Goal: Task Accomplishment & Management: Manage account settings

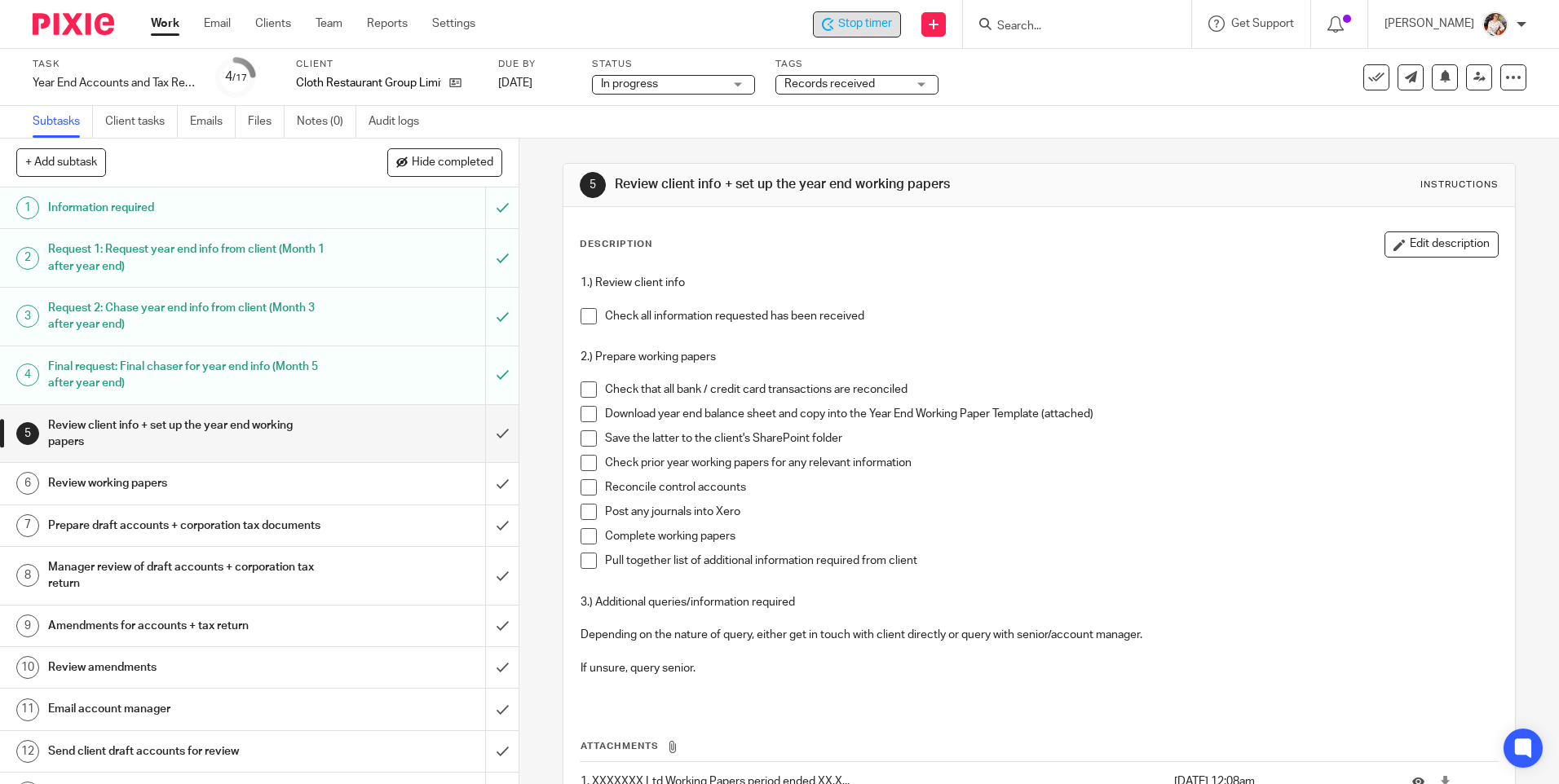
click at [833, 28] on icon at bounding box center [827, 25] width 12 height 13
click at [1023, 23] on input "Search" at bounding box center [1068, 27] width 146 height 15
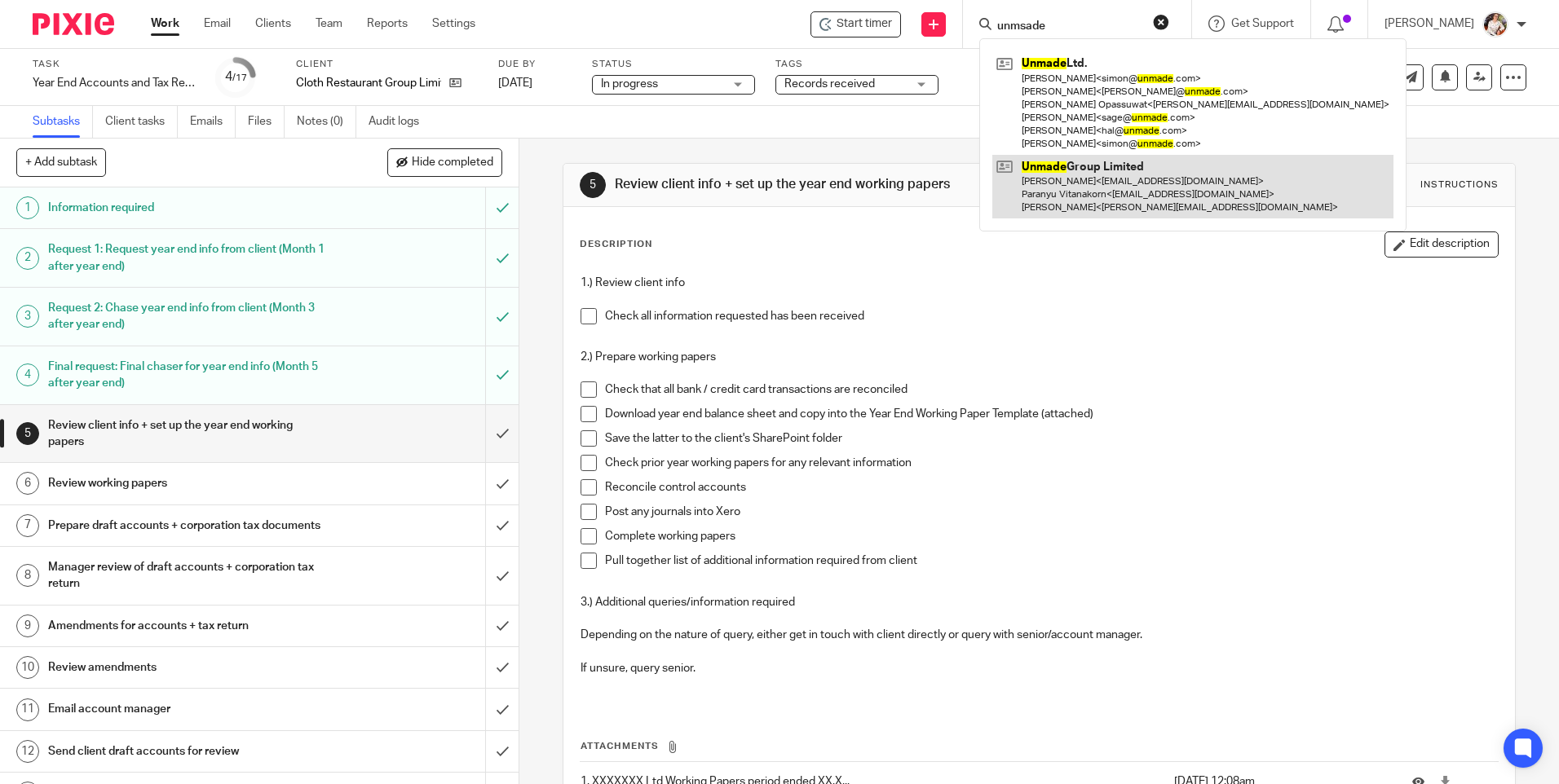
type input "unmsade"
click at [1066, 197] on link at bounding box center [1192, 186] width 401 height 65
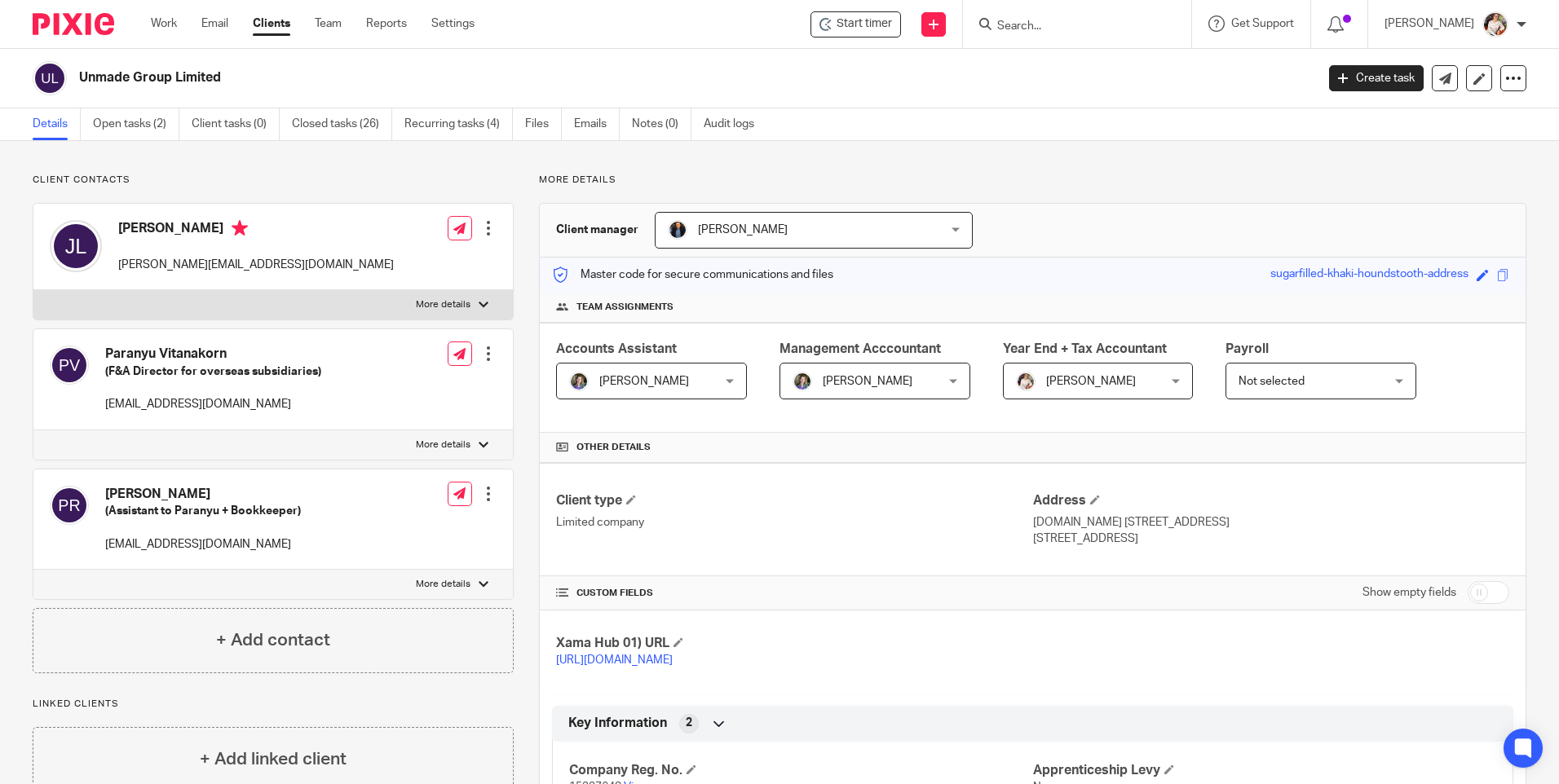
click at [1113, 241] on div "Client manager [PERSON_NAME] [PERSON_NAME] [PERSON_NAME] [PERSON_NAME] [PERSON_…" at bounding box center [1033, 230] width 985 height 54
click at [840, 19] on span "Start timer" at bounding box center [864, 24] width 55 height 17
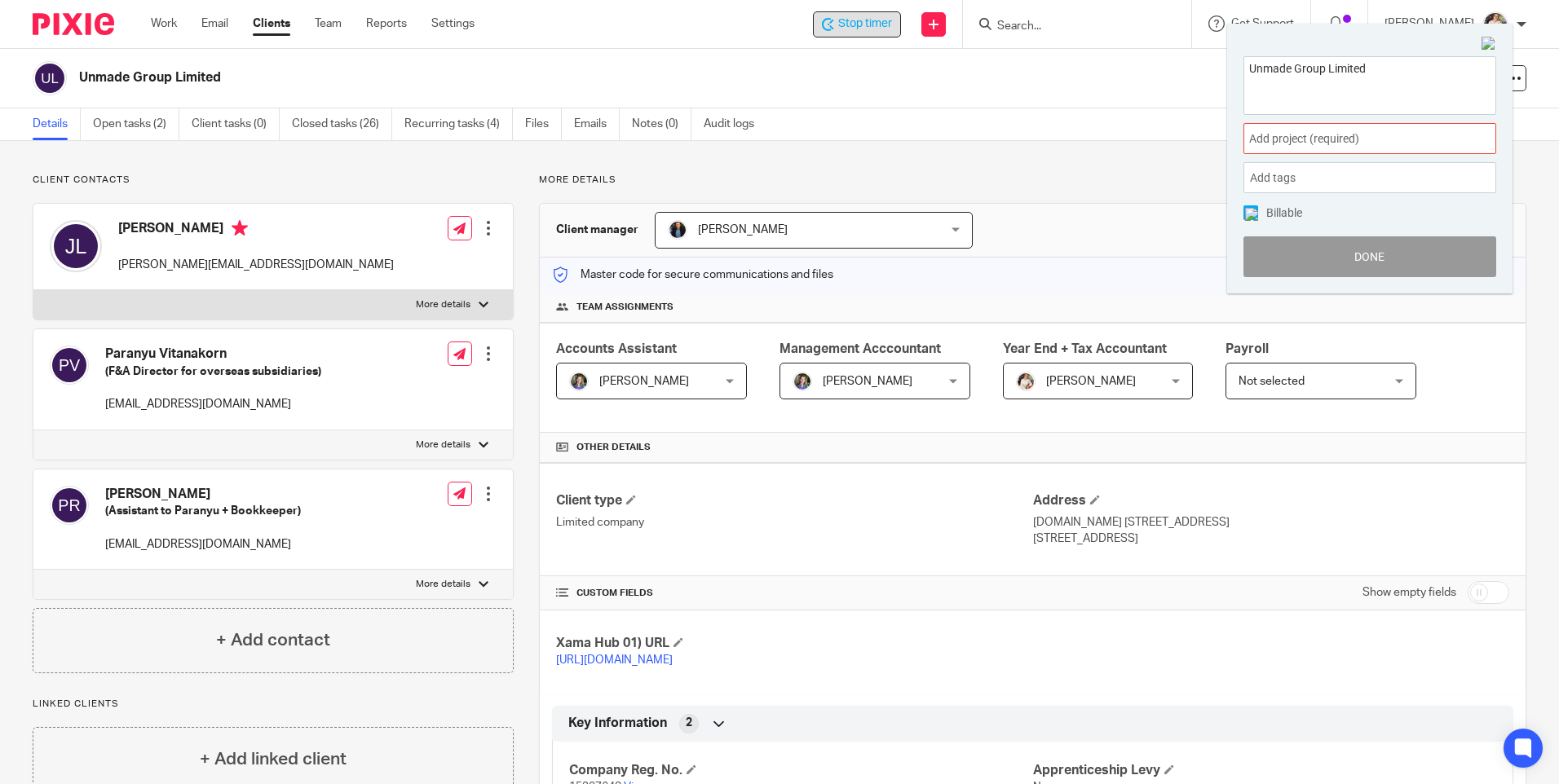
click at [1311, 141] on span "Add project (required) :" at bounding box center [1352, 138] width 205 height 17
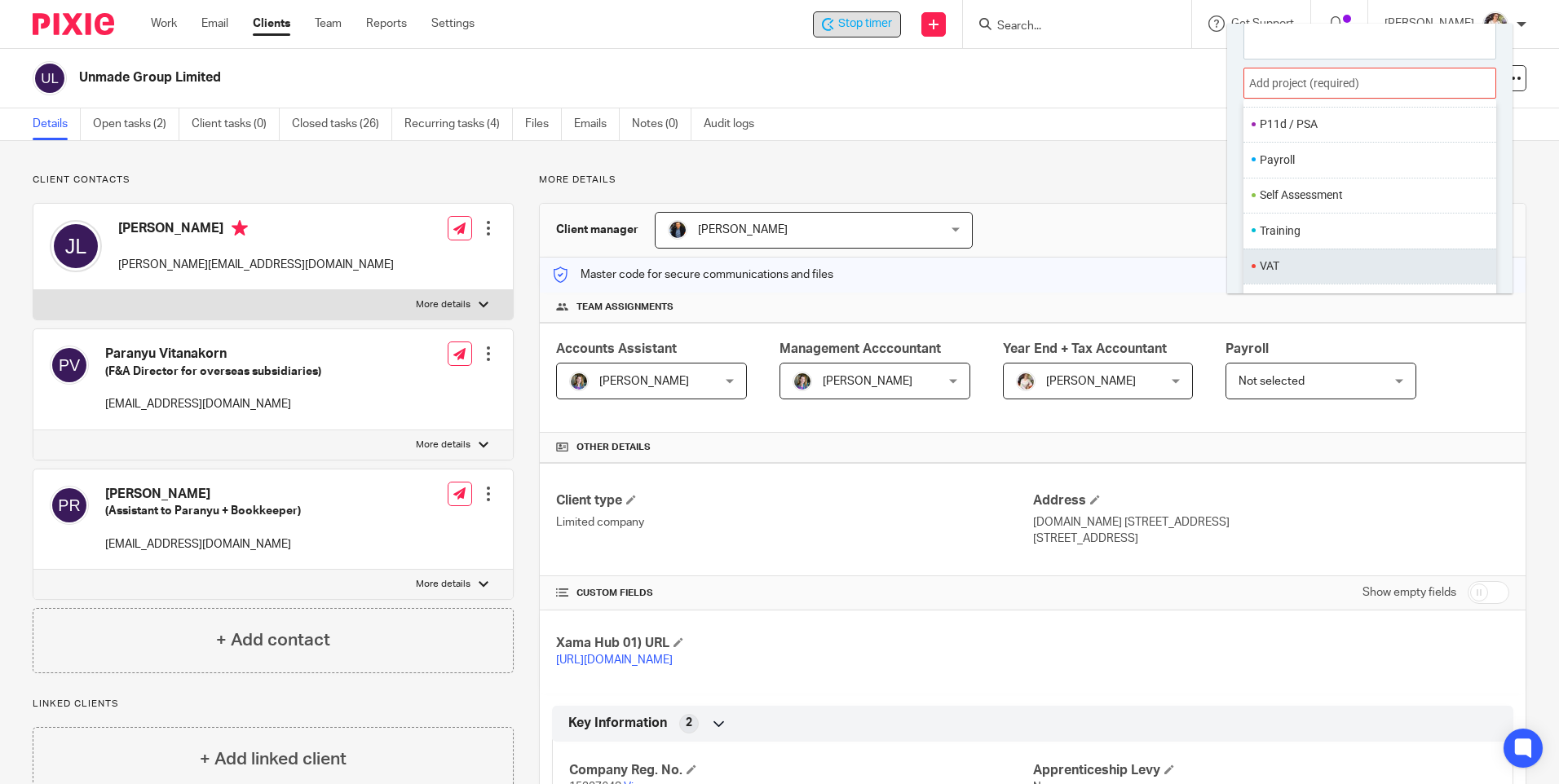
scroll to position [81, 0]
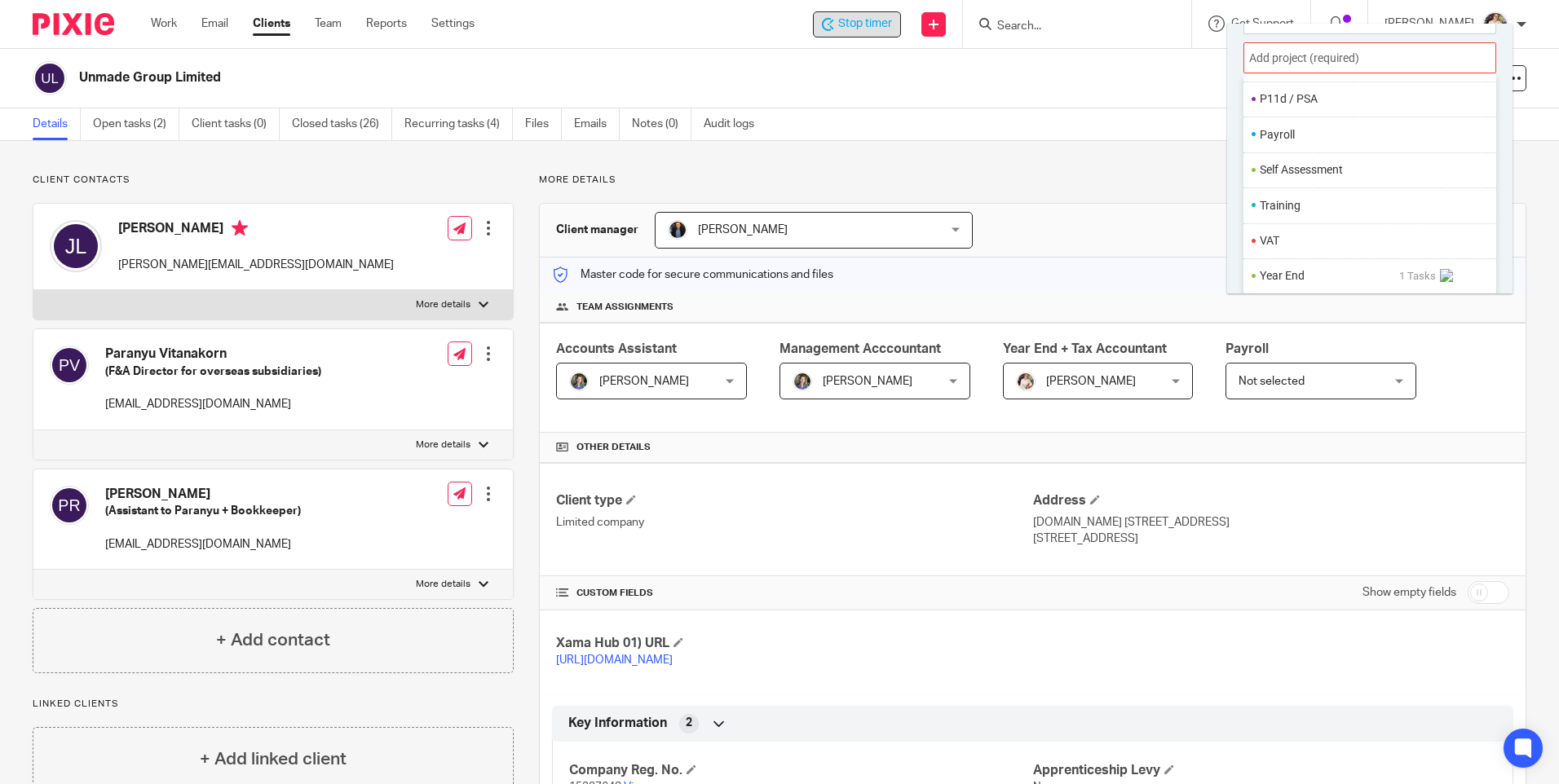
click at [1293, 280] on li "Year End" at bounding box center [1329, 275] width 139 height 17
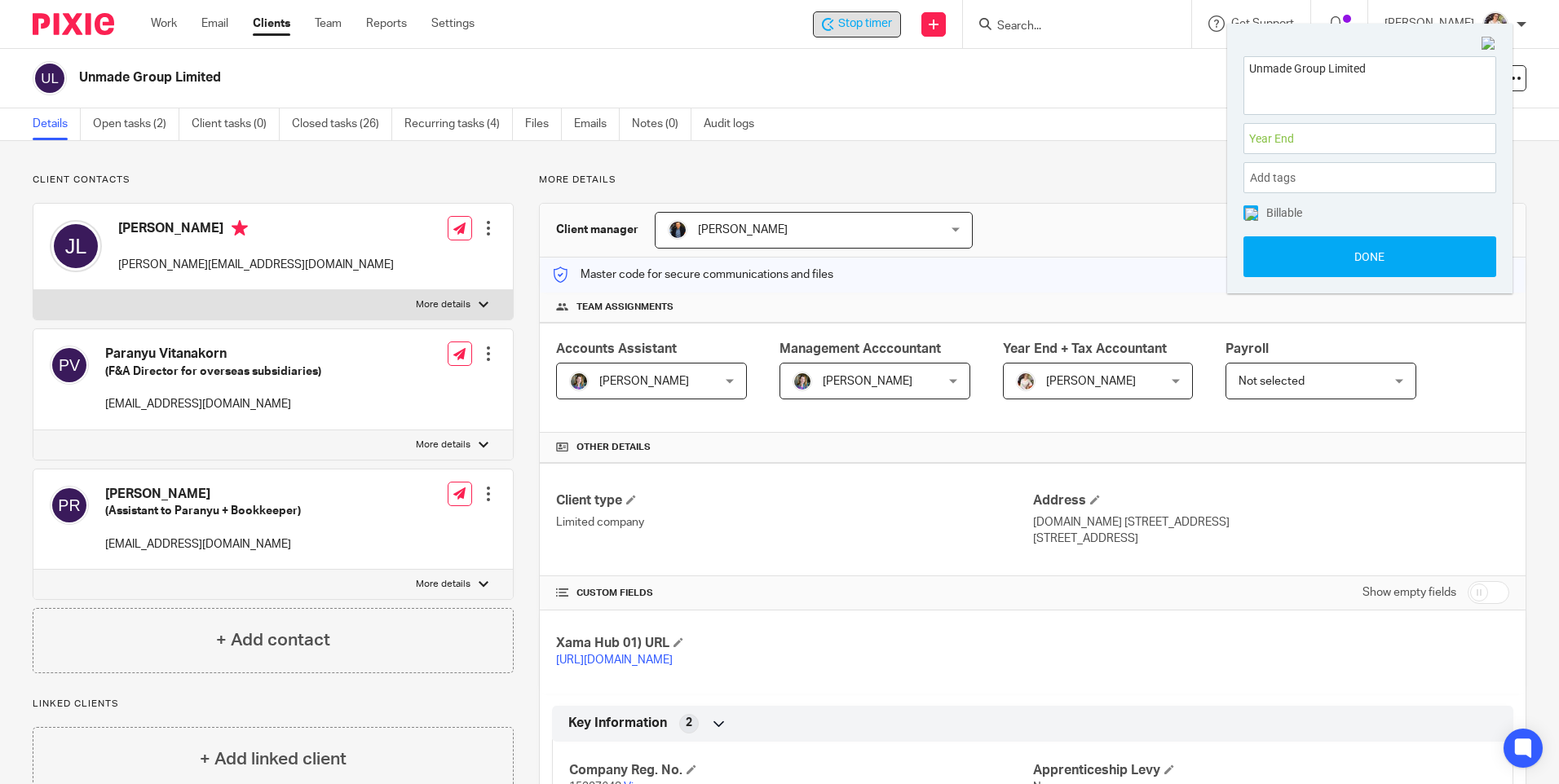
scroll to position [0, 0]
click at [1274, 263] on button "Done" at bounding box center [1370, 256] width 253 height 41
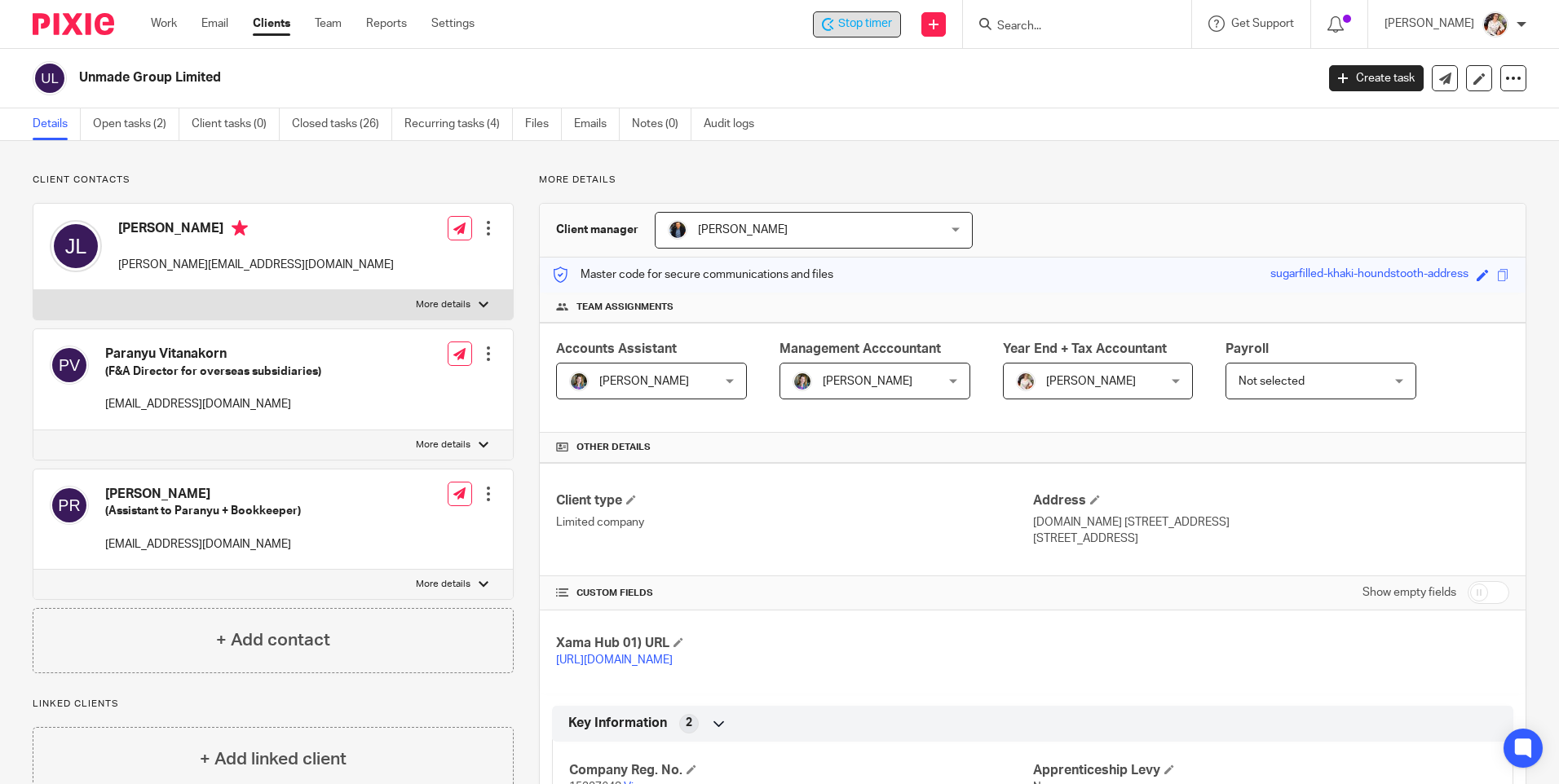
click at [849, 13] on div "Stop timer Send new email Create task Add client Get Support Contact via email …" at bounding box center [1029, 24] width 1060 height 48
click at [849, 16] on span "Stop timer" at bounding box center [864, 24] width 54 height 17
click at [131, 130] on link "Open tasks (2)" at bounding box center [135, 124] width 86 height 32
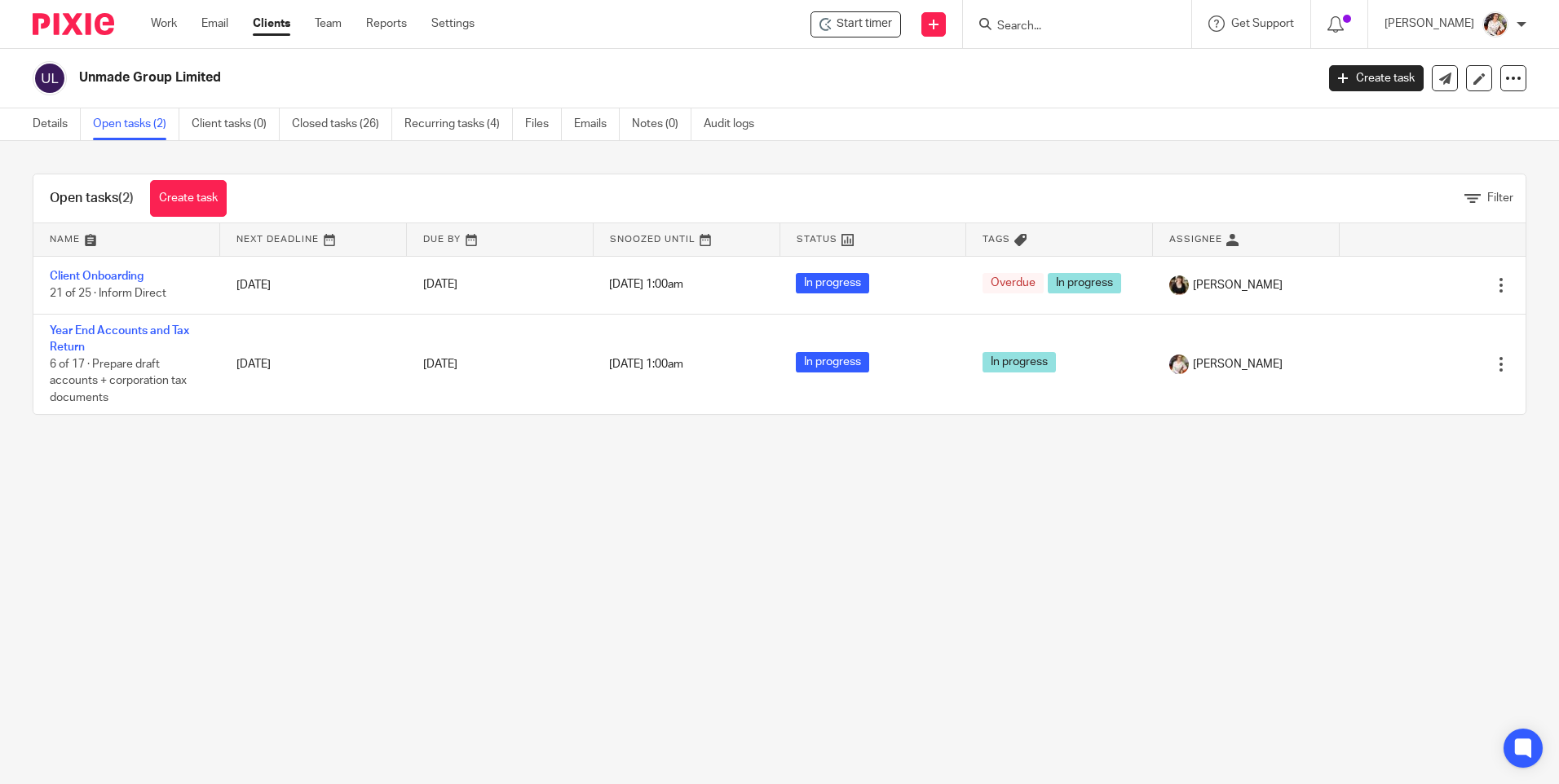
click at [104, 332] on link "Year End Accounts and Tax Return" at bounding box center [119, 339] width 139 height 27
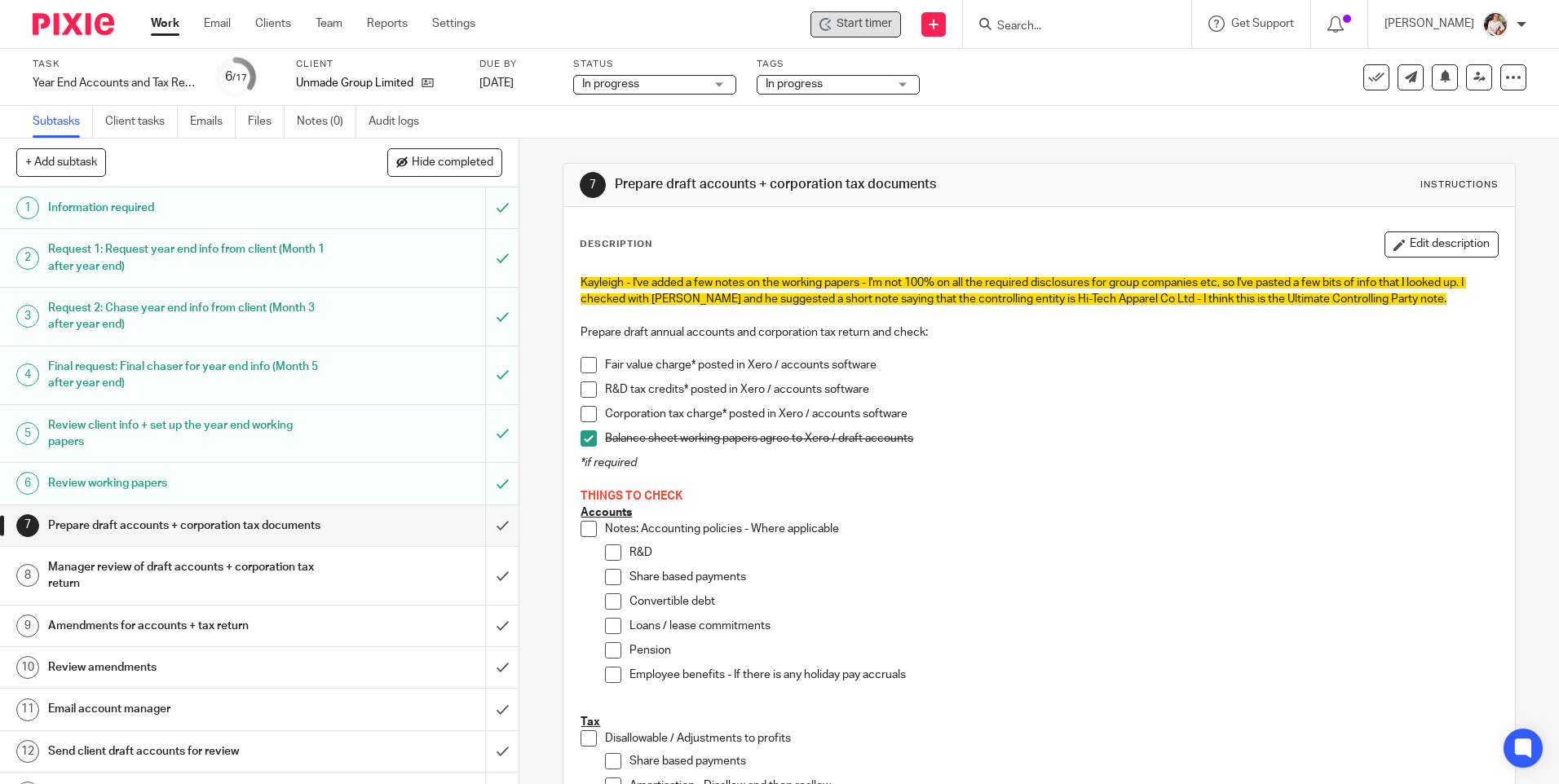
click at [854, 29] on span "Start timer" at bounding box center [864, 24] width 55 height 17
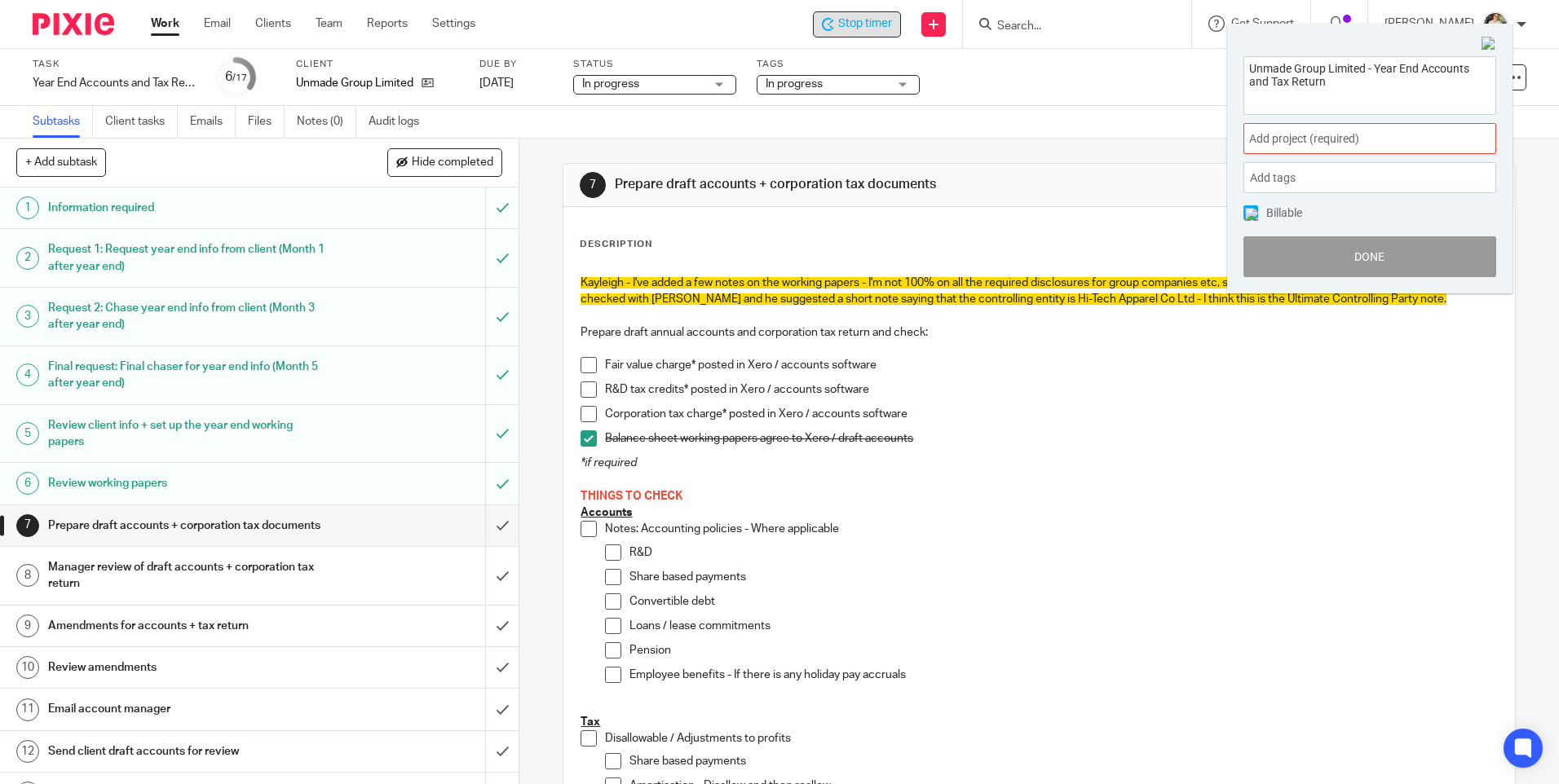
click at [1409, 135] on span "Add project (required) :" at bounding box center [1352, 138] width 205 height 17
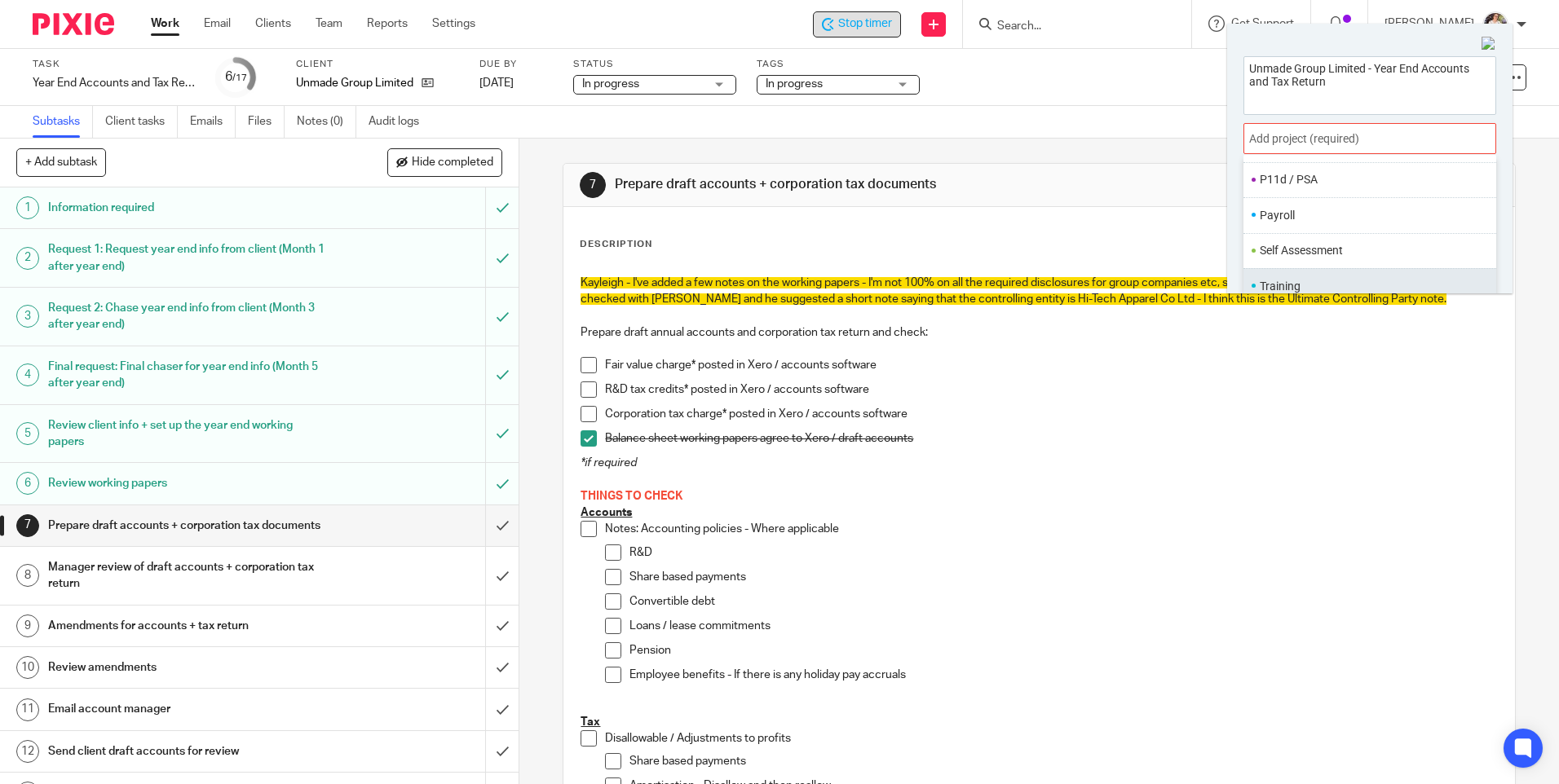
scroll to position [81, 0]
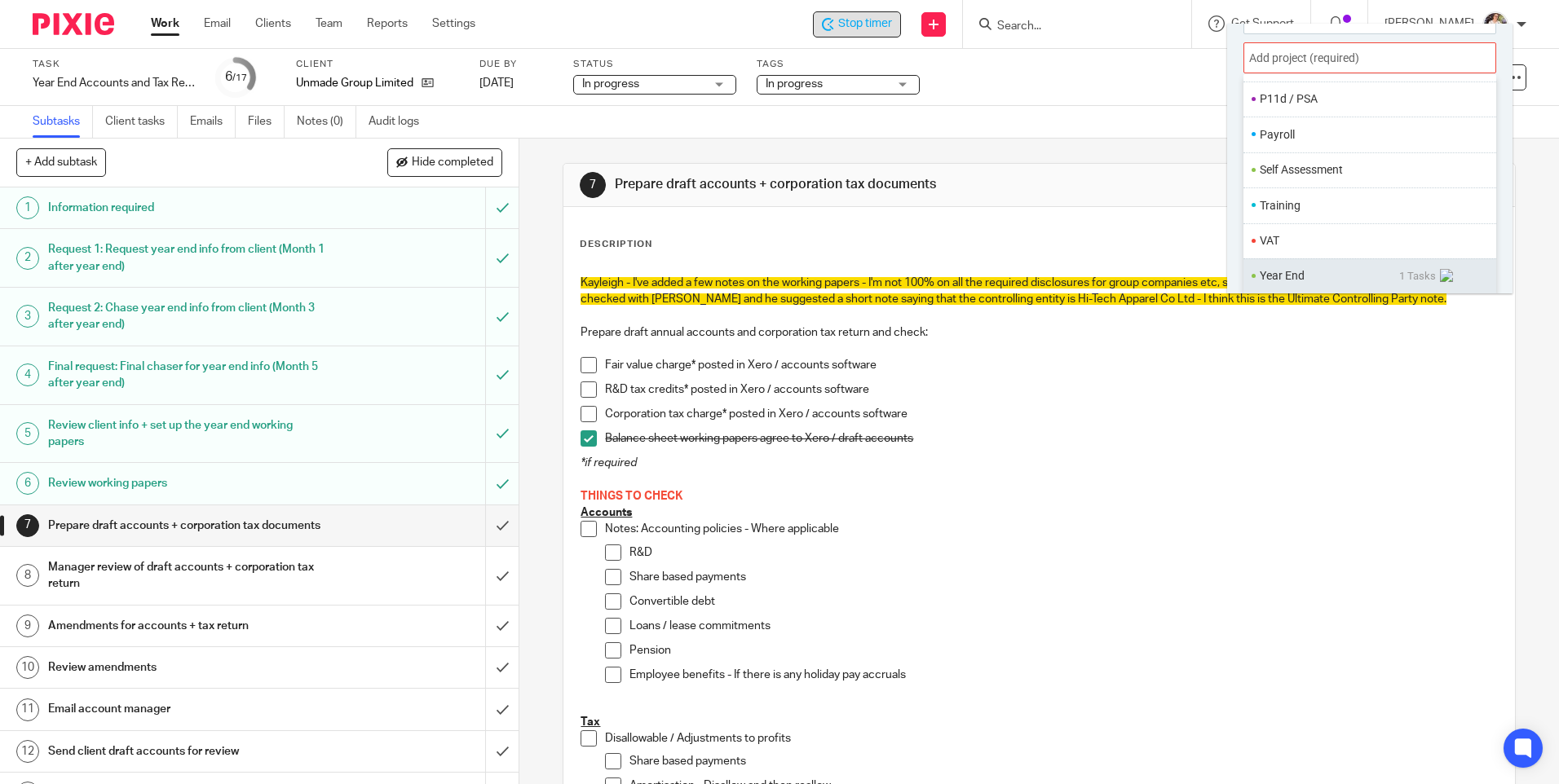
click at [1250, 272] on ul "Year End 1 Tasks" at bounding box center [1370, 275] width 253 height 35
click at [1301, 273] on li "Year End" at bounding box center [1329, 275] width 139 height 17
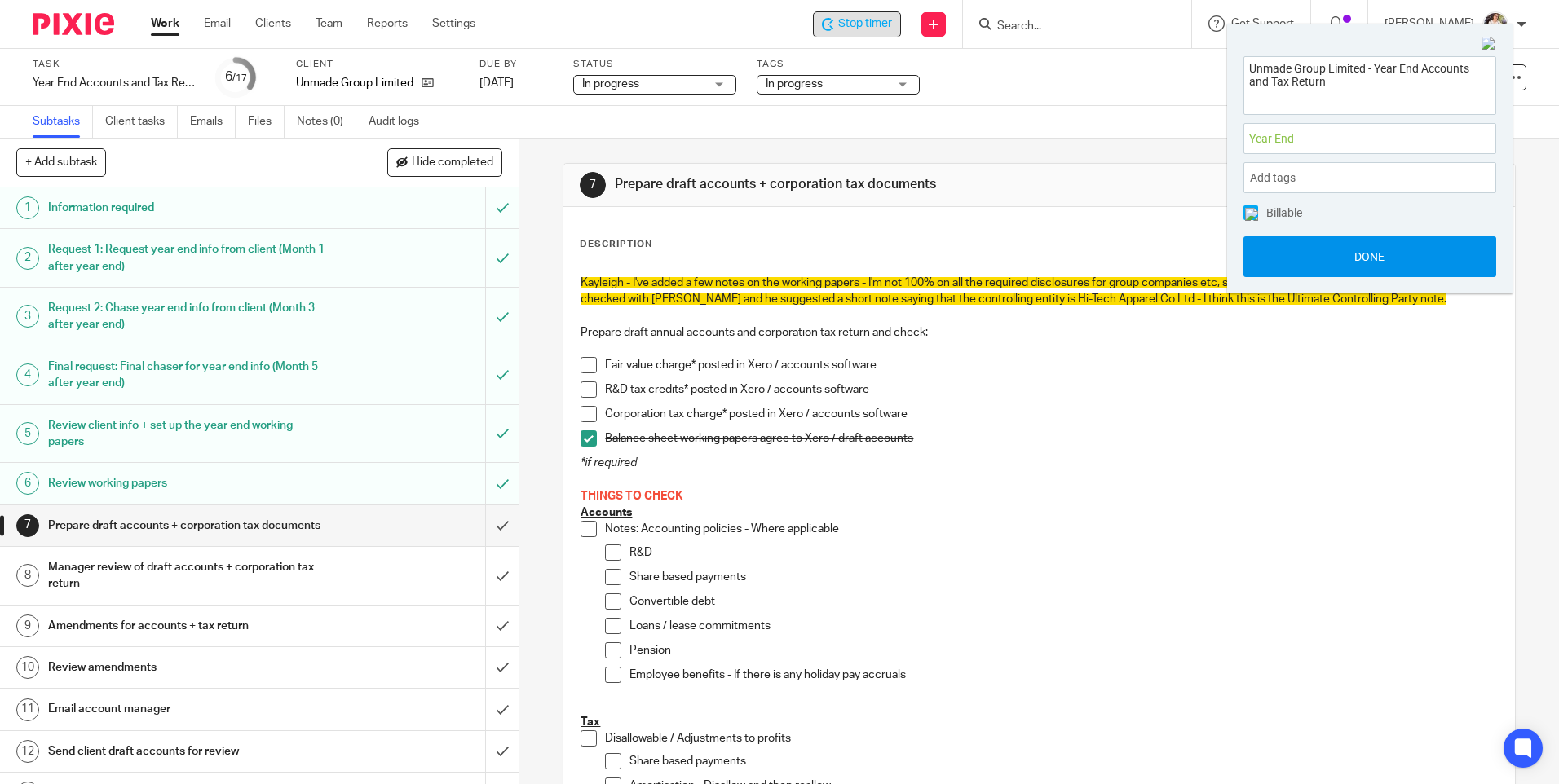
click at [1297, 254] on button "Done" at bounding box center [1370, 256] width 253 height 41
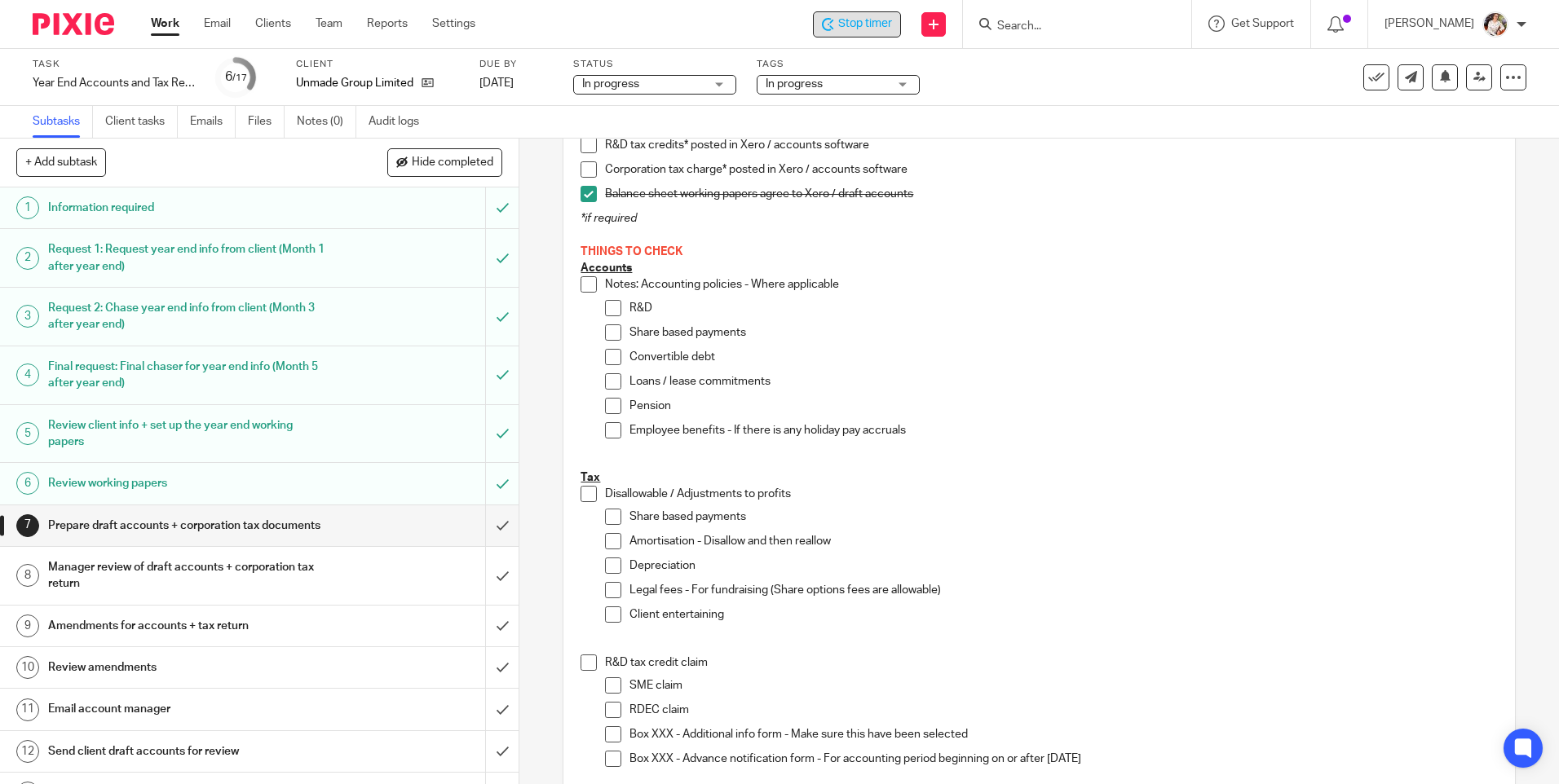
scroll to position [326, 0]
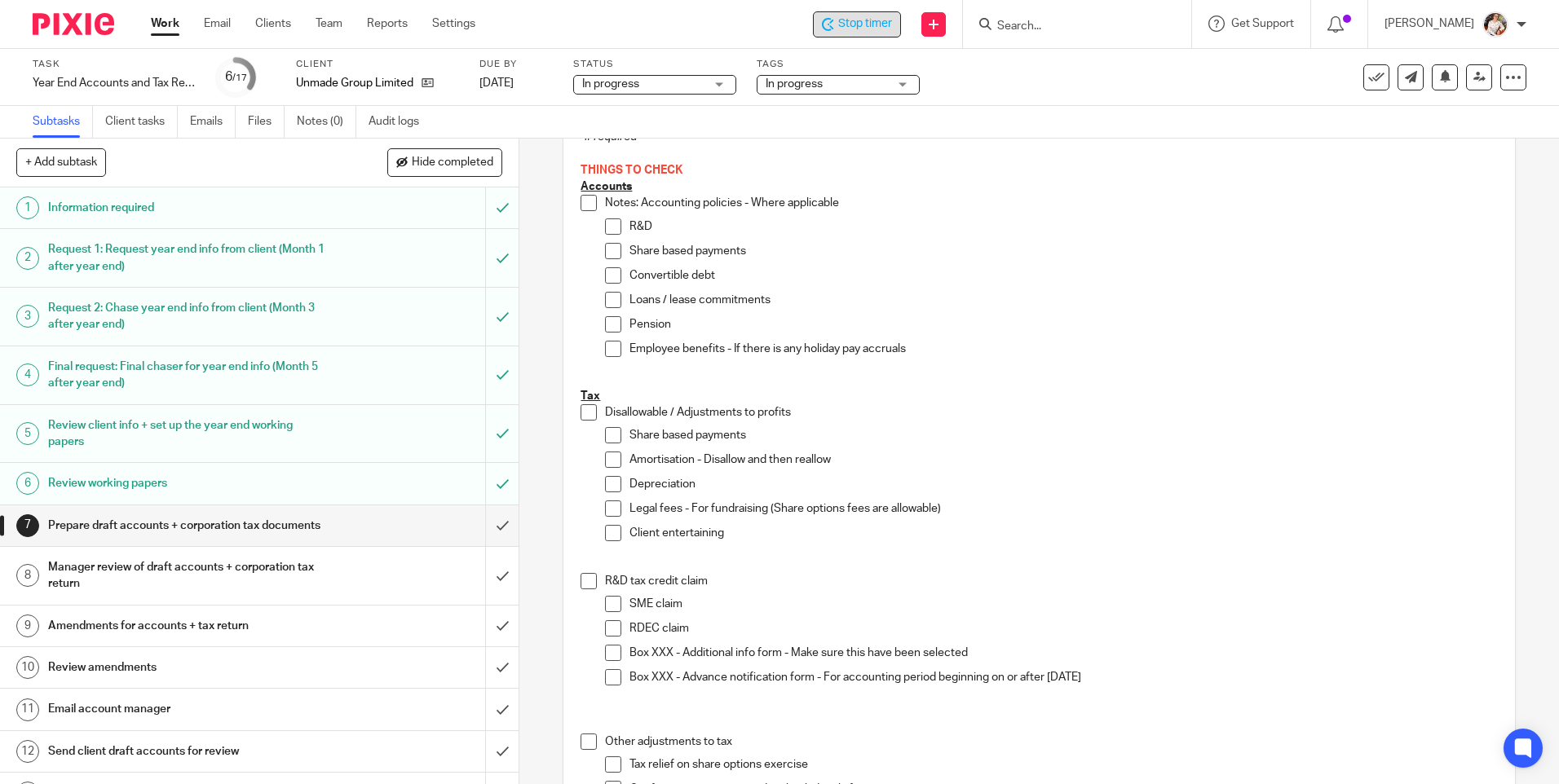
click at [606, 509] on span at bounding box center [613, 509] width 16 height 16
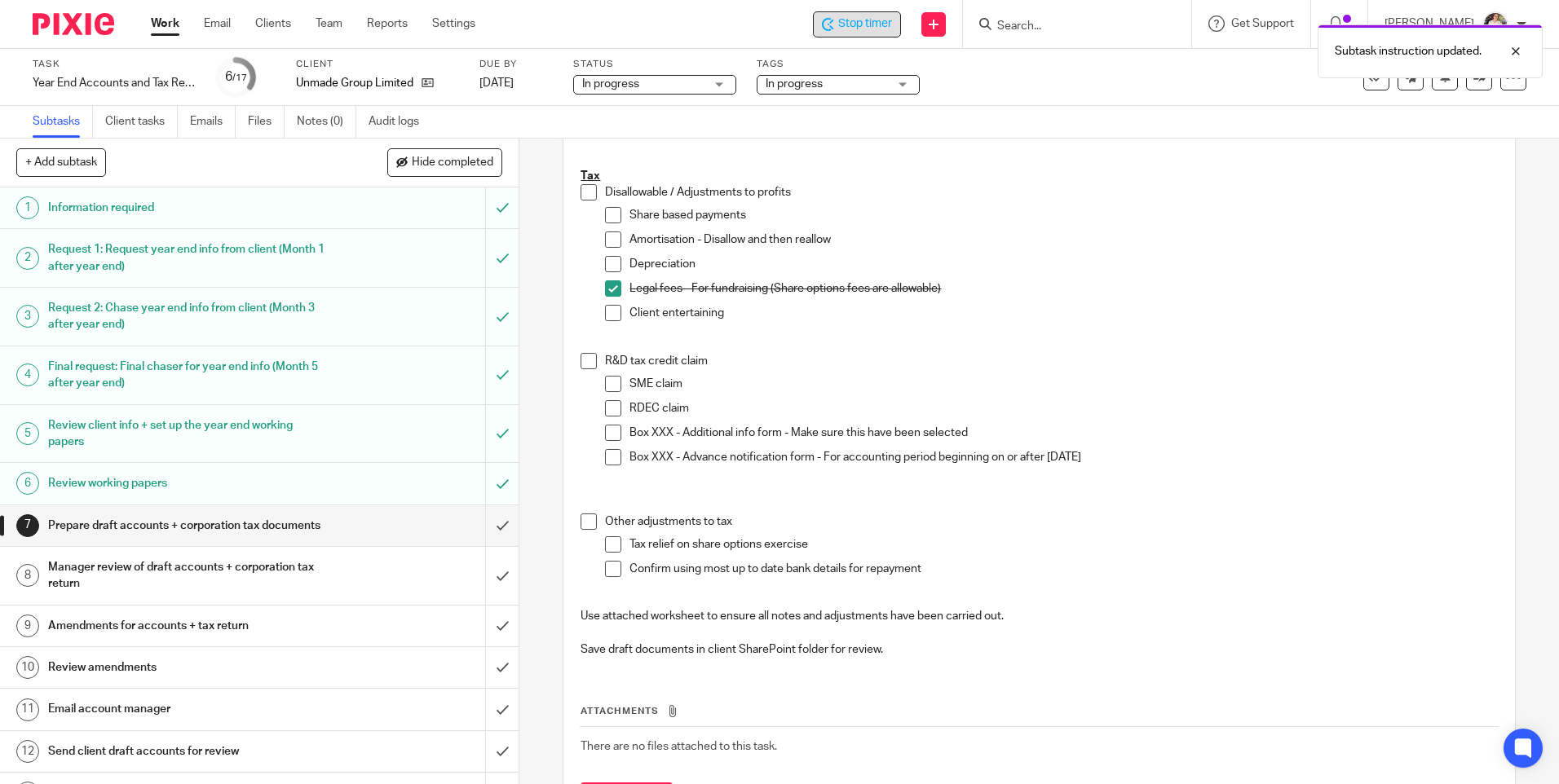
scroll to position [571, 0]
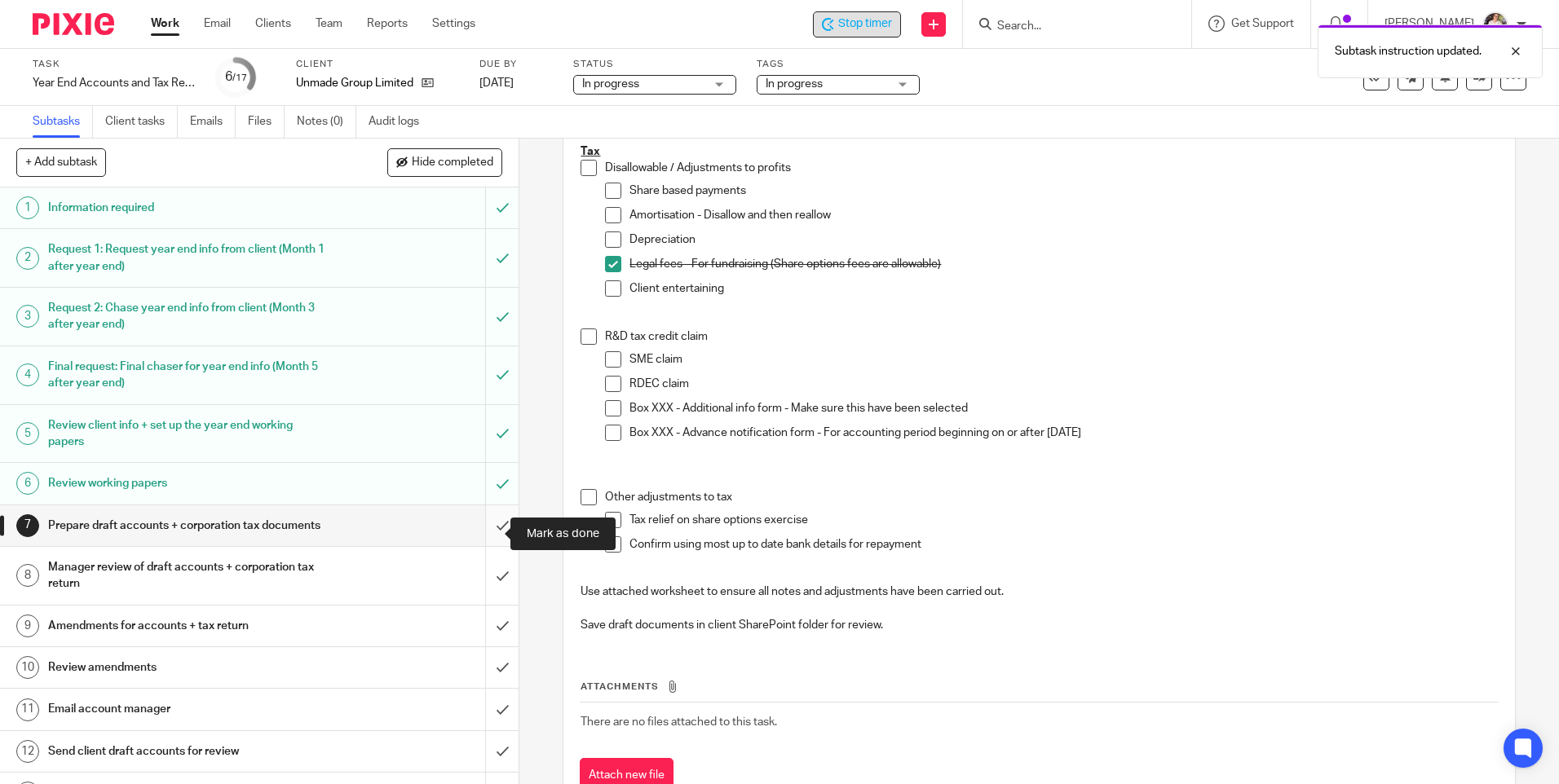
click at [490, 533] on input "submit" at bounding box center [259, 525] width 518 height 41
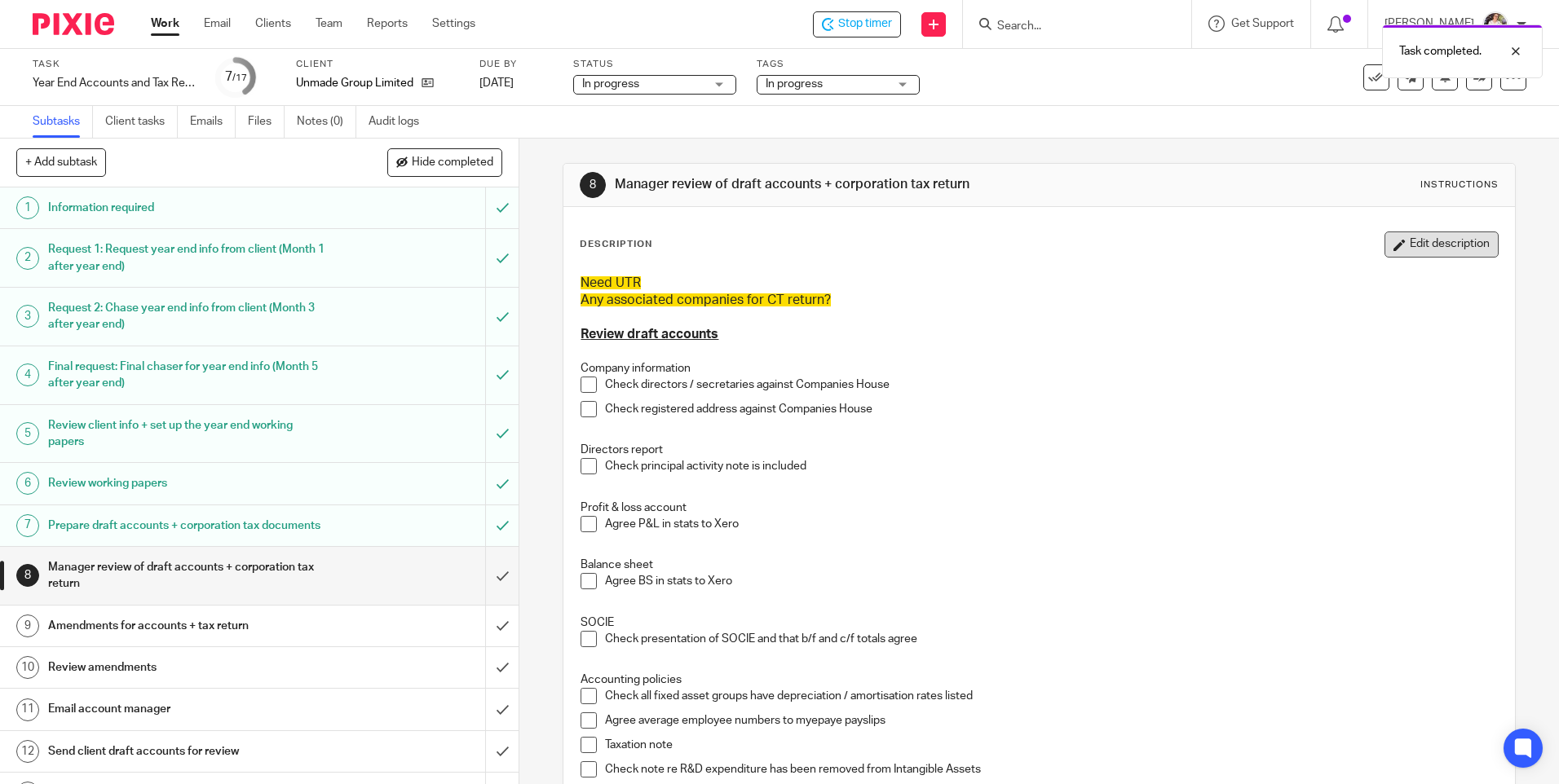
click at [1397, 254] on button "Edit description" at bounding box center [1442, 244] width 115 height 26
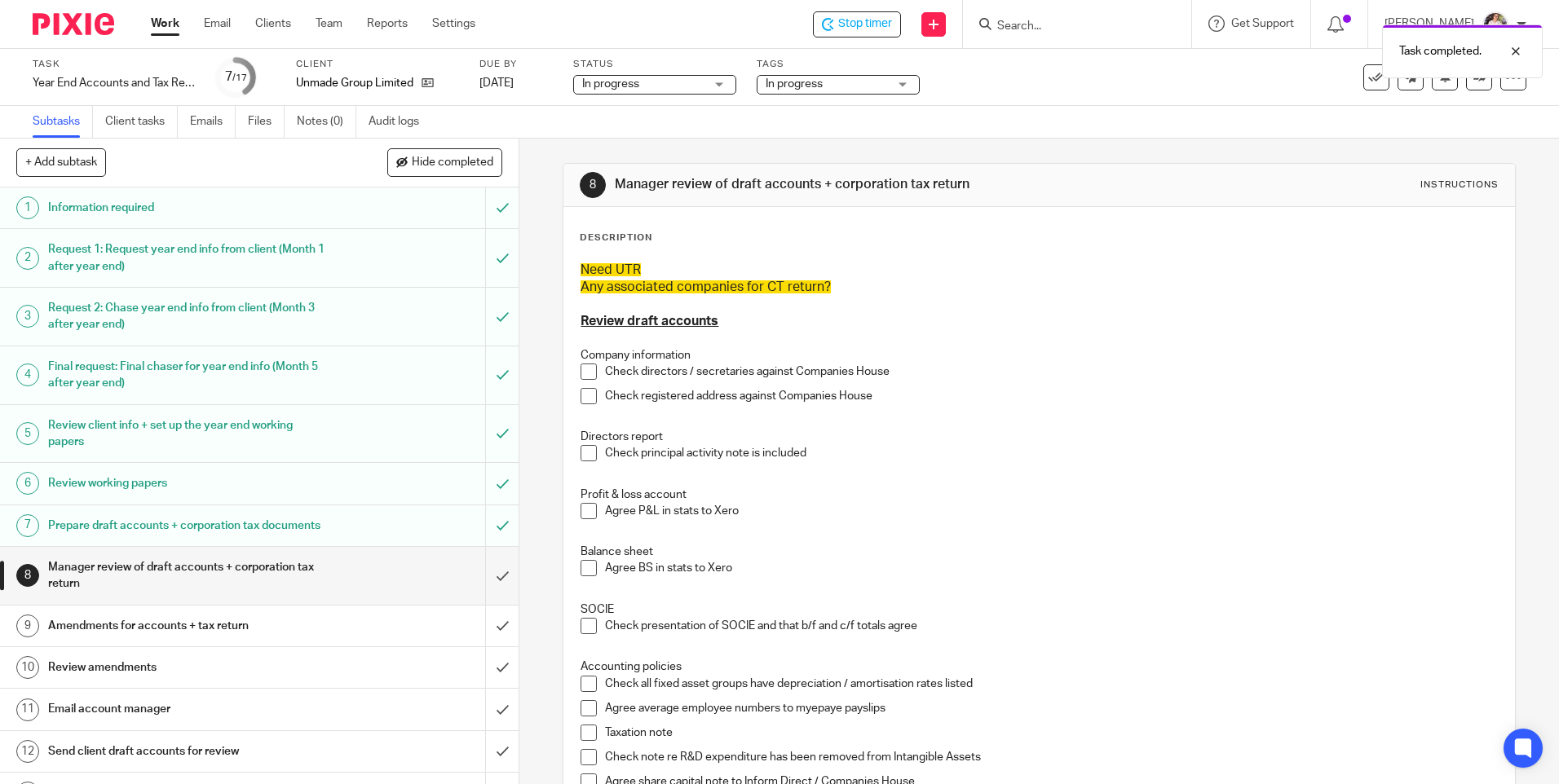
click at [648, 265] on h3 "Need UTR" at bounding box center [1039, 270] width 916 height 17
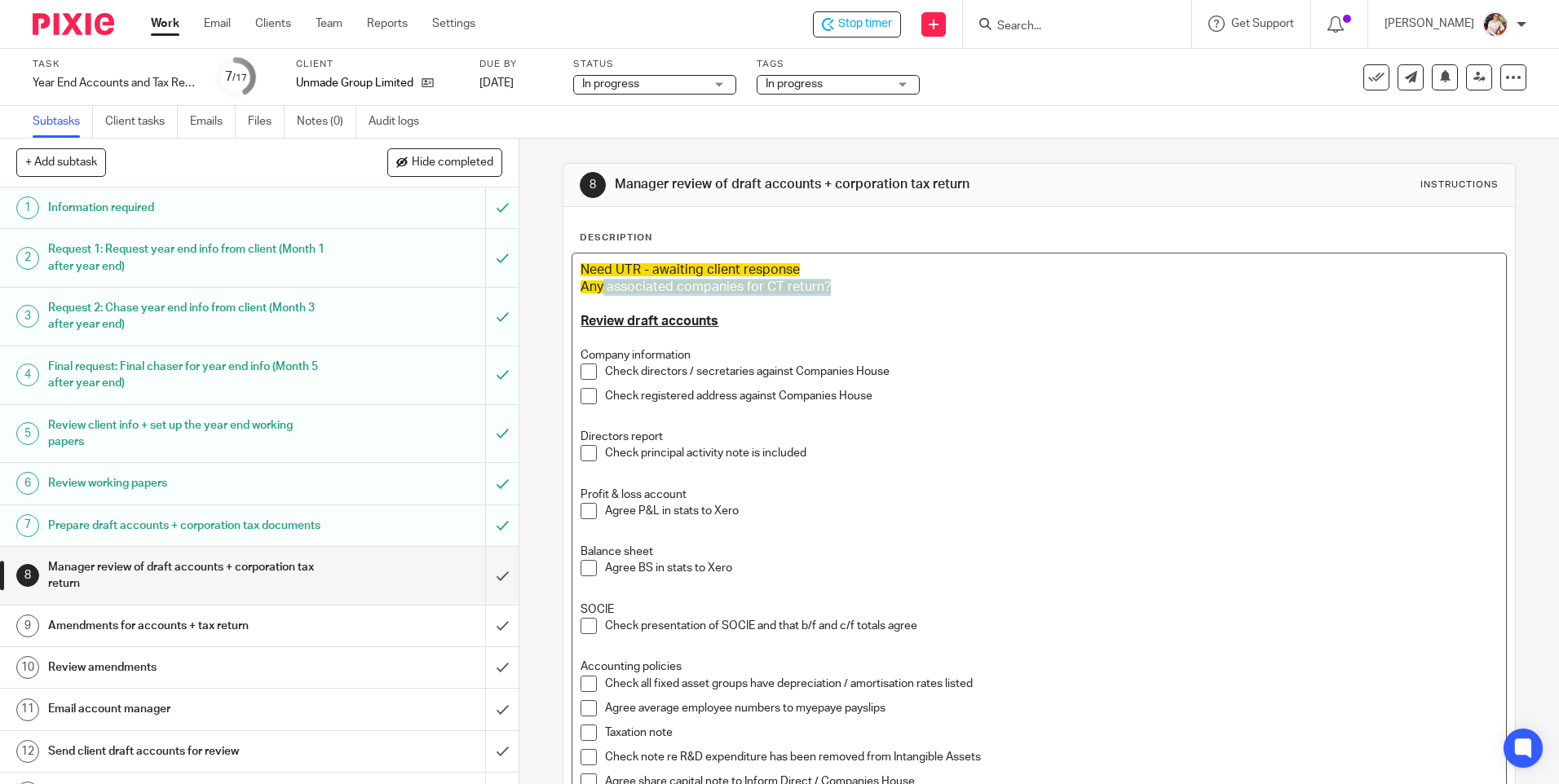
drag, startPoint x: 820, startPoint y: 290, endPoint x: 599, endPoint y: 288, distance: 221.0
click at [599, 288] on h3 "Any associated companies for CT return?" at bounding box center [1039, 287] width 916 height 17
click at [599, 288] on span "Any associated companies for CT return?" at bounding box center [705, 286] width 250 height 13
drag, startPoint x: 607, startPoint y: 288, endPoint x: 554, endPoint y: 283, distance: 53.2
click at [554, 283] on div "8 Manager review of draft accounts + corporation tax return Instructions Descri…" at bounding box center [1038, 461] width 1039 height 645
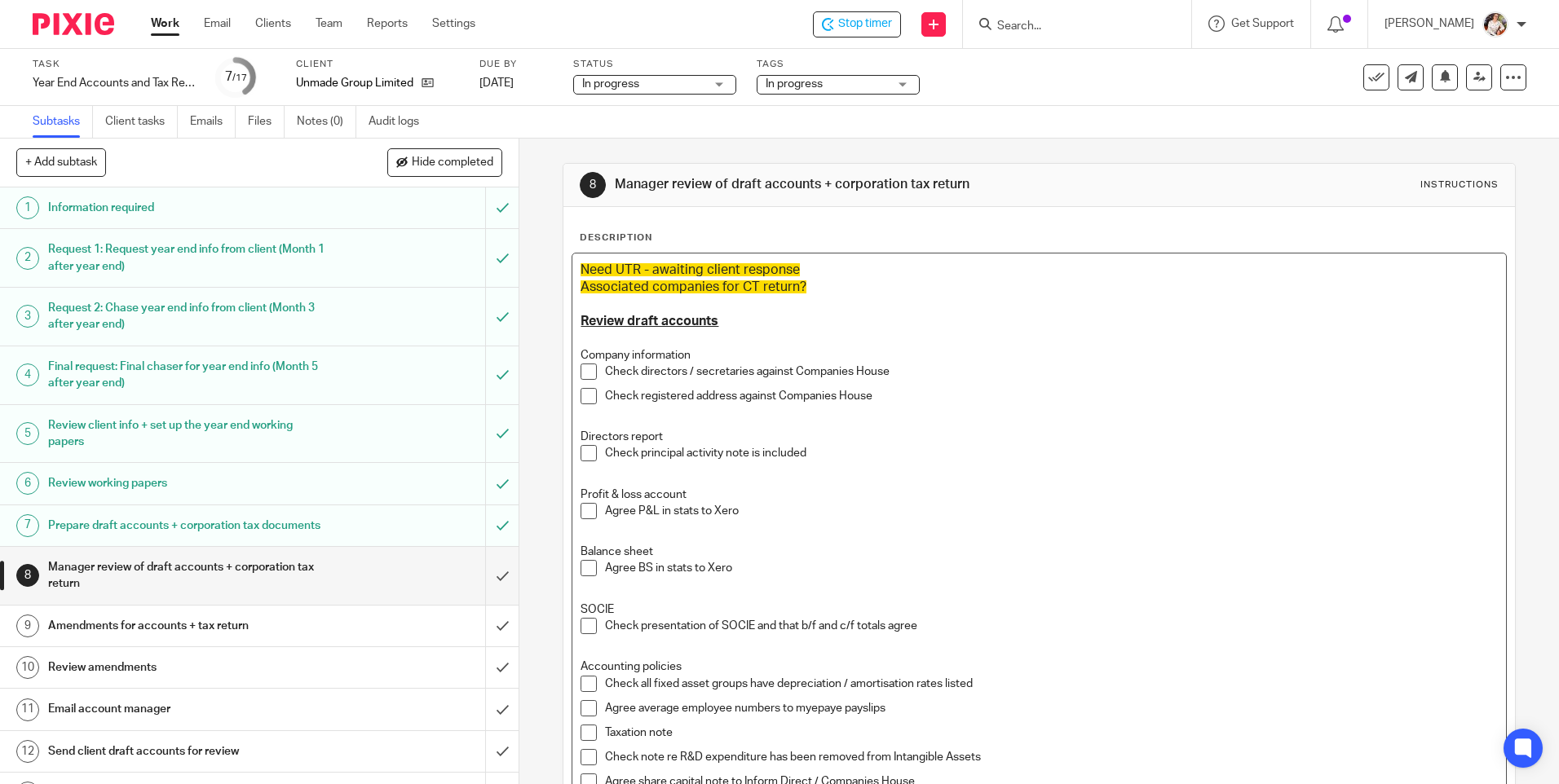
click at [820, 283] on h3 "Associated companies for CT return?" at bounding box center [1039, 287] width 916 height 17
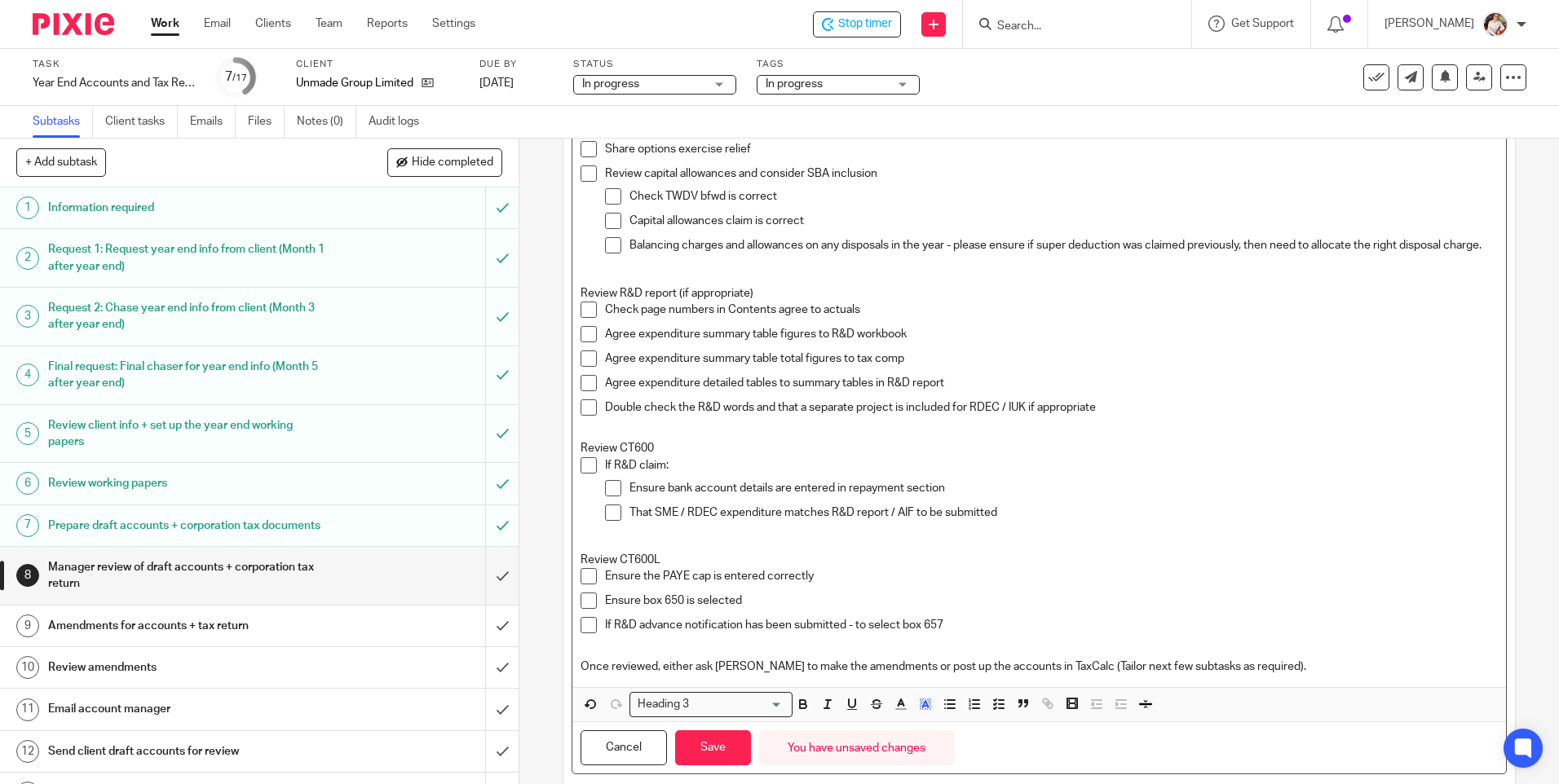
scroll to position [1091, 0]
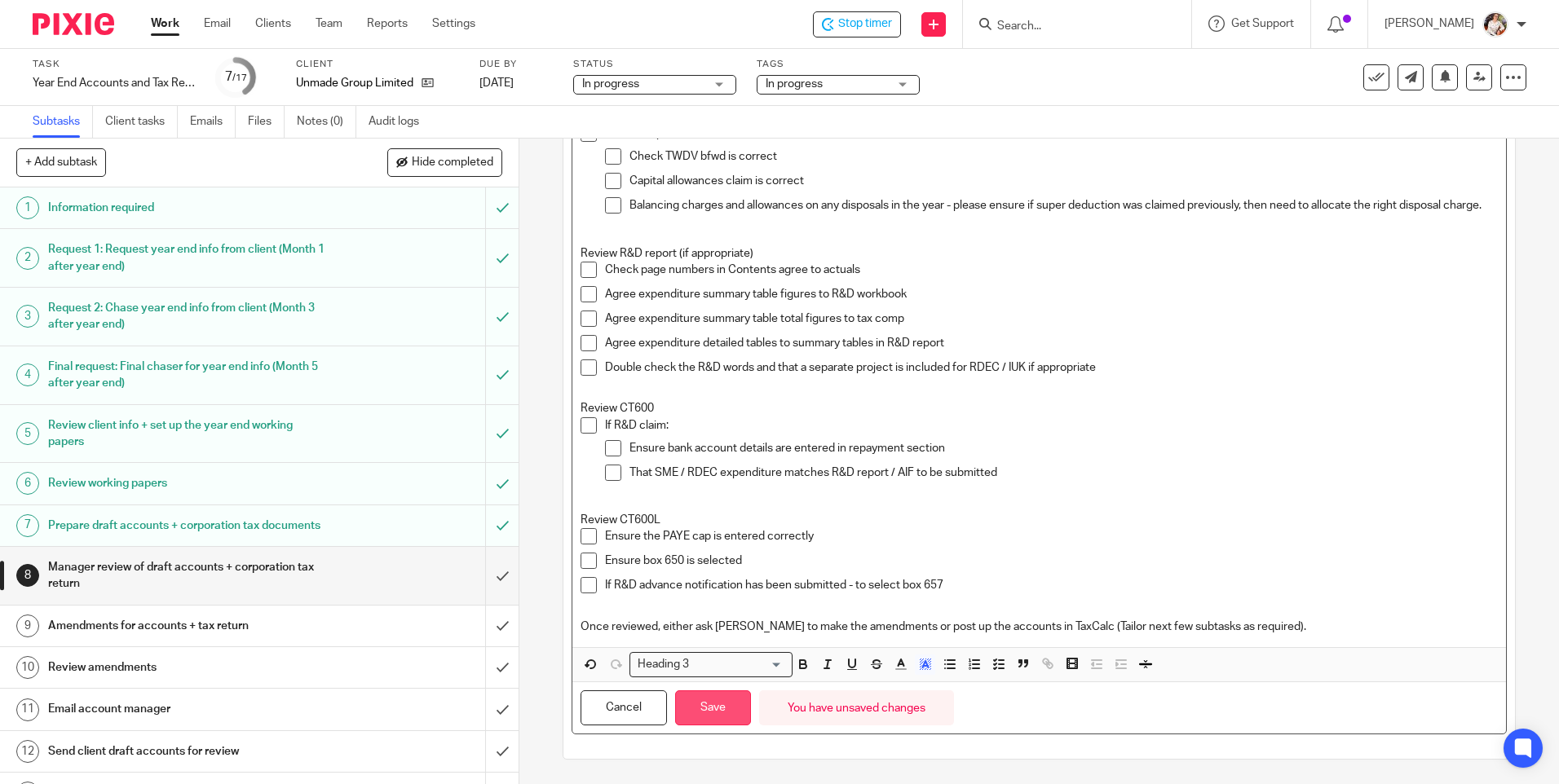
click at [706, 706] on button "Save" at bounding box center [713, 708] width 75 height 35
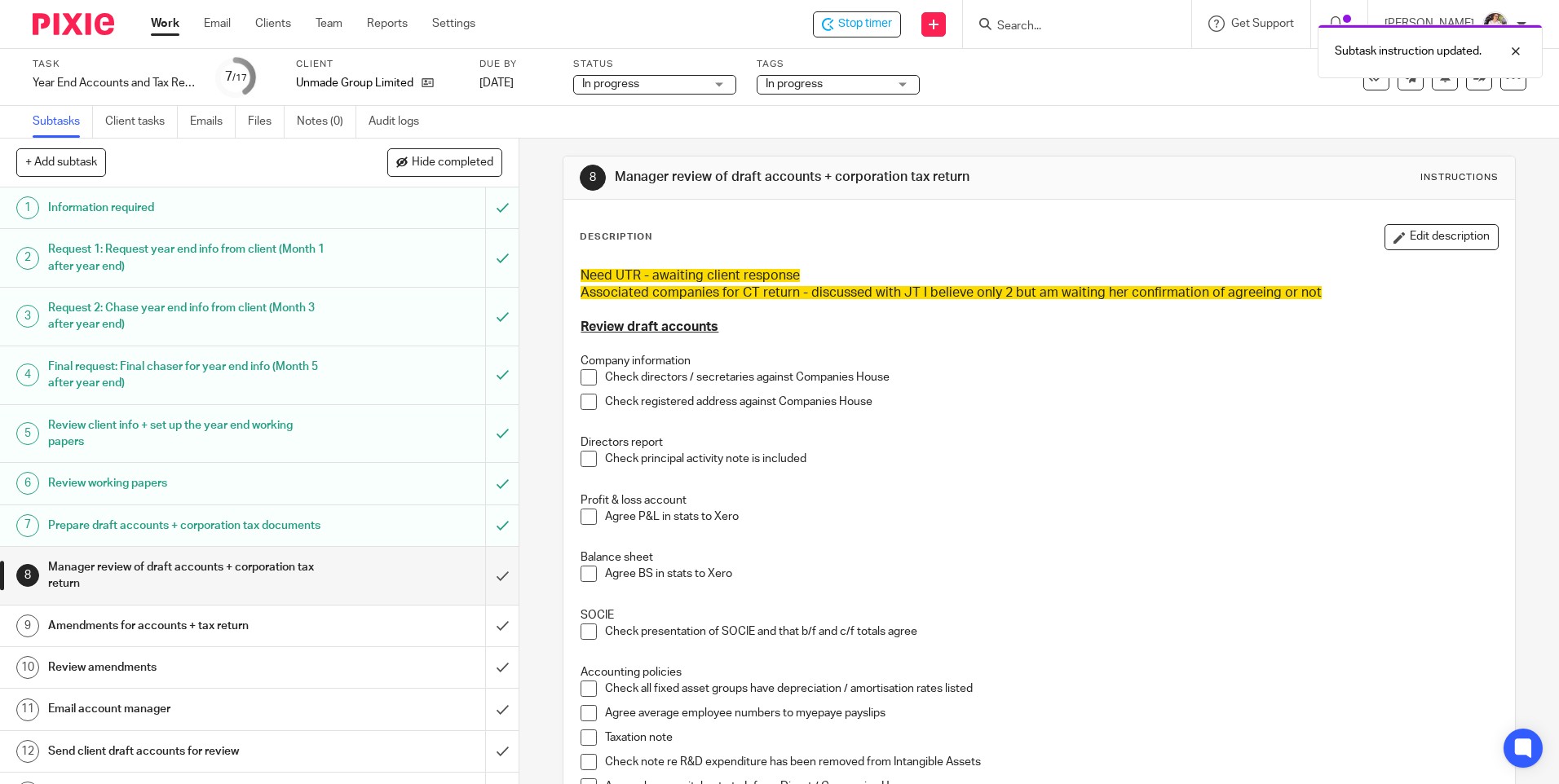
scroll to position [0, 0]
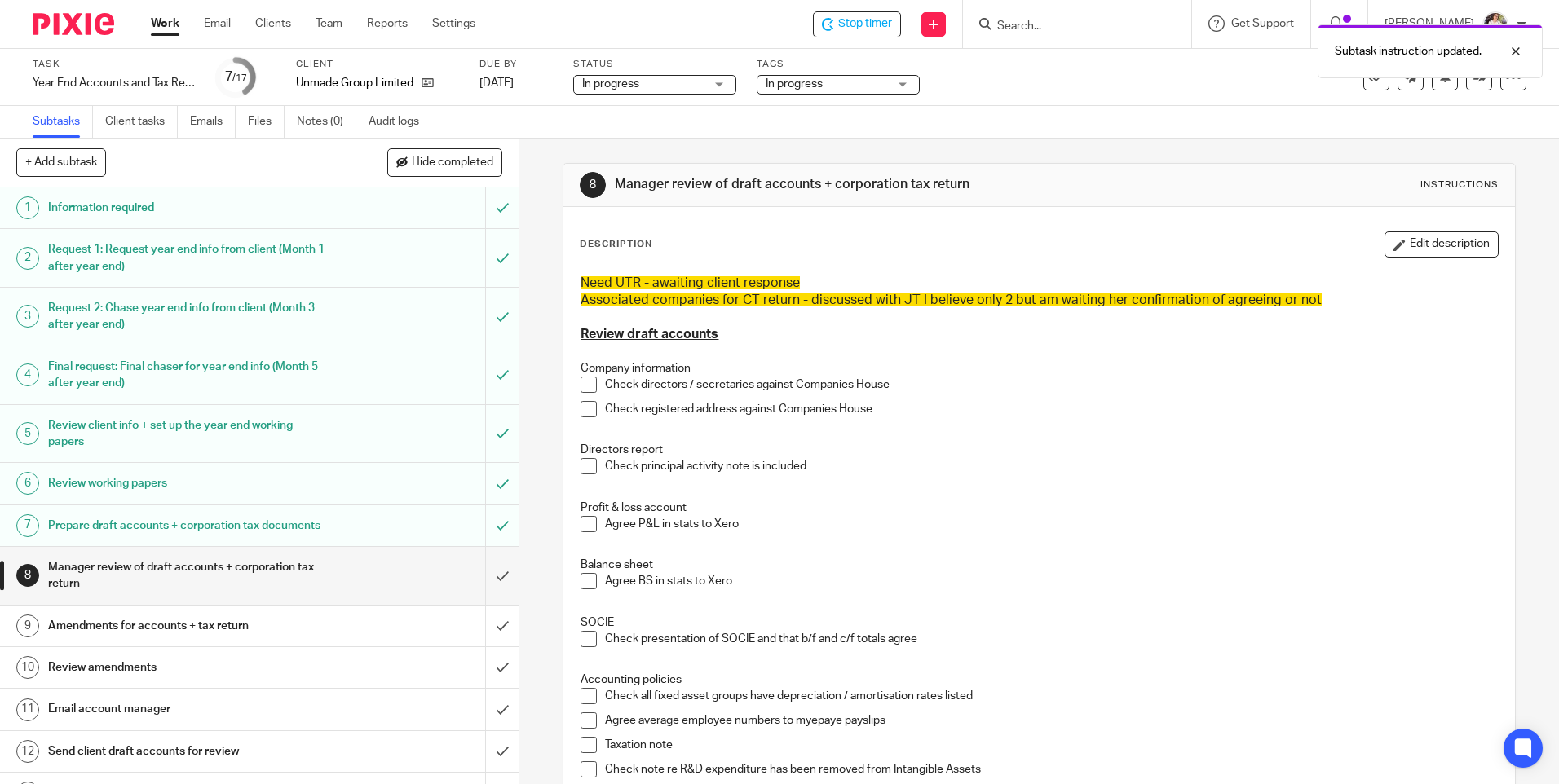
click at [864, 77] on div "Subtask instruction updated." at bounding box center [1160, 47] width 763 height 62
click at [865, 86] on span "In progress" at bounding box center [826, 84] width 123 height 17
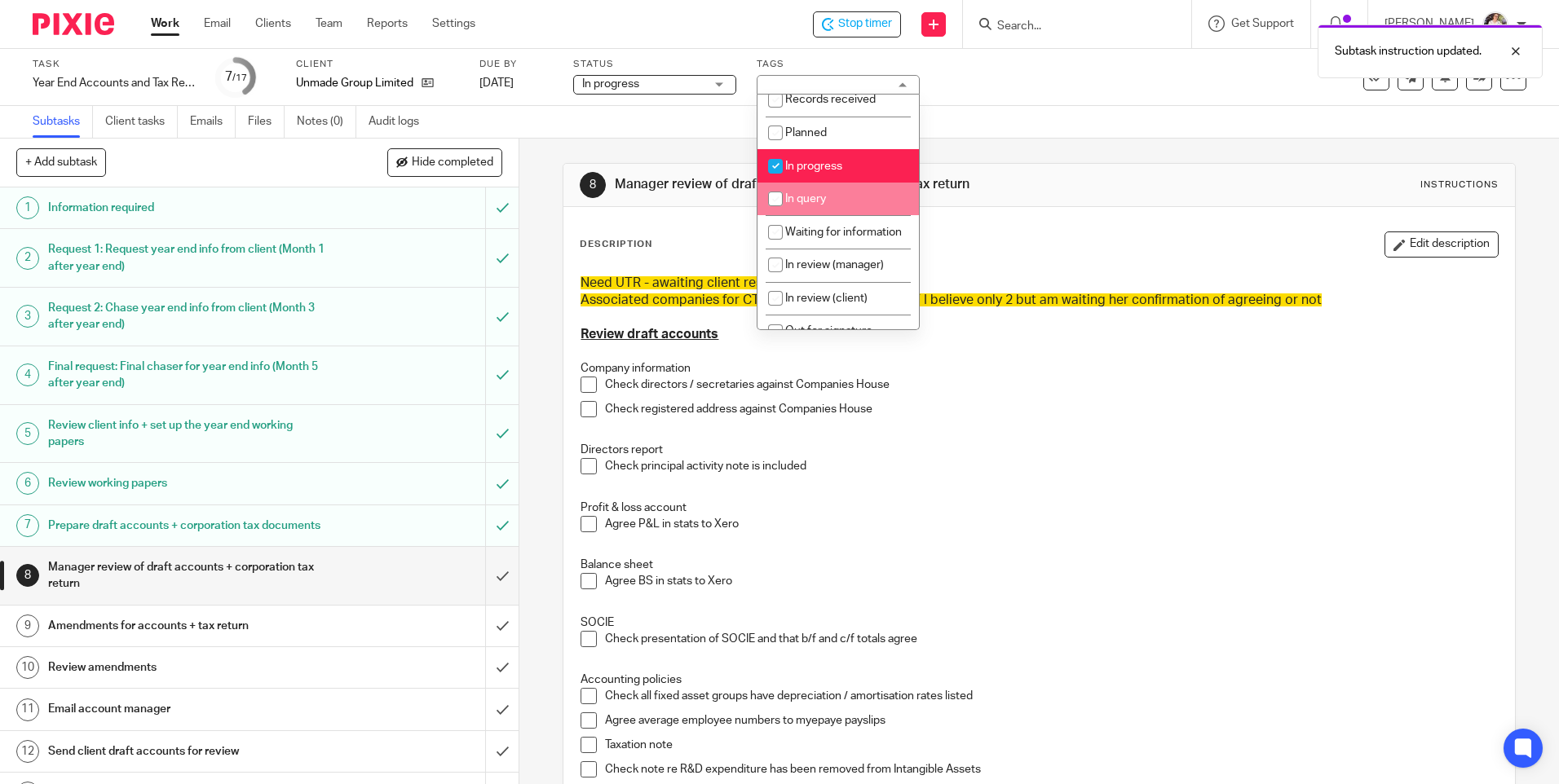
scroll to position [82, 0]
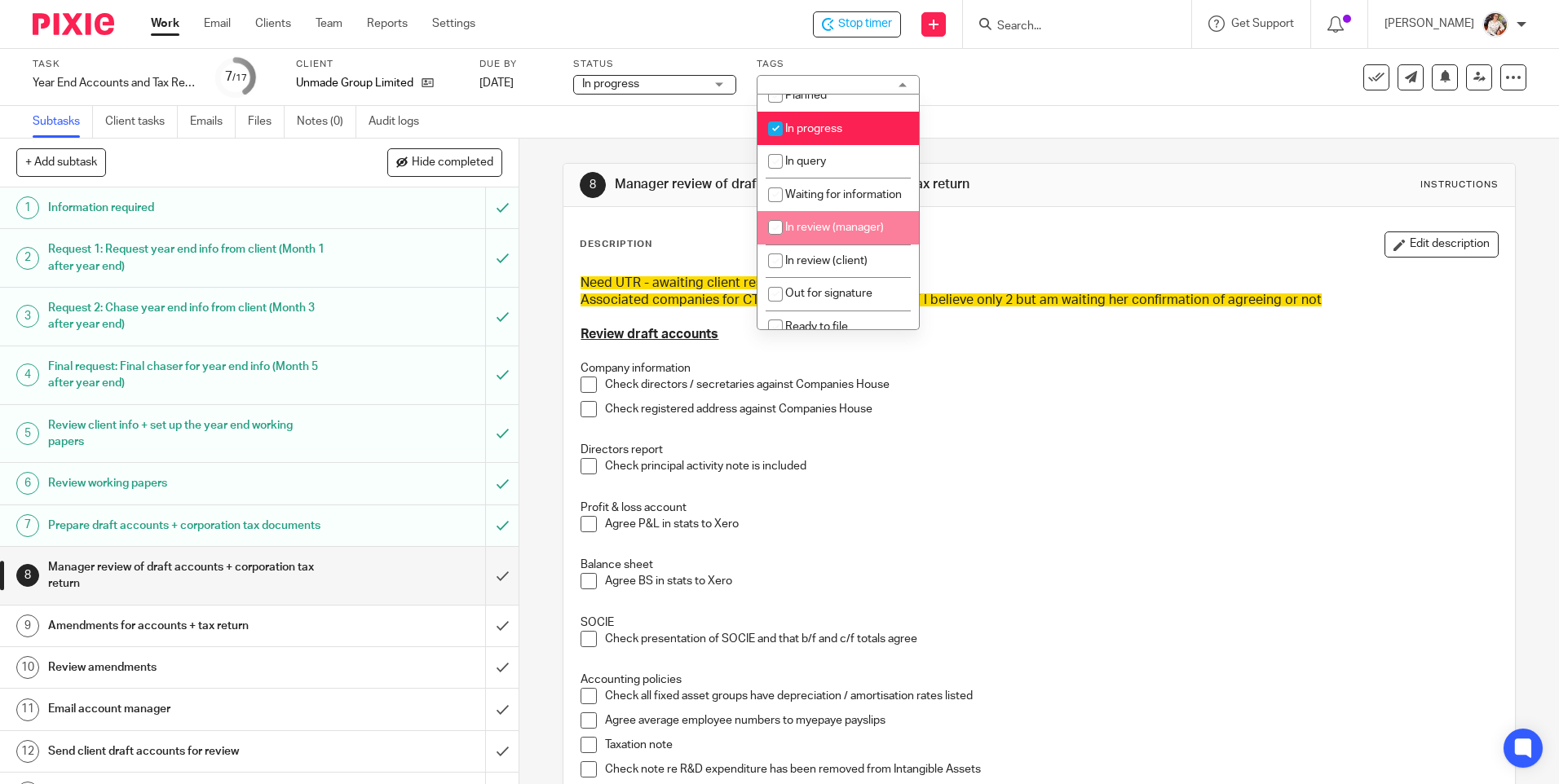
click at [850, 235] on li "In review (manager)" at bounding box center [838, 227] width 162 height 34
checkbox input "true"
click at [800, 120] on li "In progress" at bounding box center [838, 128] width 162 height 34
checkbox input "false"
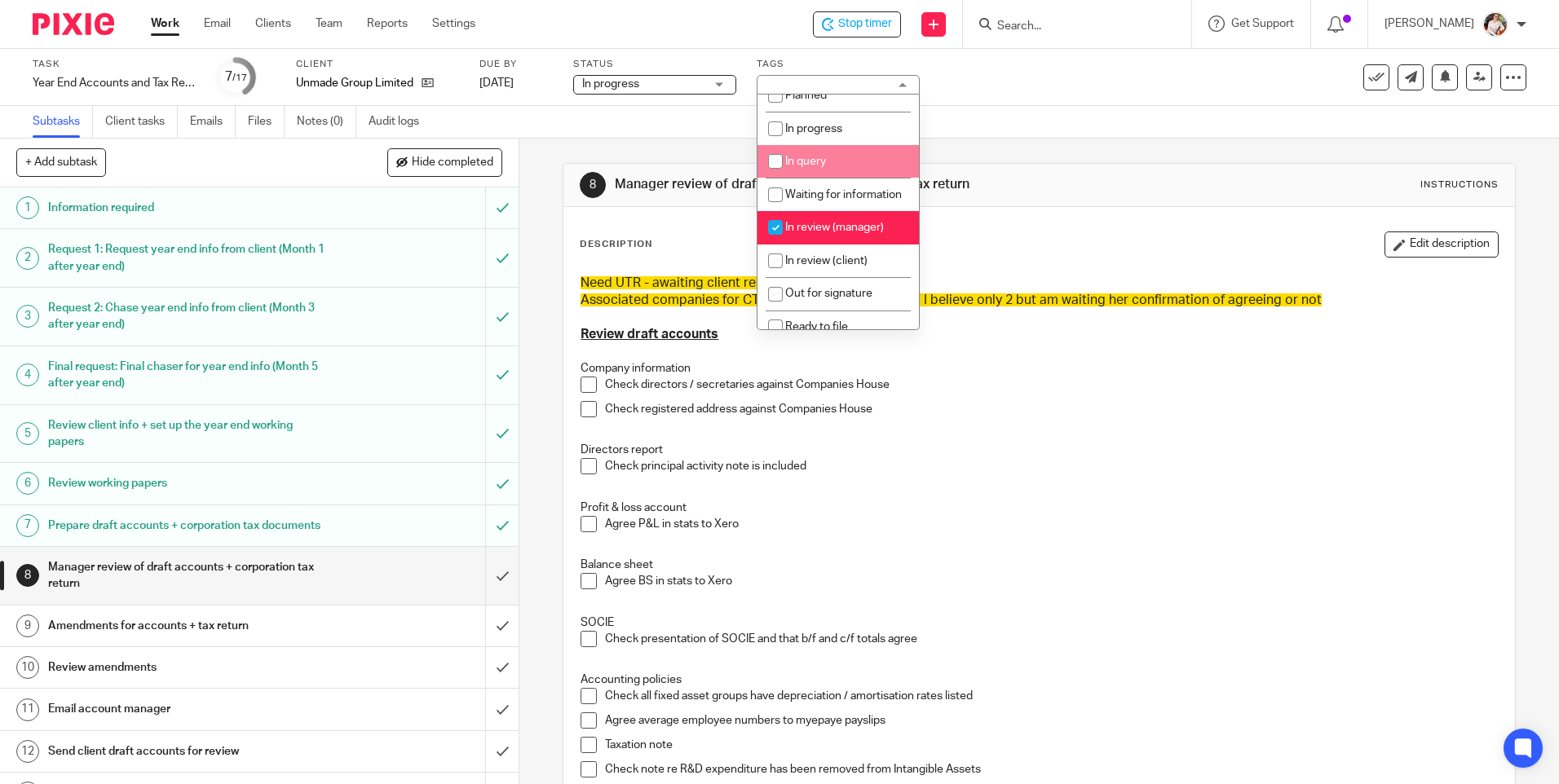
click at [1079, 402] on p "Check registered address against Companies House" at bounding box center [1050, 409] width 892 height 16
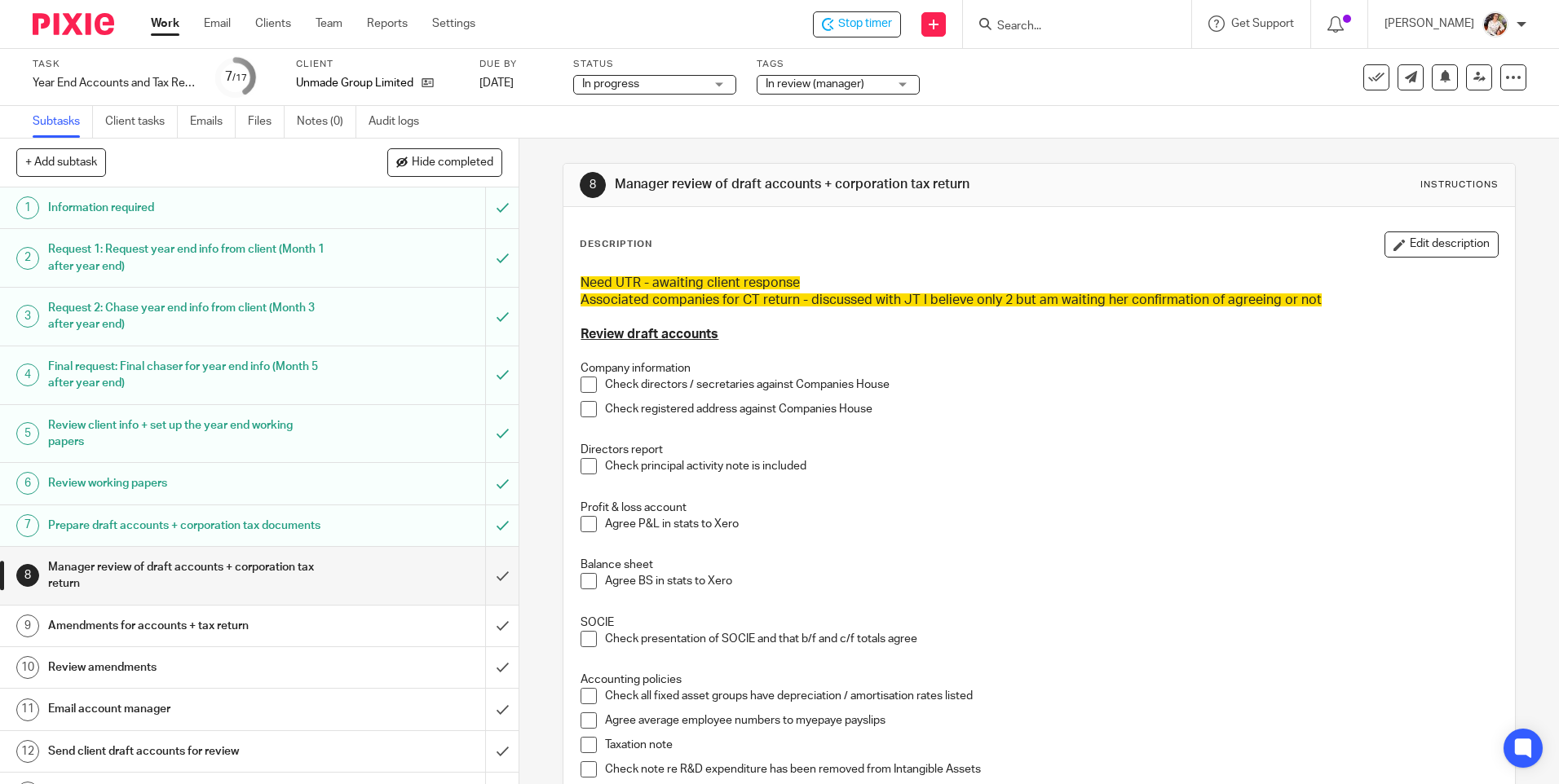
click at [857, 89] on span "In review (manager)" at bounding box center [814, 84] width 99 height 12
click at [999, 422] on div "Check registered address against Companies House" at bounding box center [1050, 412] width 892 height 25
click at [1394, 247] on button "Edit description" at bounding box center [1442, 244] width 115 height 26
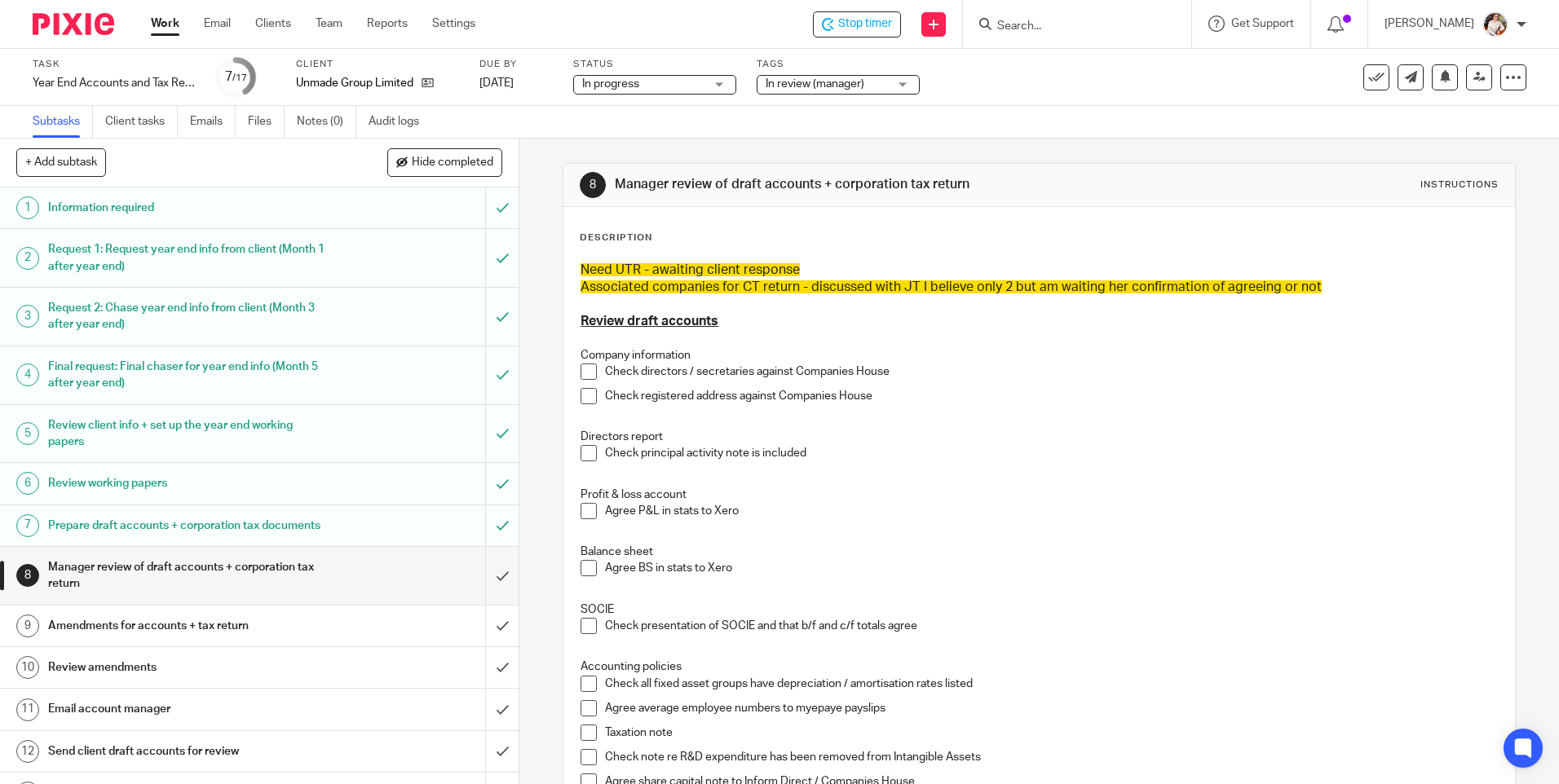
click at [1331, 293] on h3 "Associated companies for CT return - discussed with JT I believe only 2 but am …" at bounding box center [1039, 287] width 916 height 17
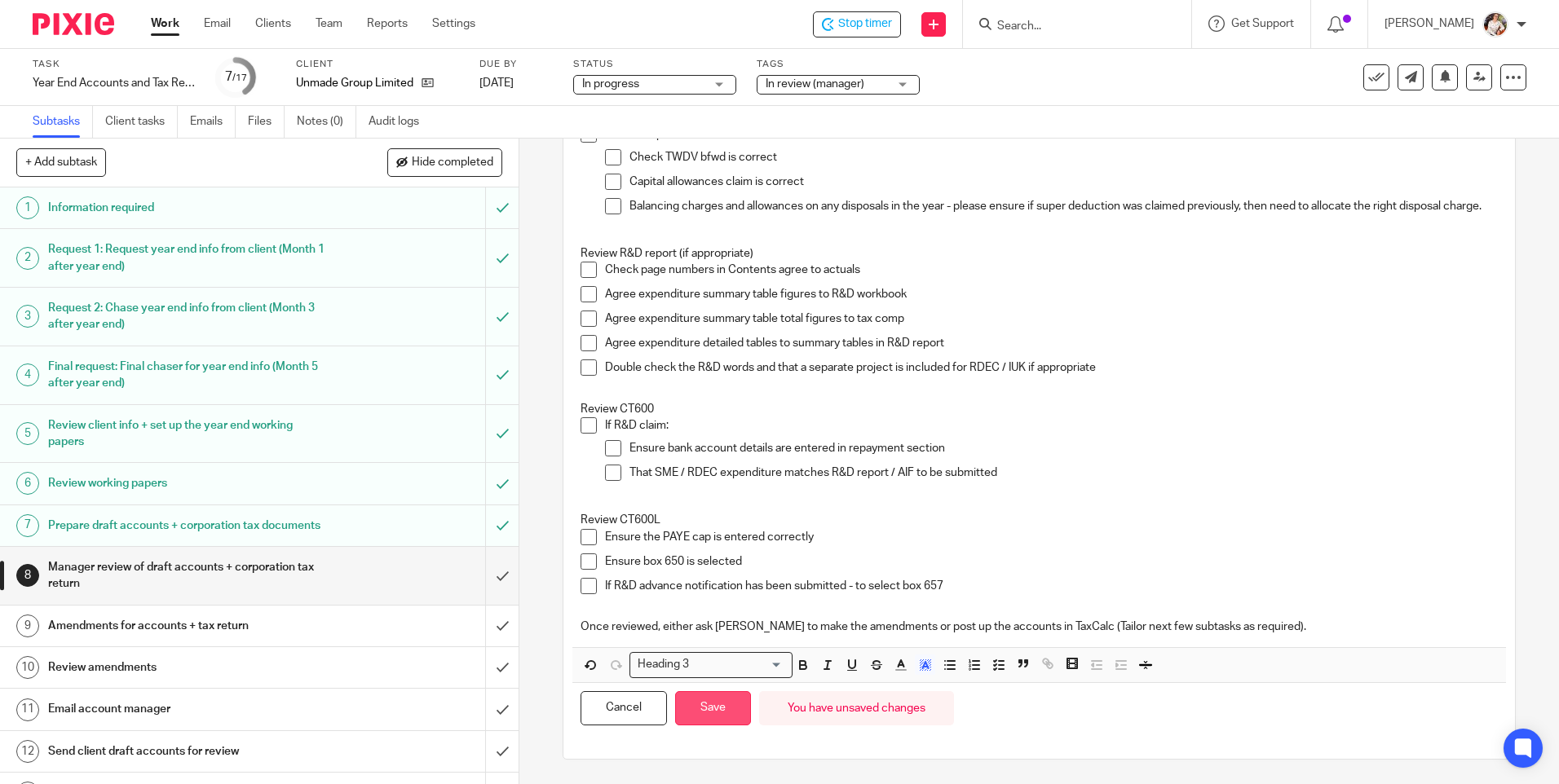
click at [700, 697] on button "Save" at bounding box center [713, 708] width 75 height 35
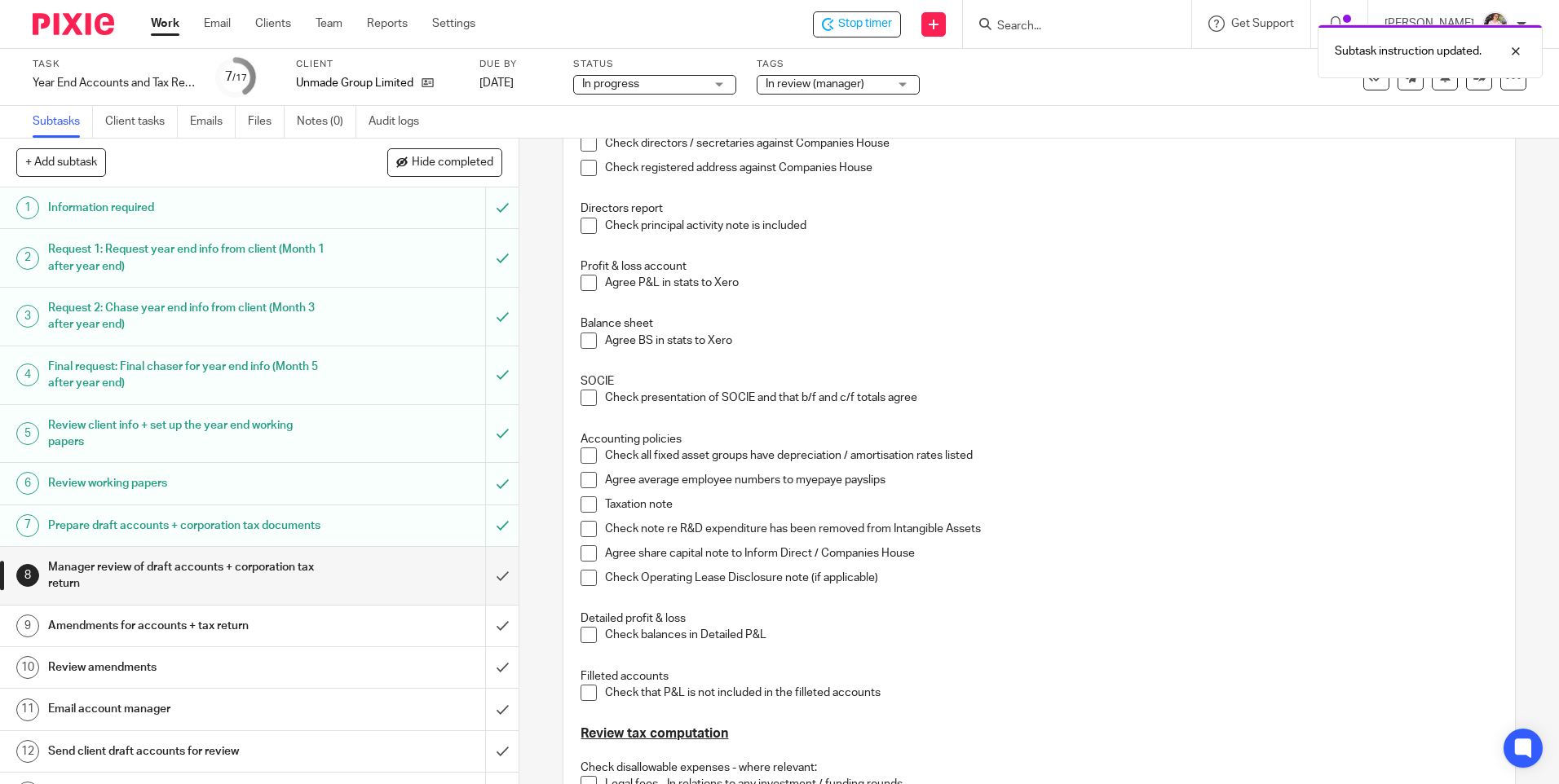
scroll to position [0, 0]
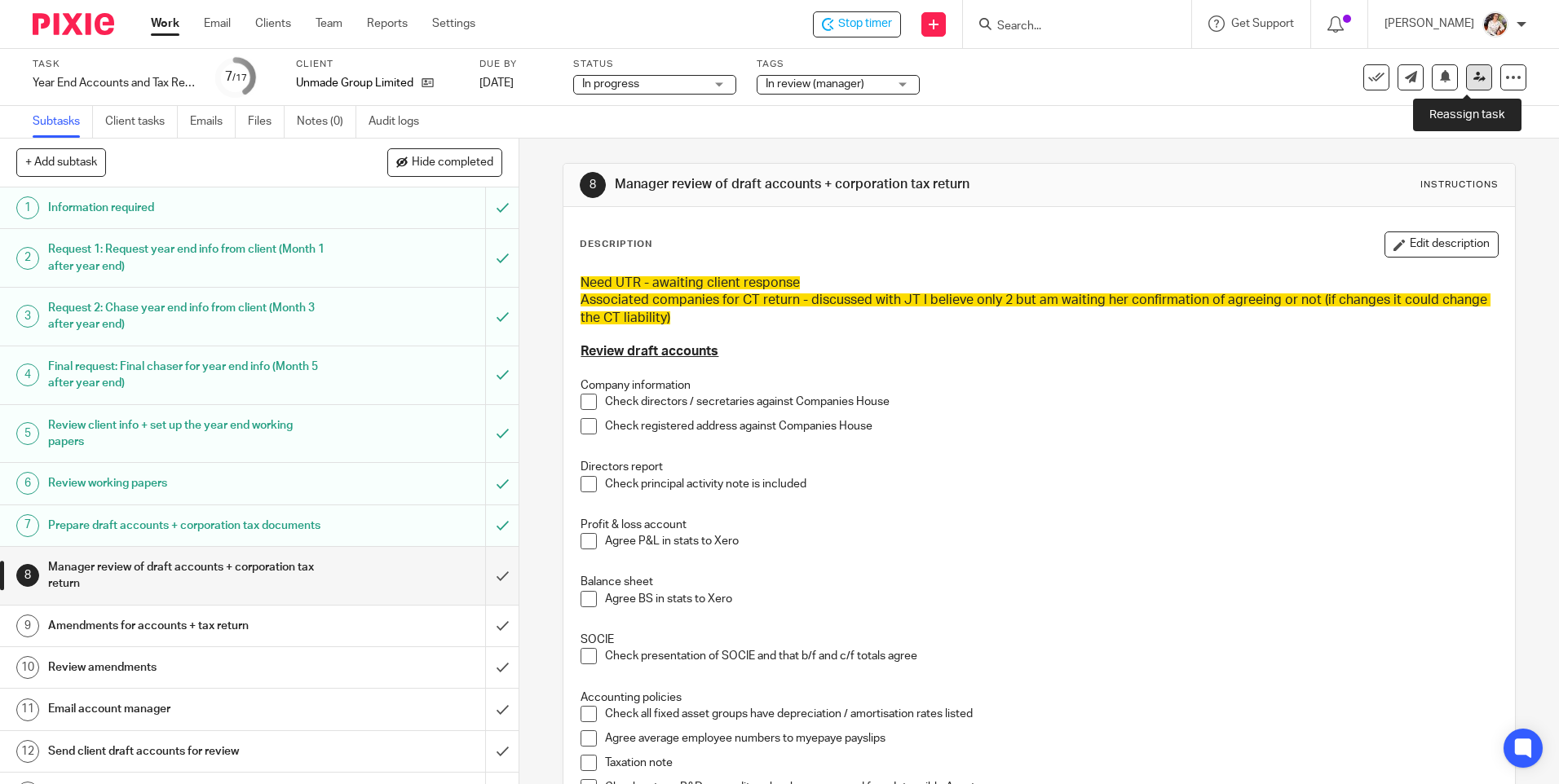
click at [1465, 77] on link at bounding box center [1478, 77] width 26 height 26
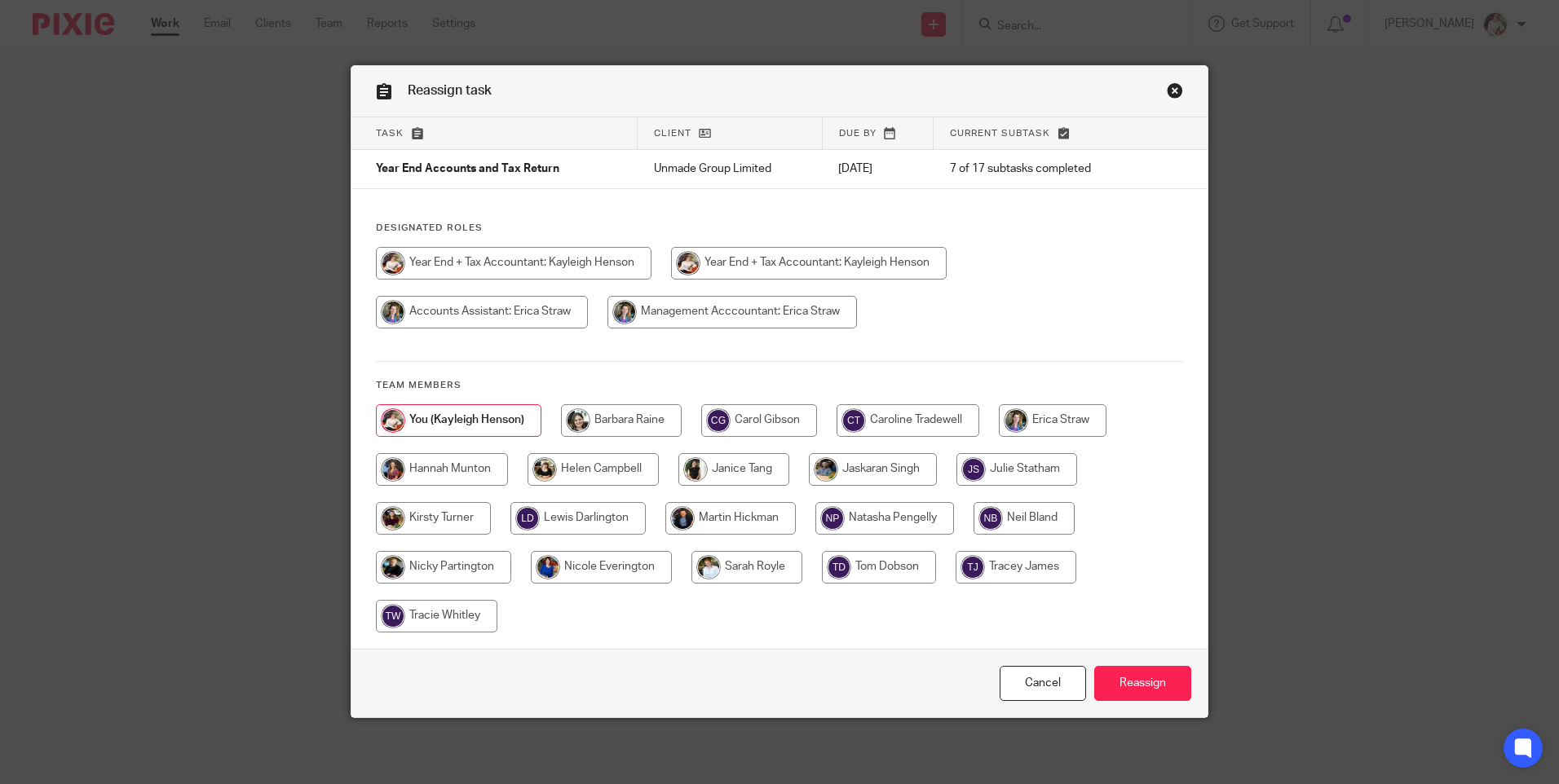
click at [924, 425] on input "radio" at bounding box center [907, 421] width 143 height 33
radio input "true"
click at [1121, 684] on input "Reassign" at bounding box center [1142, 683] width 97 height 35
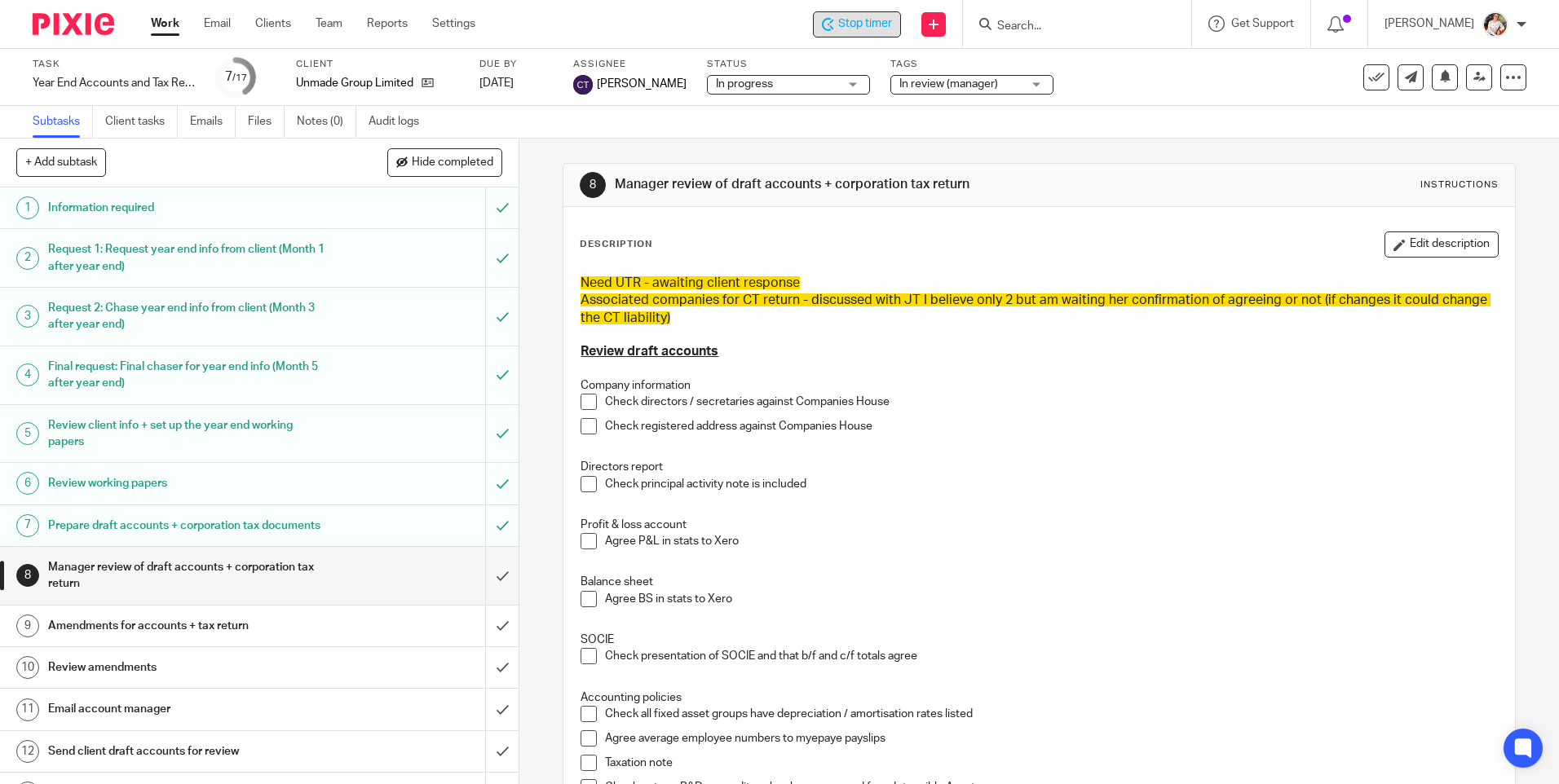
click at [850, 22] on span "Stop timer" at bounding box center [864, 24] width 54 height 17
click at [173, 20] on link "Work" at bounding box center [165, 24] width 28 height 16
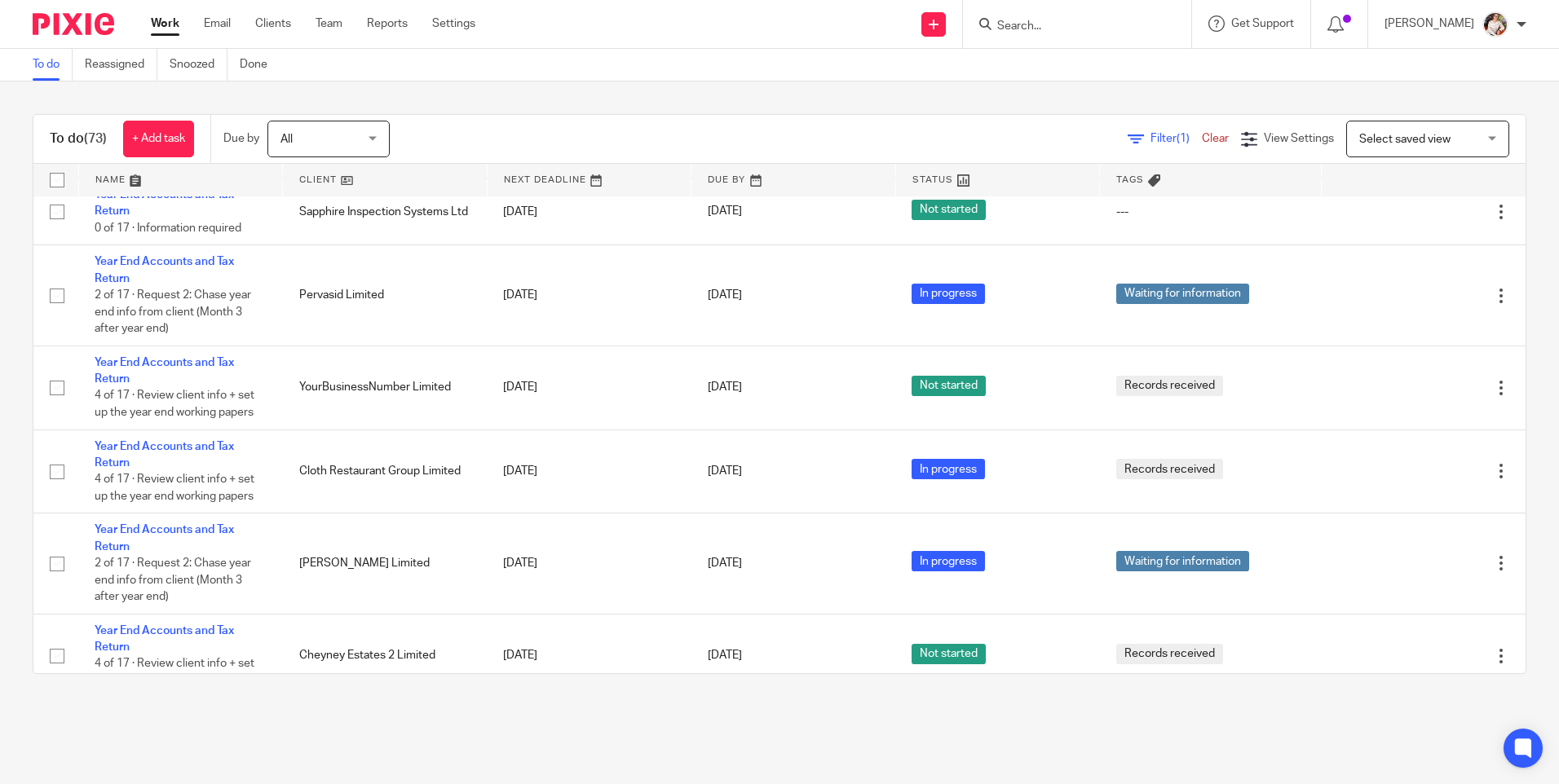
scroll to position [3096, 0]
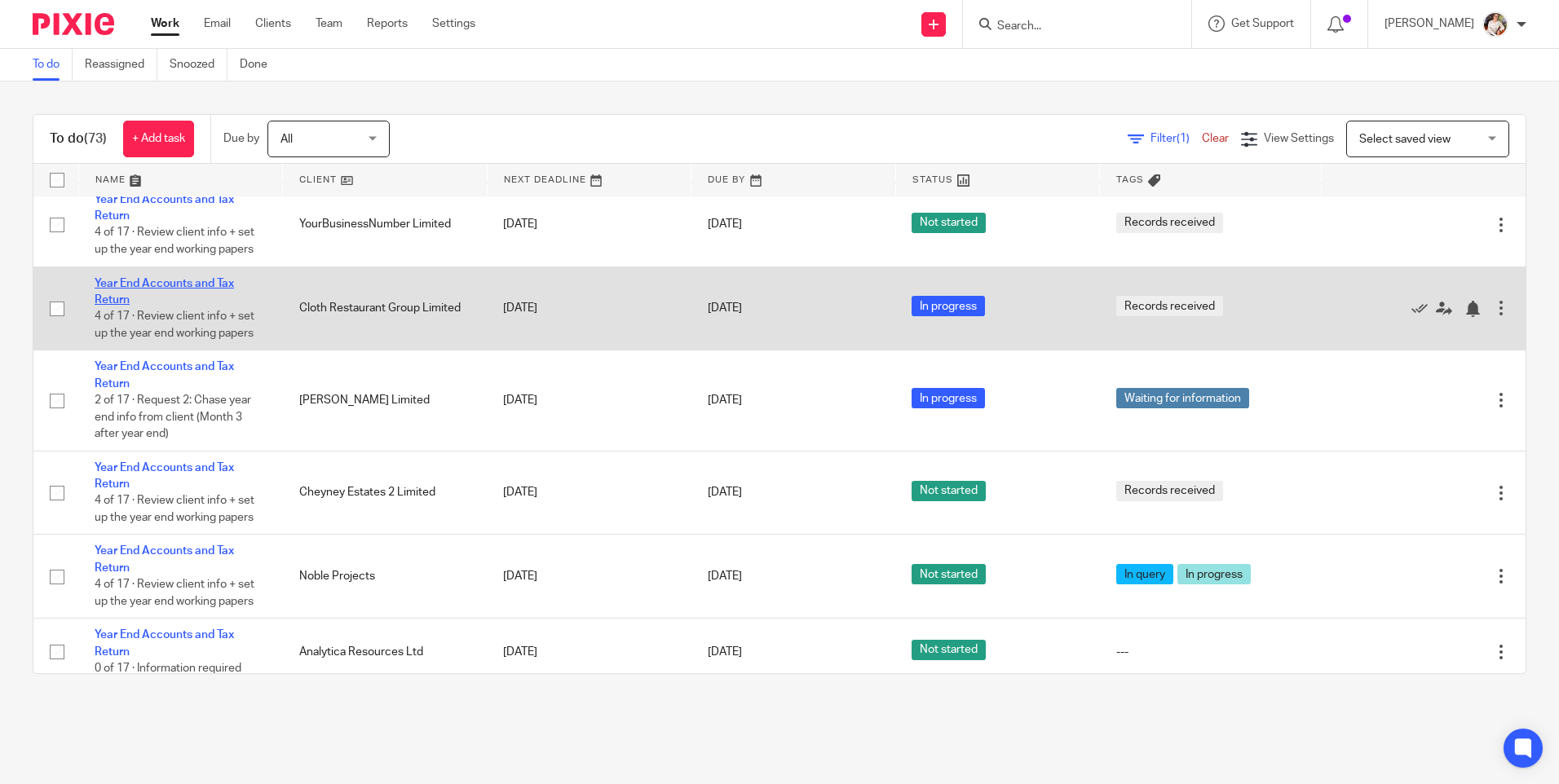
click at [195, 305] on link "Year End Accounts and Tax Return" at bounding box center [164, 292] width 139 height 27
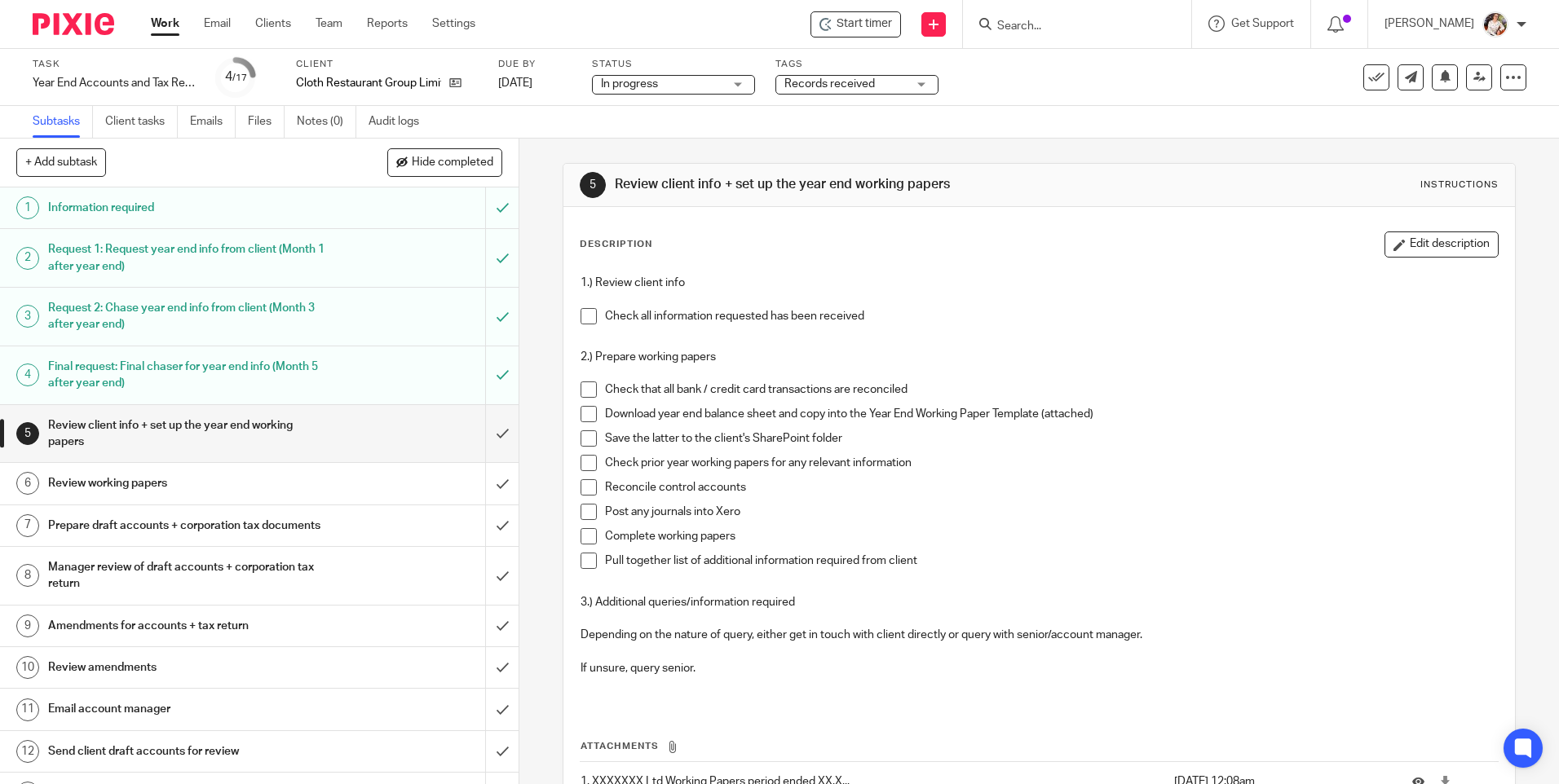
click at [826, 21] on icon at bounding box center [825, 25] width 13 height 13
click at [867, 26] on span "Start timer" at bounding box center [864, 24] width 55 height 17
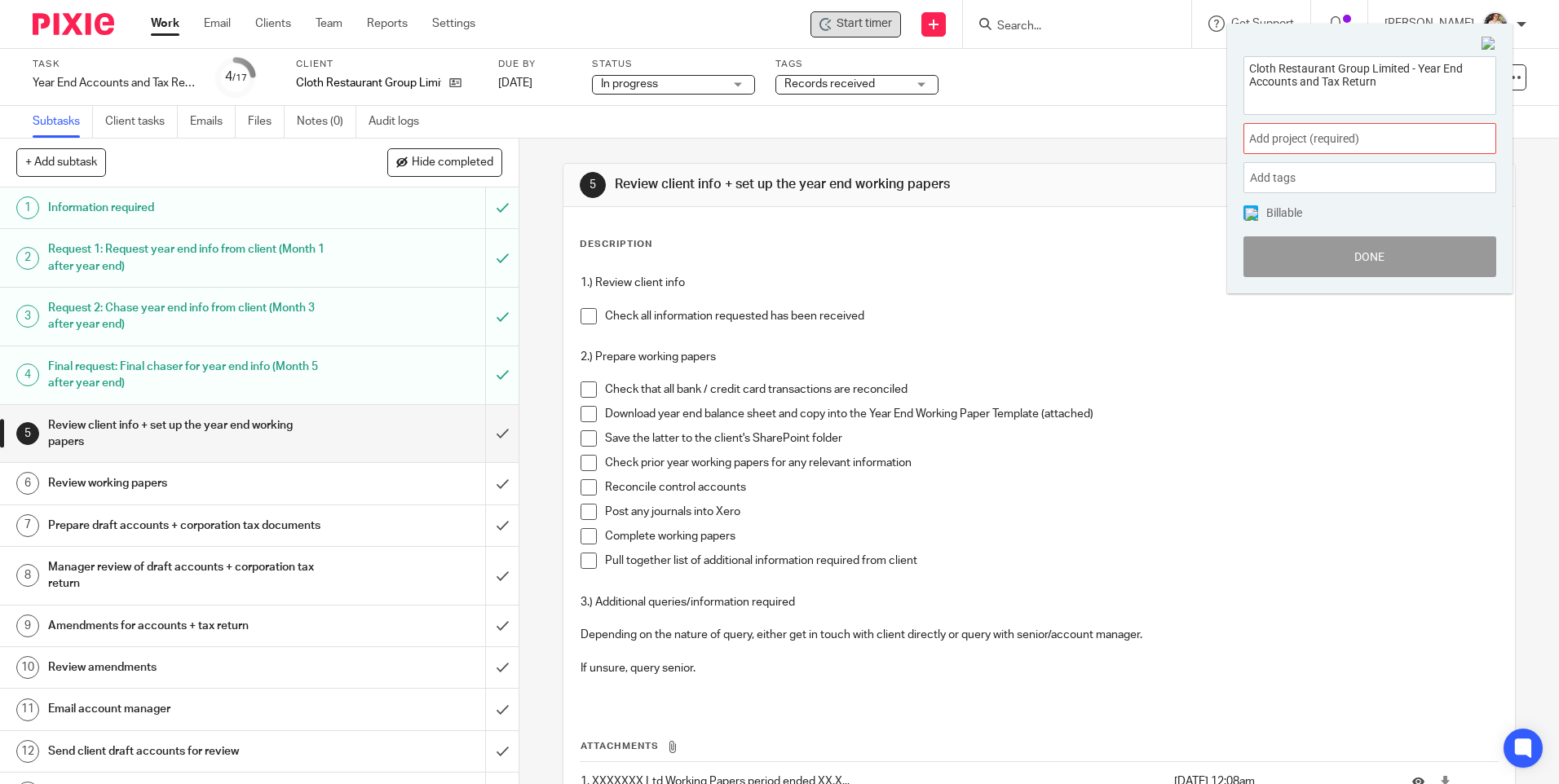
click at [1423, 151] on div "Add project (required) :" at bounding box center [1370, 138] width 253 height 31
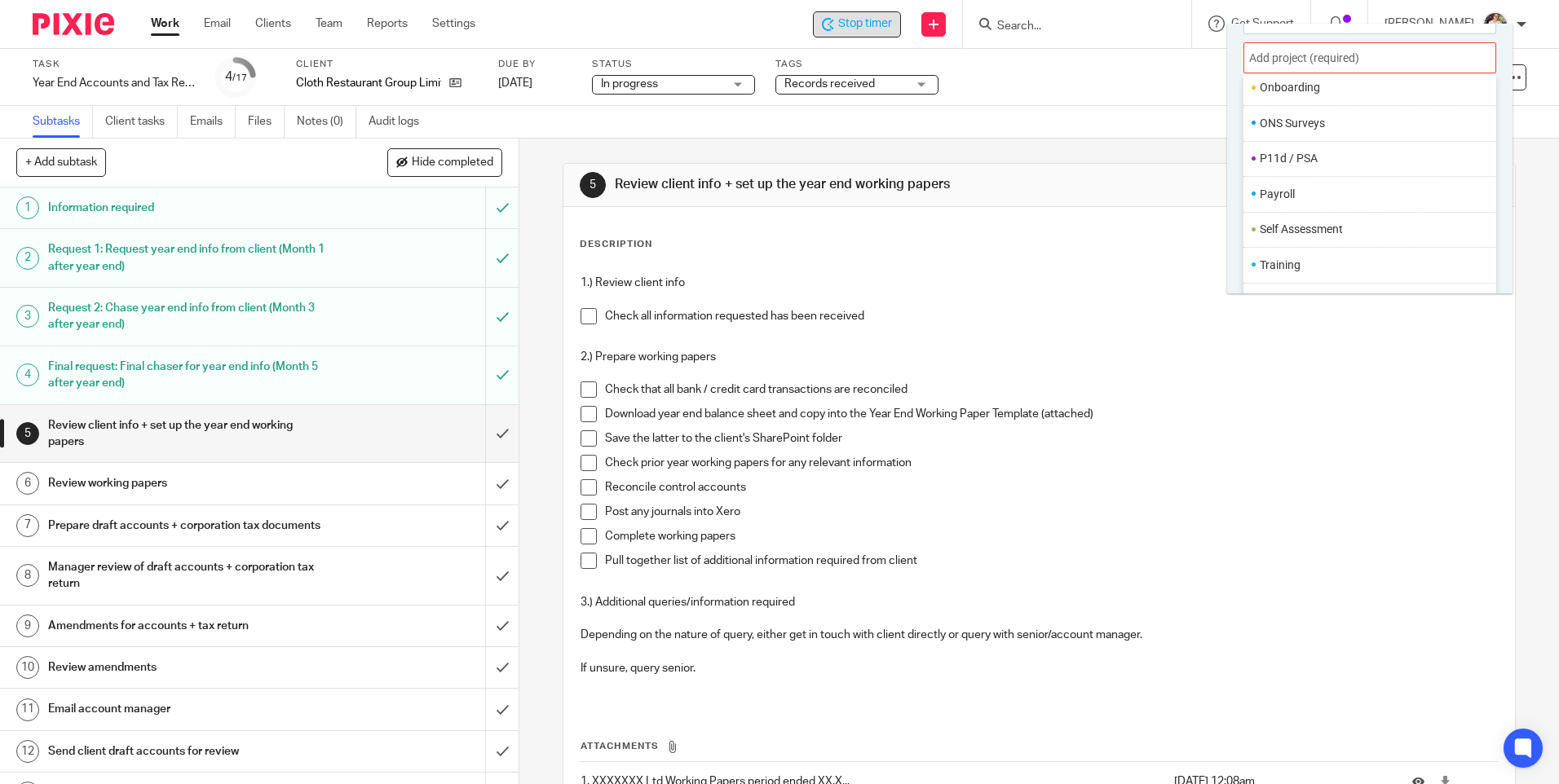
scroll to position [610, 0]
click at [1314, 266] on ul "Year End 1 Tasks" at bounding box center [1370, 275] width 253 height 35
click at [1268, 273] on li "Year End" at bounding box center [1329, 275] width 139 height 17
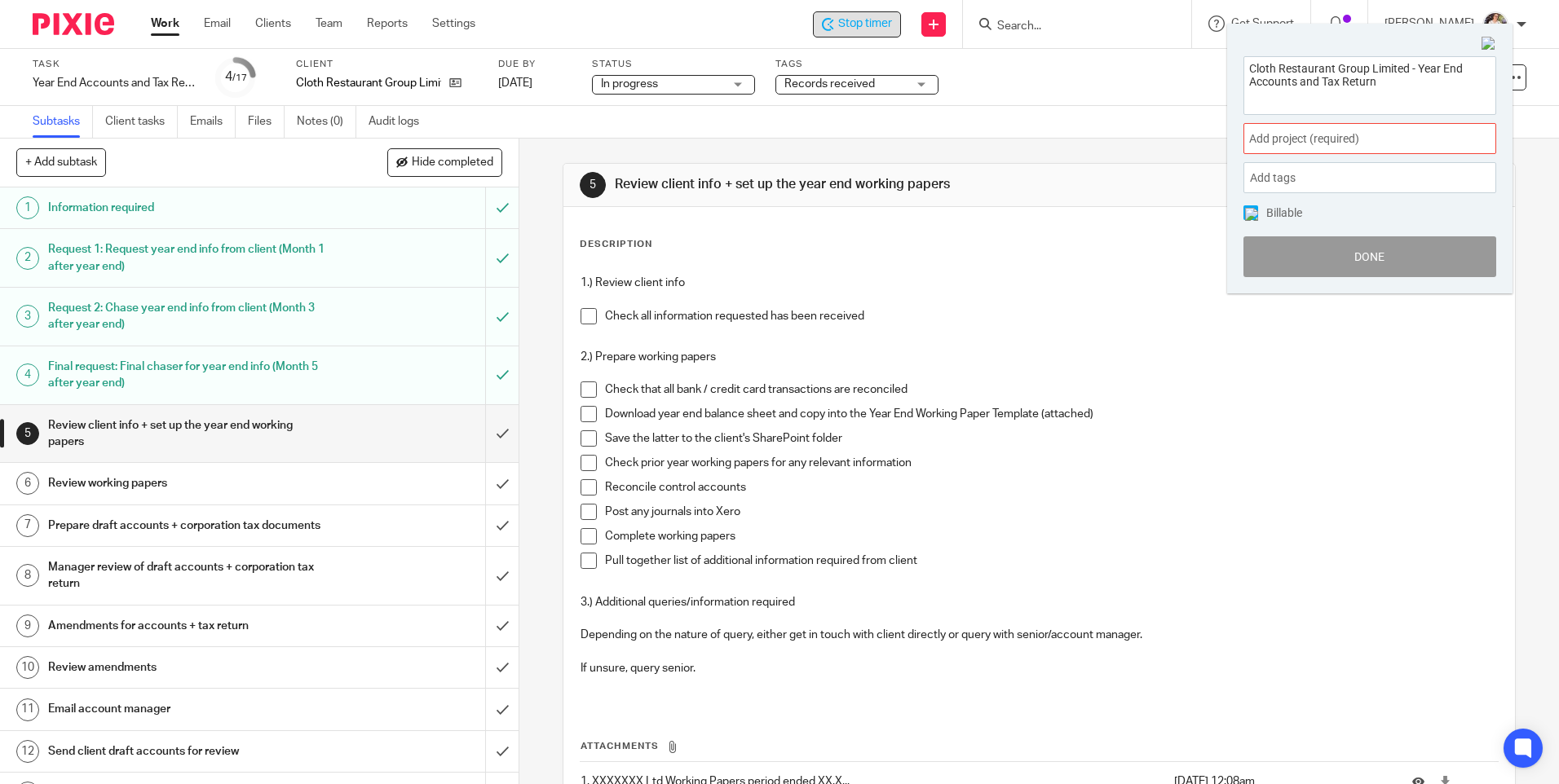
scroll to position [0, 0]
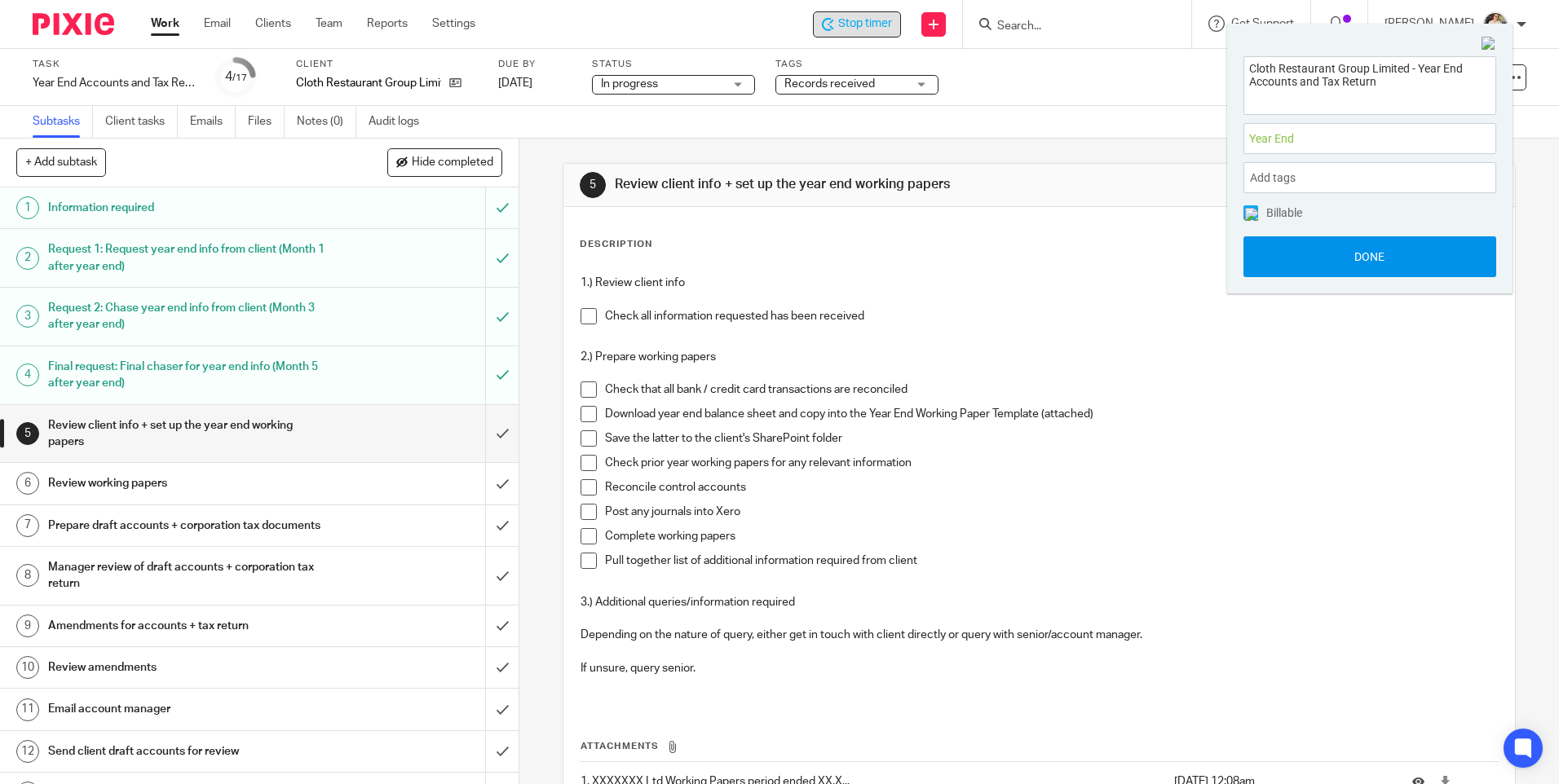
click at [1287, 250] on button "Done" at bounding box center [1370, 256] width 253 height 41
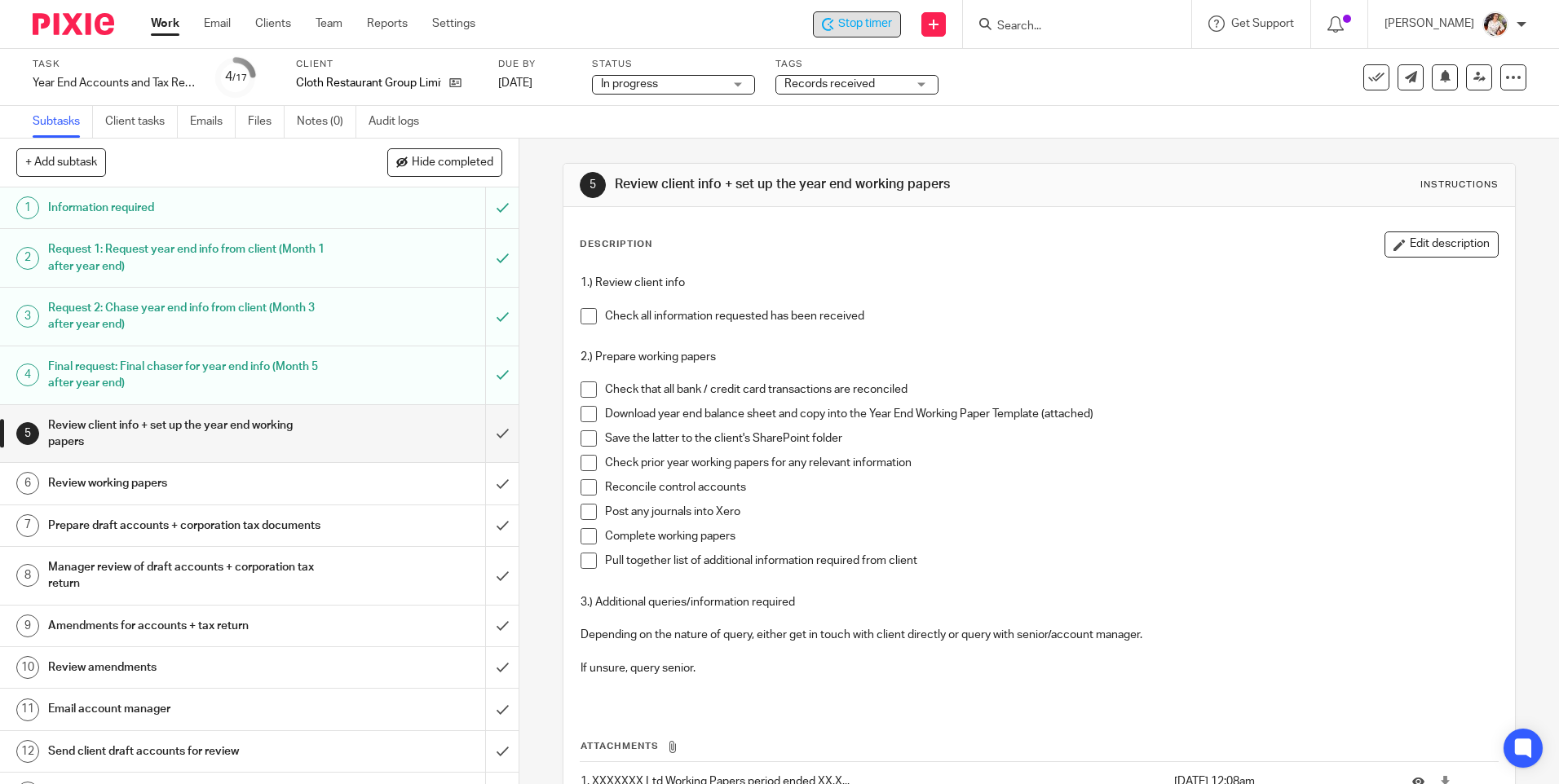
click at [595, 313] on li "Check all information requested has been received" at bounding box center [1039, 320] width 916 height 25
click at [585, 313] on span at bounding box center [589, 316] width 16 height 16
click at [585, 386] on span at bounding box center [589, 390] width 16 height 16
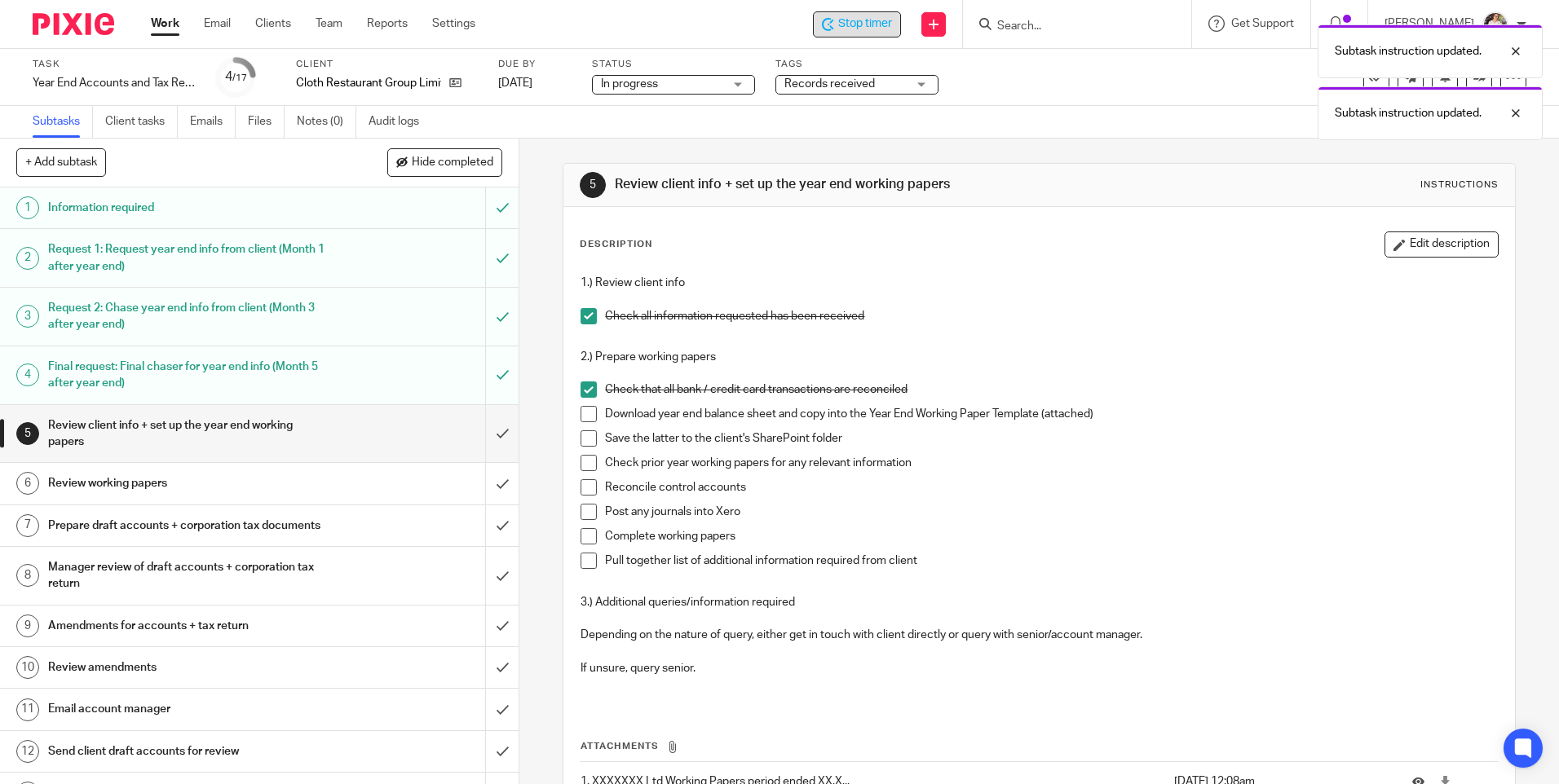
click at [588, 414] on span at bounding box center [589, 414] width 16 height 16
click at [589, 439] on span at bounding box center [589, 439] width 16 height 16
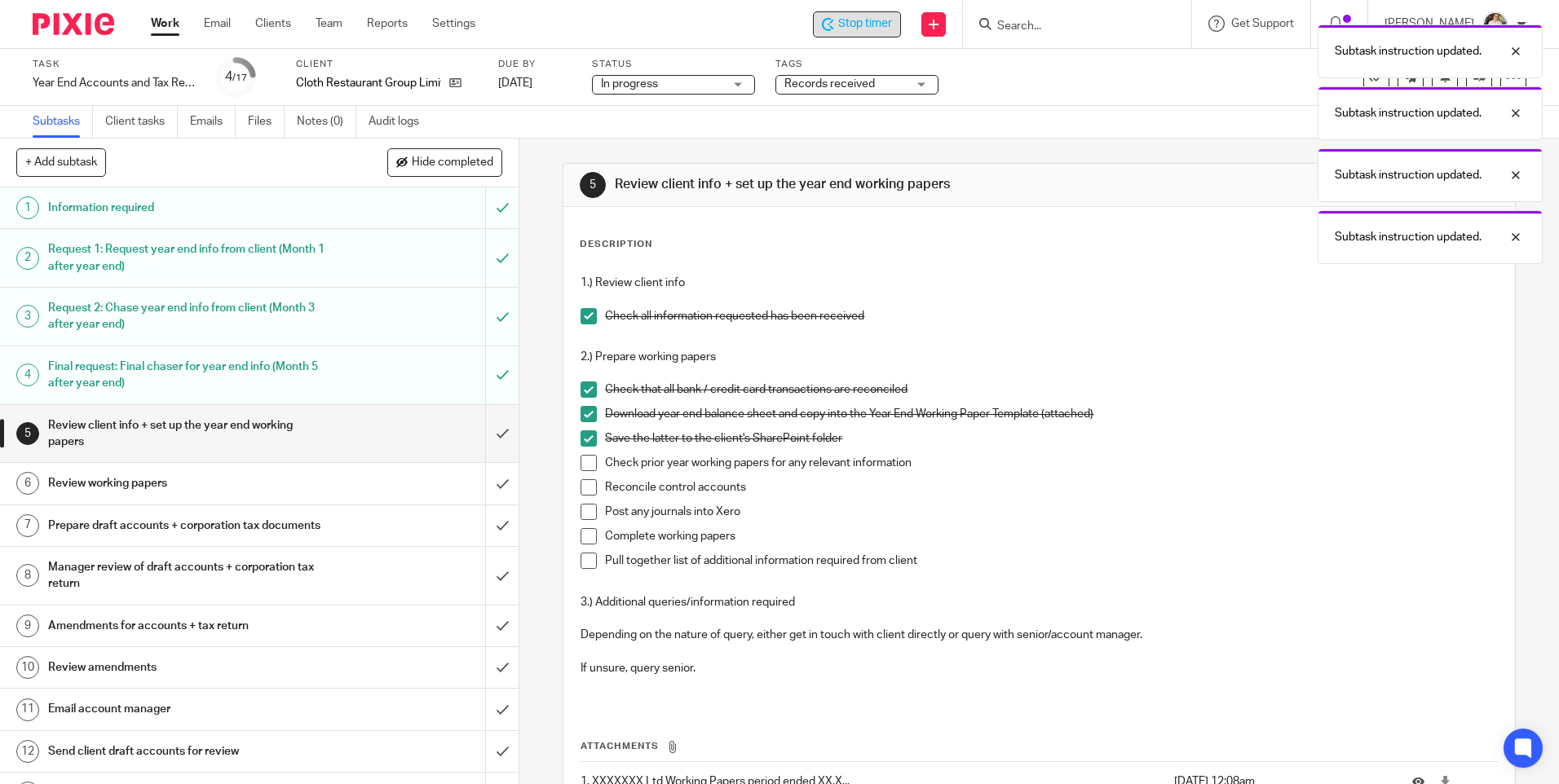
click at [584, 465] on span at bounding box center [589, 462] width 16 height 16
click at [584, 491] on span at bounding box center [589, 487] width 16 height 16
click at [581, 515] on span at bounding box center [589, 511] width 16 height 16
click at [581, 533] on span at bounding box center [589, 536] width 16 height 16
click at [581, 564] on span at bounding box center [589, 561] width 16 height 16
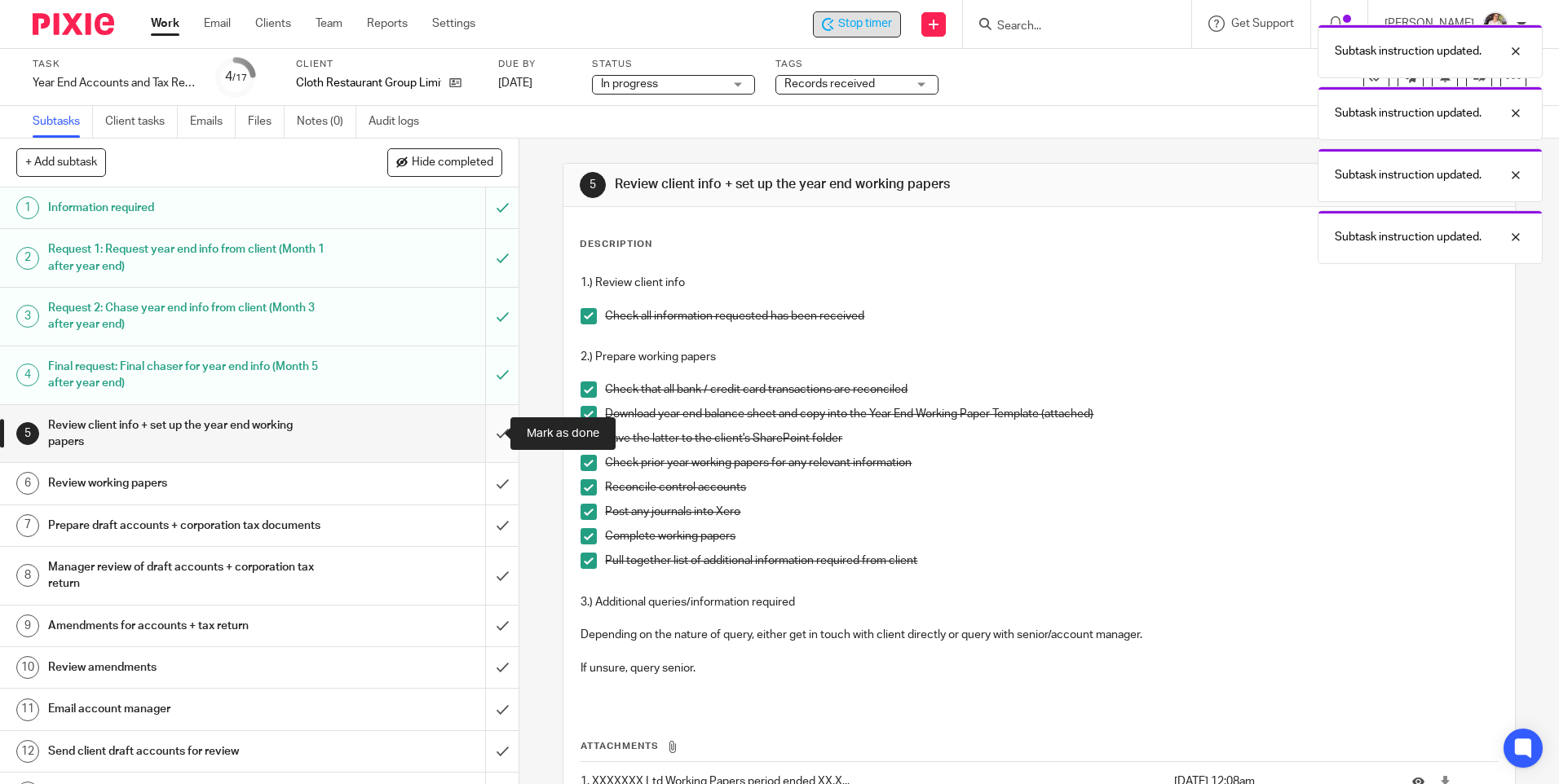
click at [485, 436] on input "submit" at bounding box center [259, 434] width 518 height 58
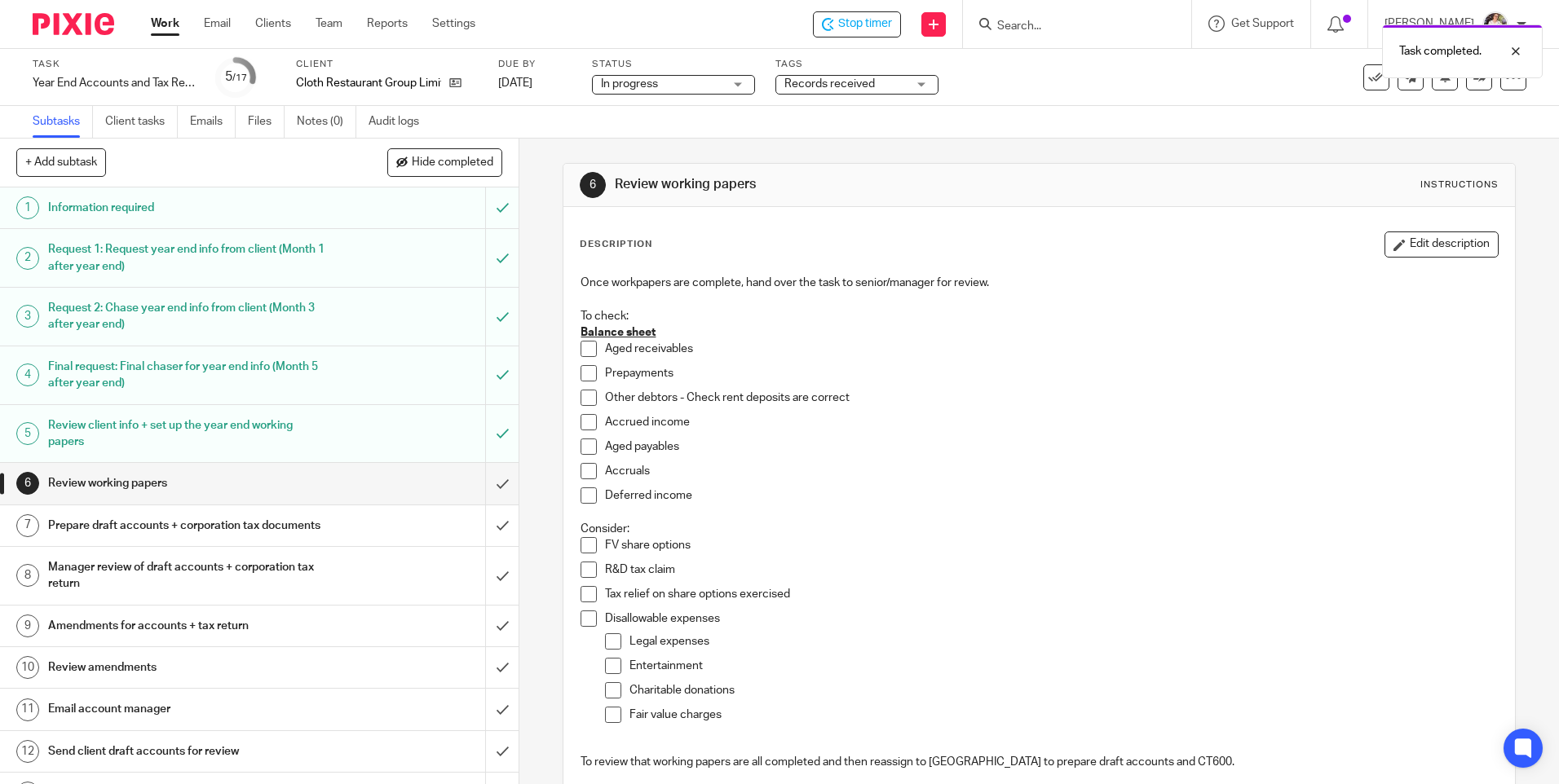
click at [887, 83] on span "Records received" at bounding box center [845, 84] width 123 height 17
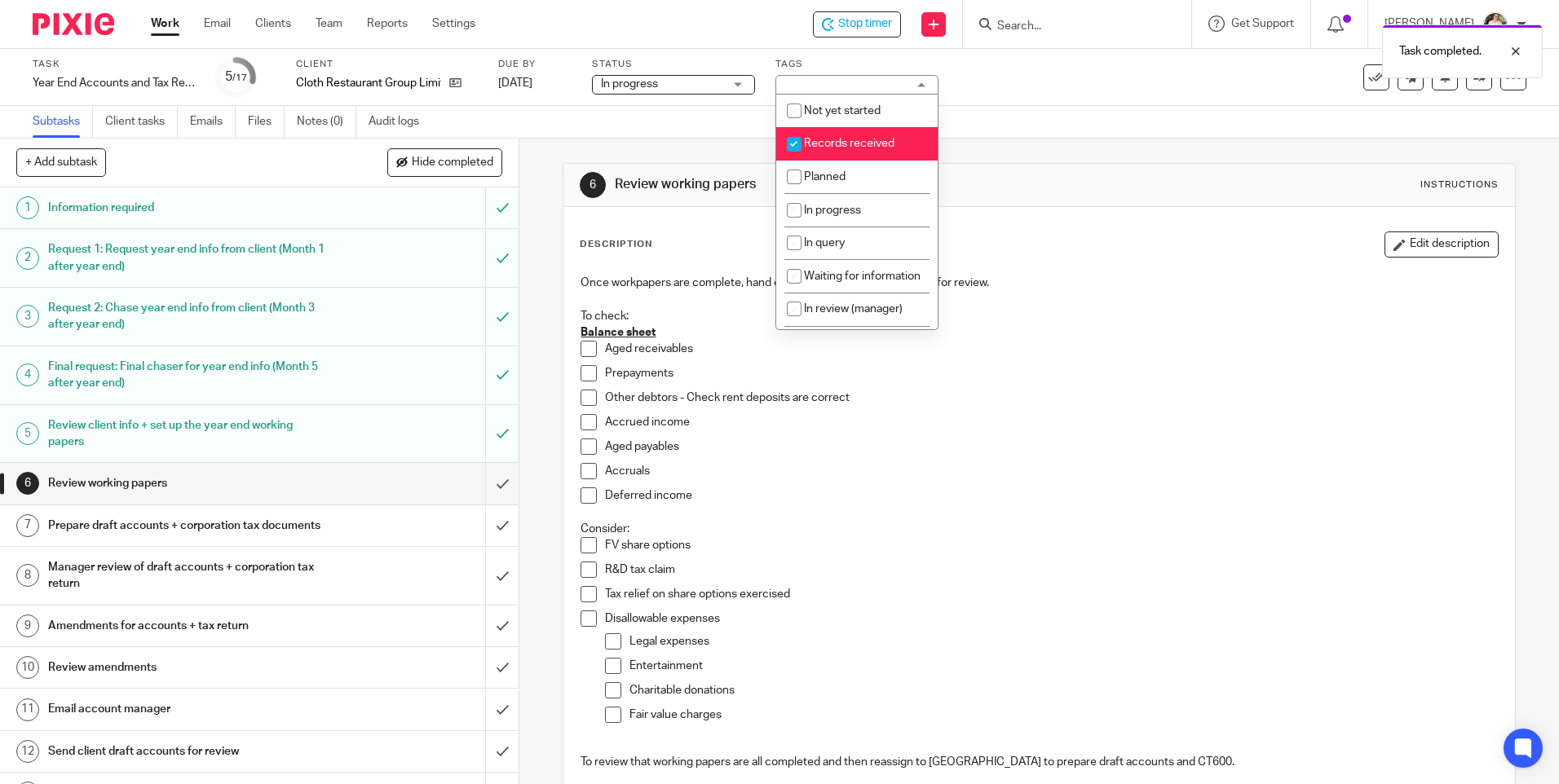
click at [856, 148] on span "Records received" at bounding box center [849, 144] width 91 height 12
checkbox input "false"
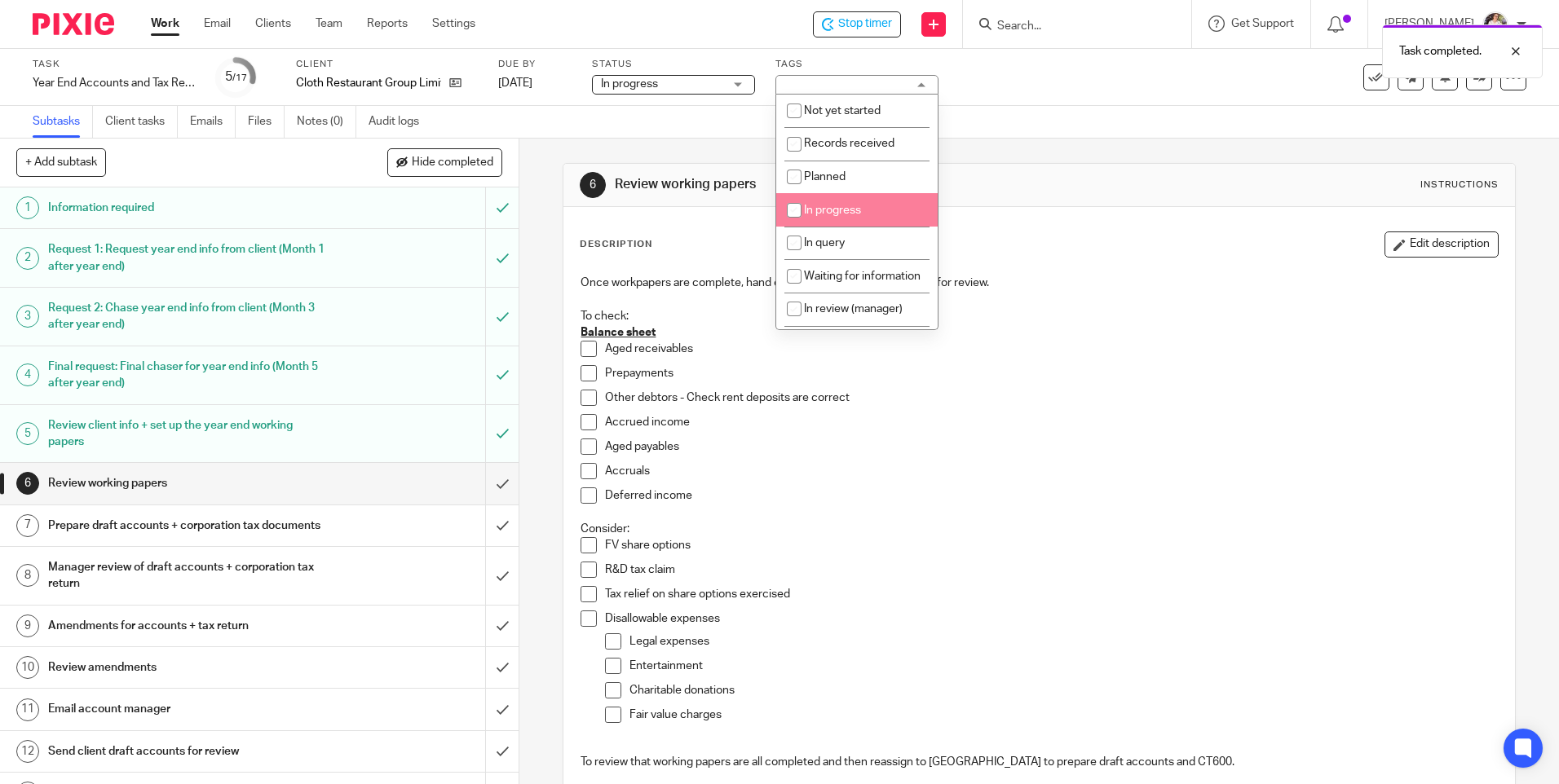
click at [847, 216] on li "In progress" at bounding box center [857, 210] width 162 height 34
checkbox input "true"
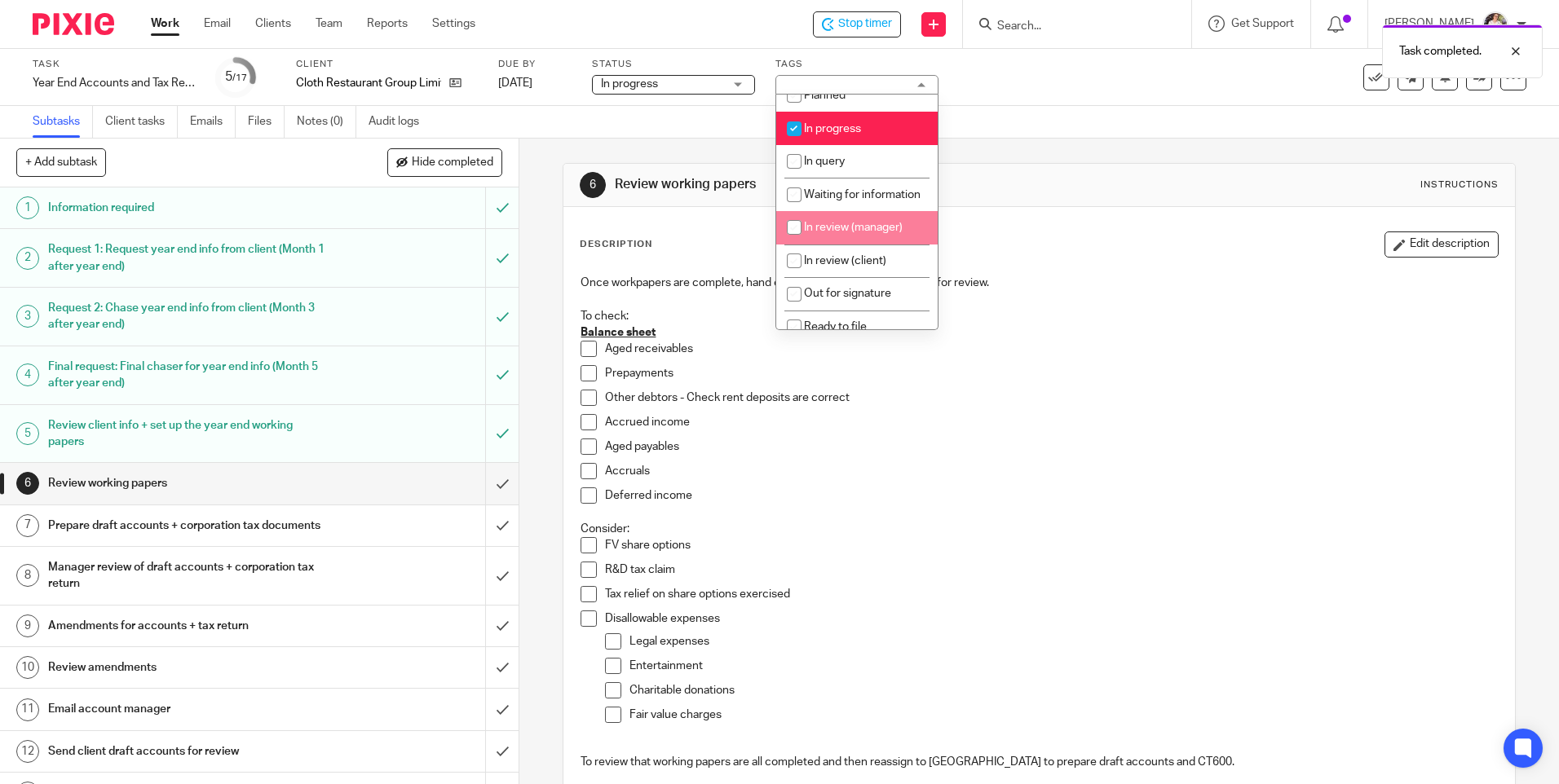
click at [888, 233] on span "In review (manager)" at bounding box center [853, 227] width 99 height 12
checkbox input "true"
click at [971, 464] on p "Accruals" at bounding box center [1050, 471] width 892 height 16
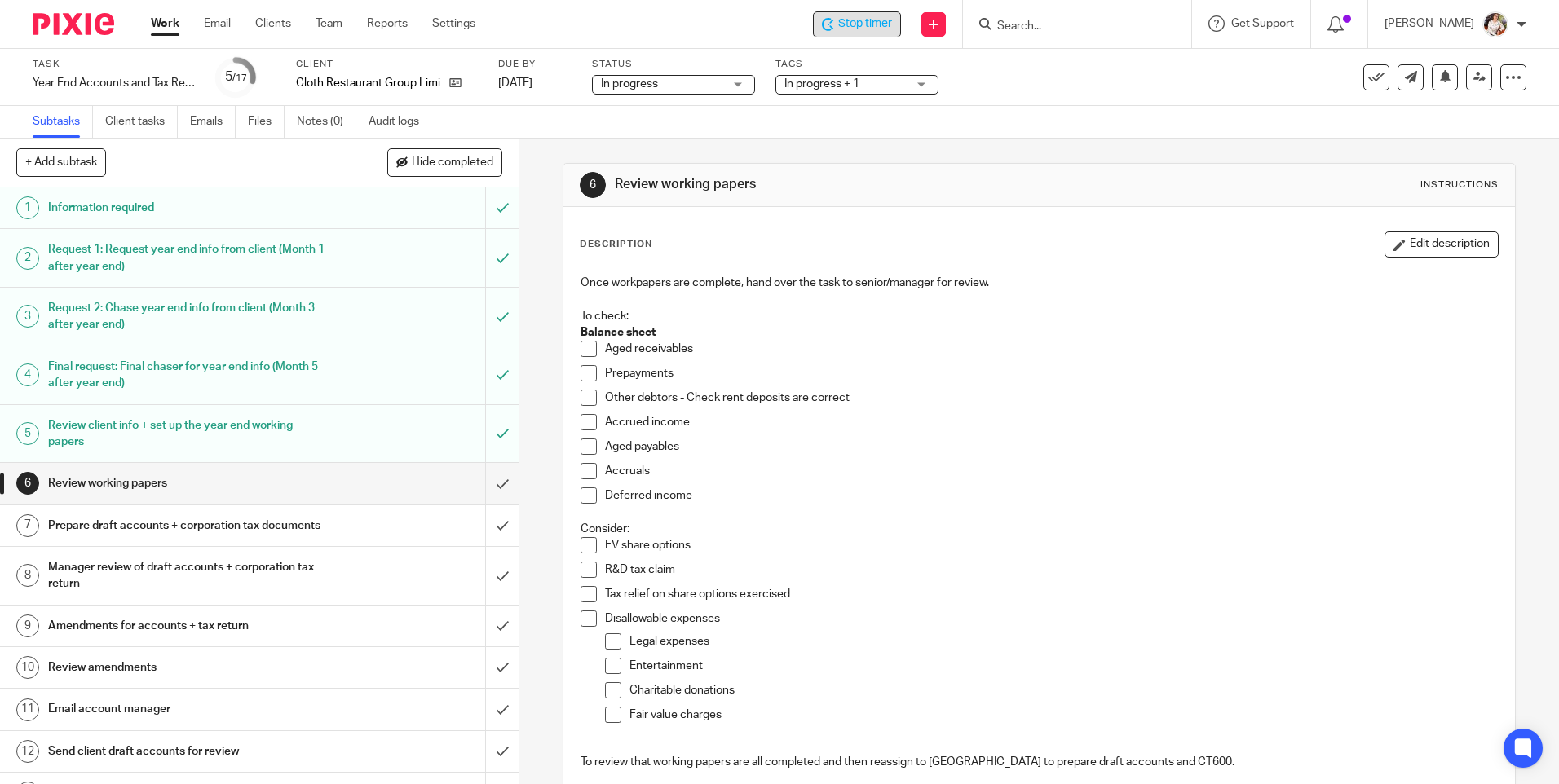
click at [850, 26] on span "Stop timer" at bounding box center [864, 24] width 54 height 17
click at [161, 17] on link "Work" at bounding box center [165, 24] width 28 height 16
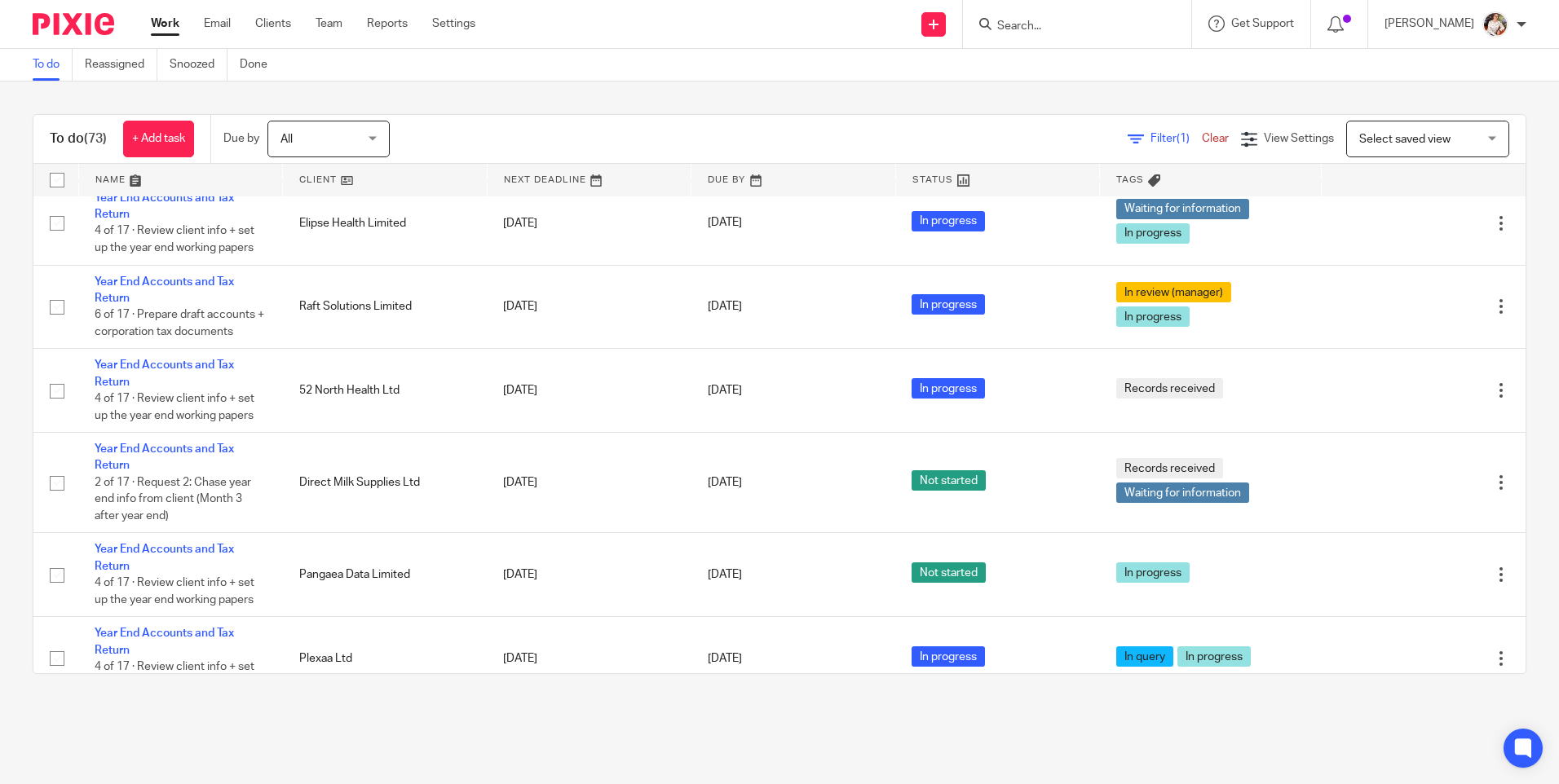
scroll to position [407, 0]
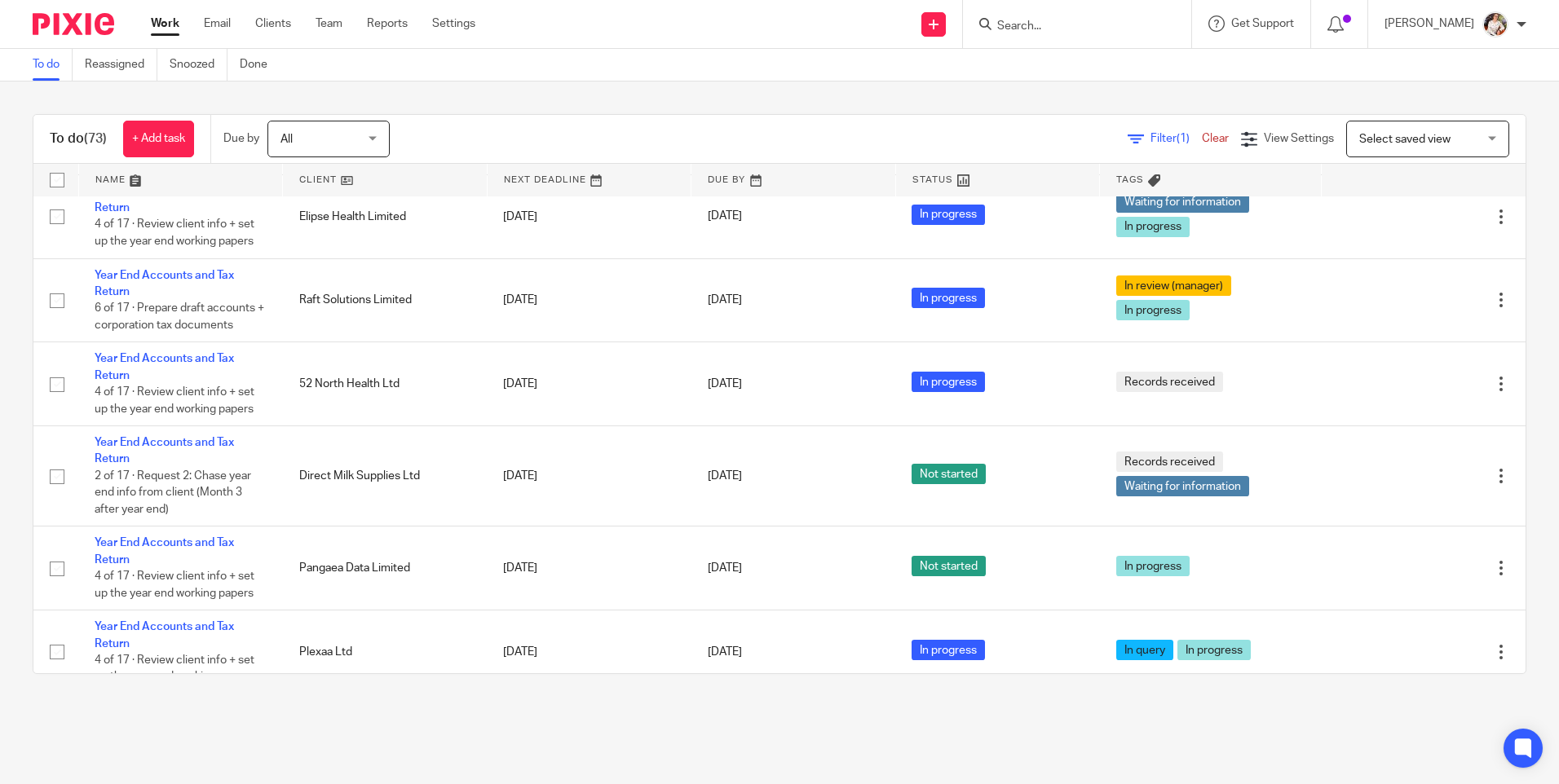
click at [1033, 14] on div at bounding box center [1076, 24] width 228 height 48
click at [1031, 23] on input "Search" at bounding box center [1068, 27] width 146 height 15
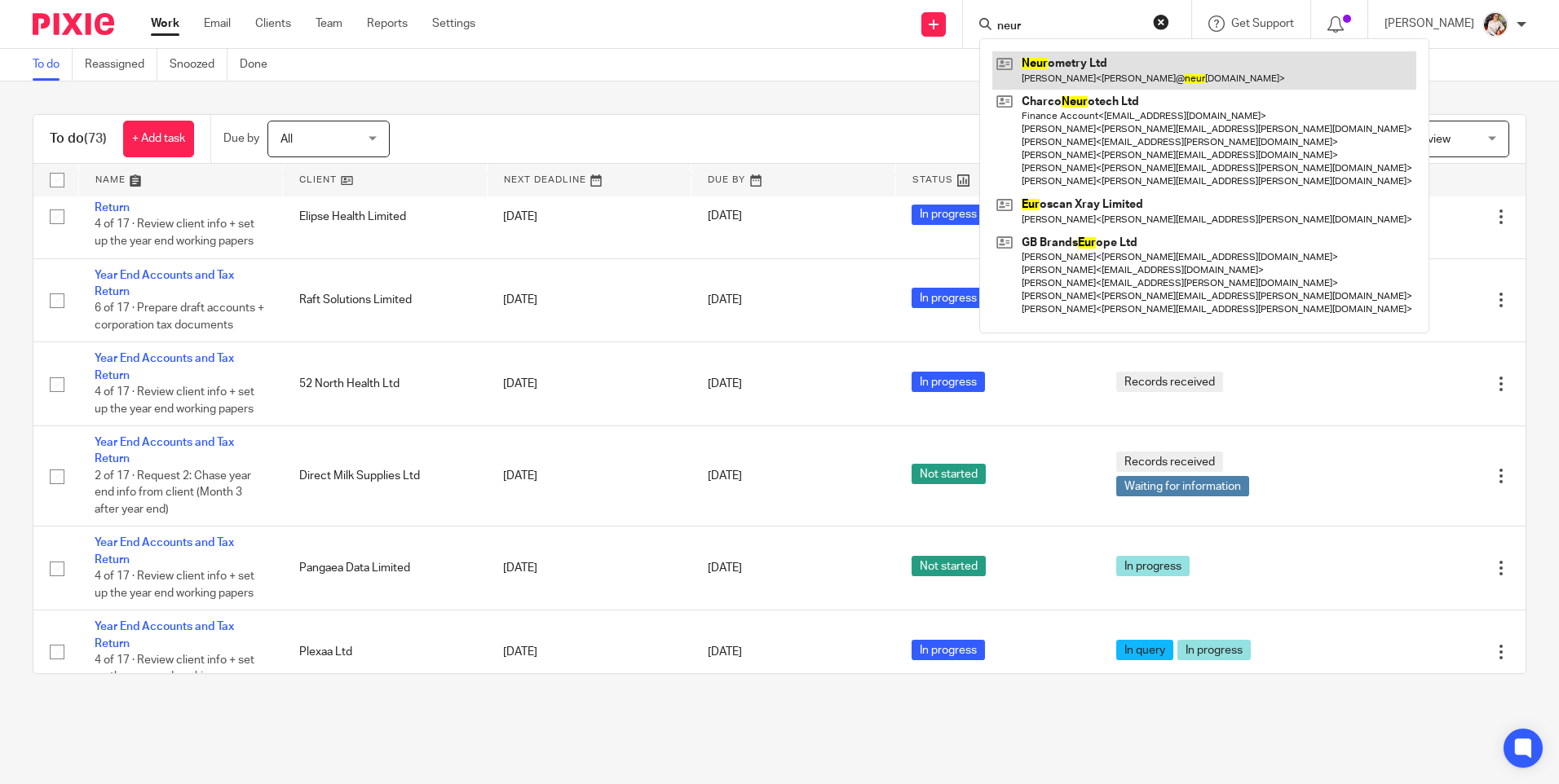
type input "neur"
click at [1063, 69] on link at bounding box center [1204, 69] width 424 height 37
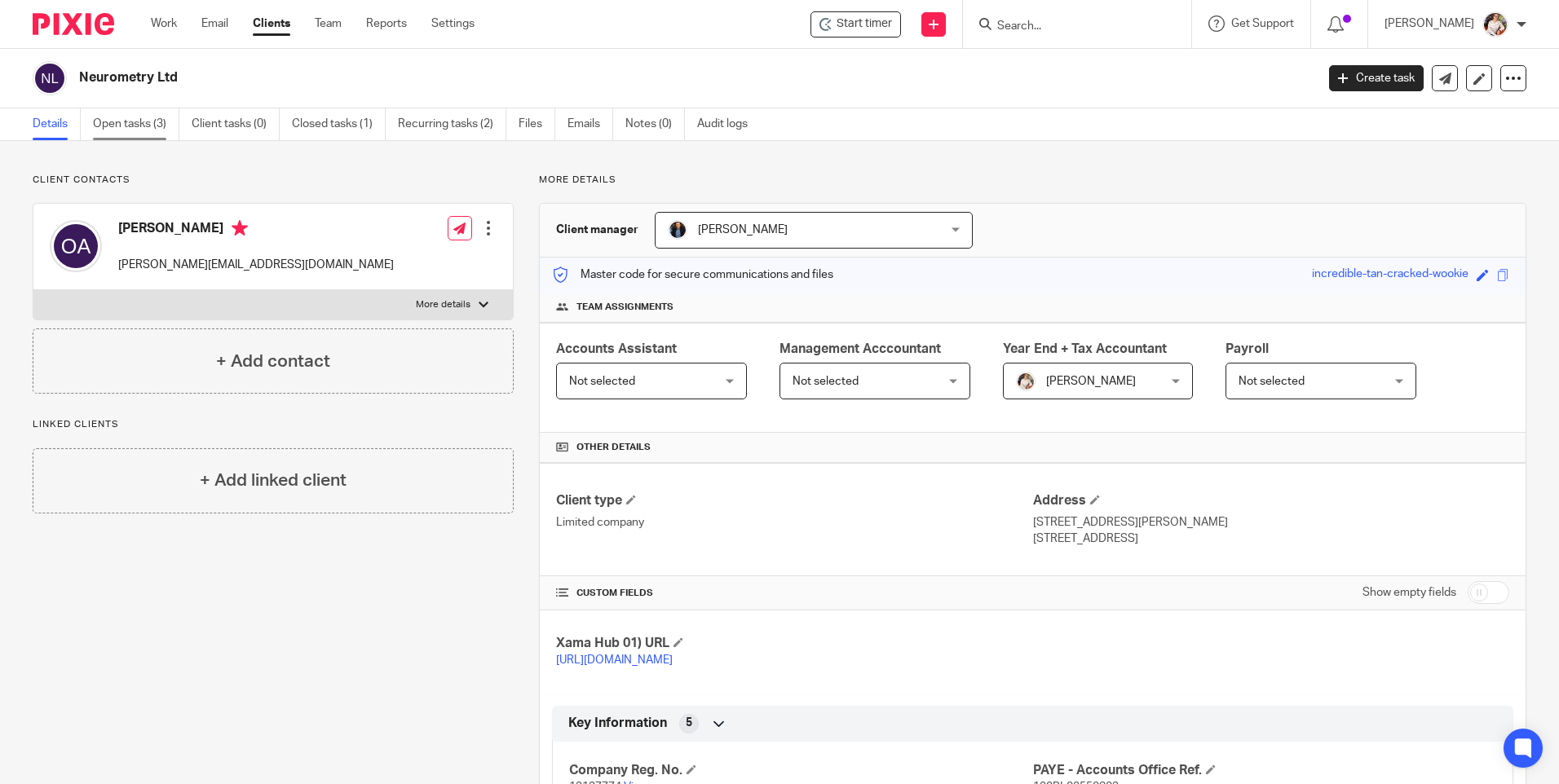
click at [144, 121] on link "Open tasks (3)" at bounding box center [135, 124] width 86 height 32
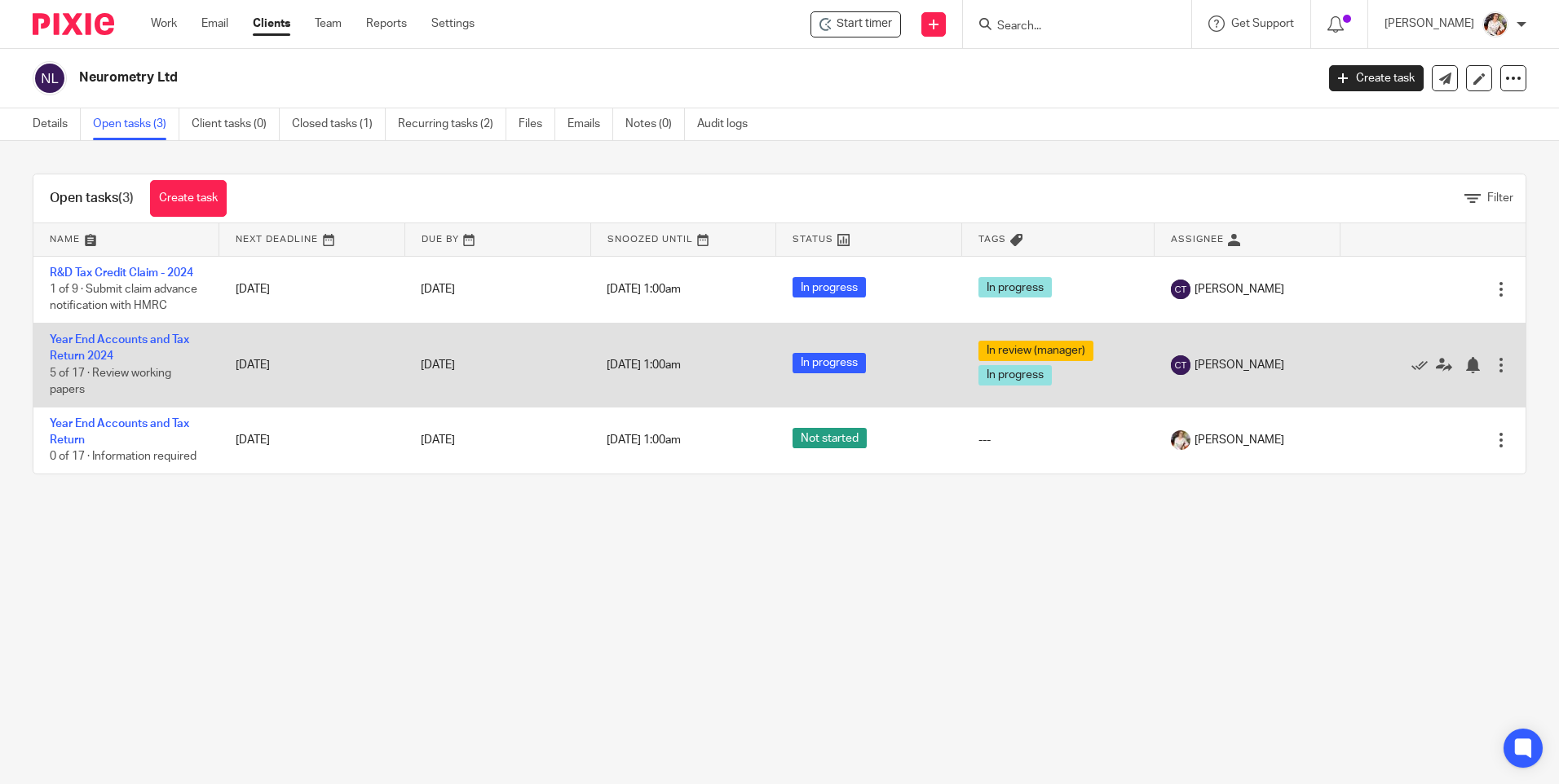
click at [106, 345] on td "Year End Accounts and Tax Return 2024 5 of 17 · Review working papers" at bounding box center [126, 364] width 185 height 84
click at [87, 342] on link "Year End Accounts and Tax Return 2024" at bounding box center [119, 348] width 139 height 27
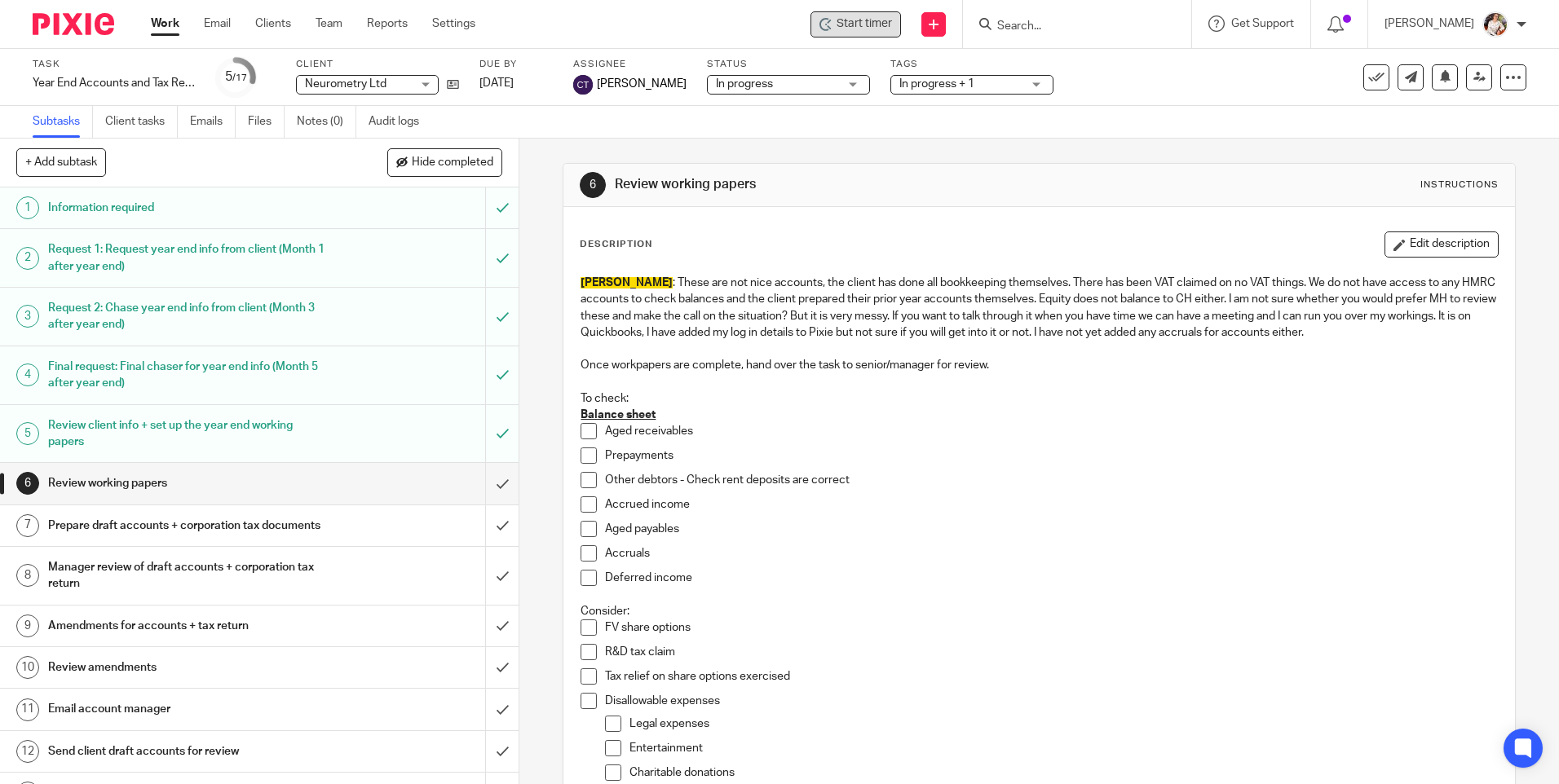
click at [850, 26] on span "Start timer" at bounding box center [864, 24] width 55 height 17
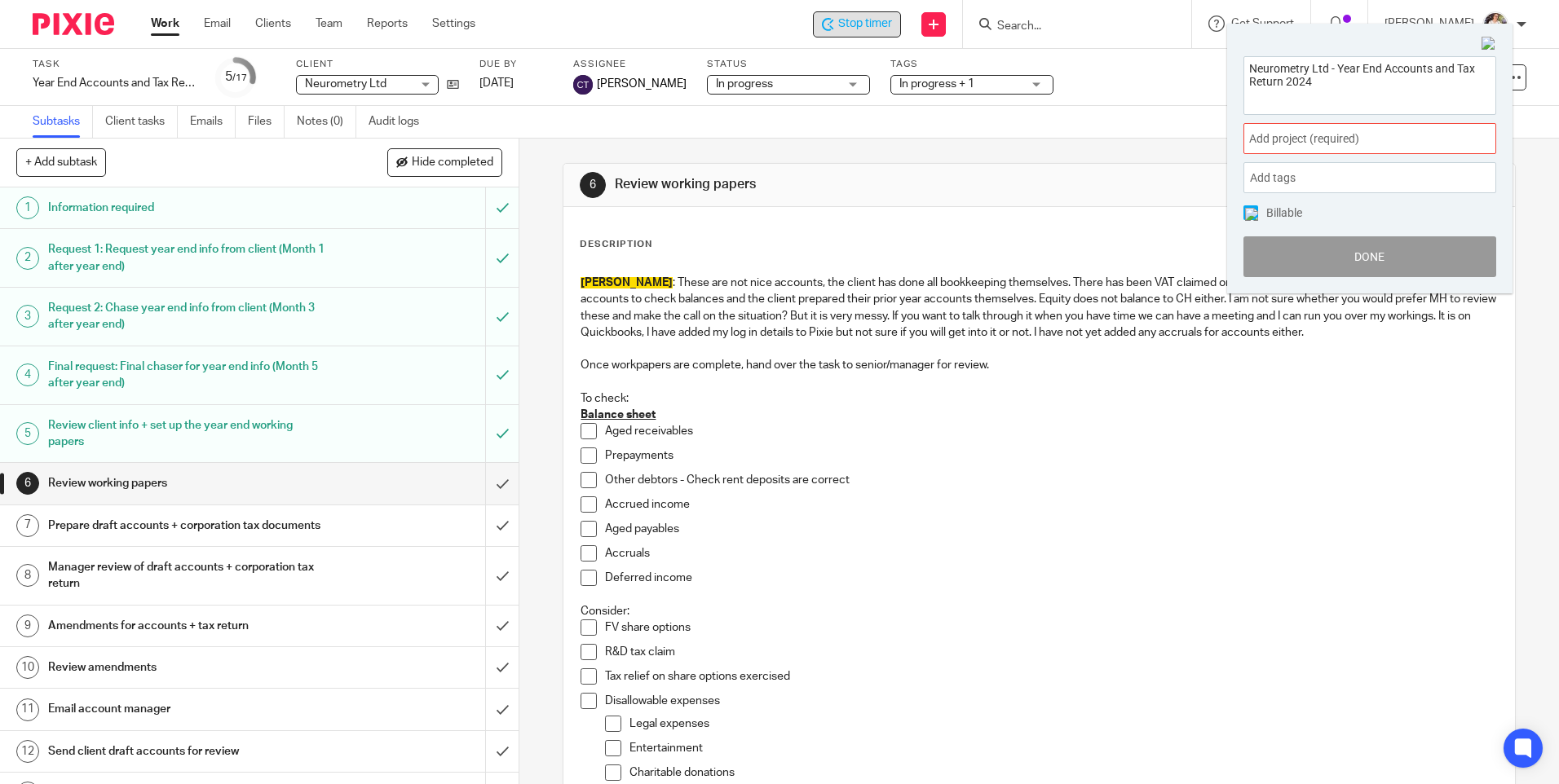
click at [1429, 130] on div "Add project (required) :" at bounding box center [1370, 138] width 253 height 31
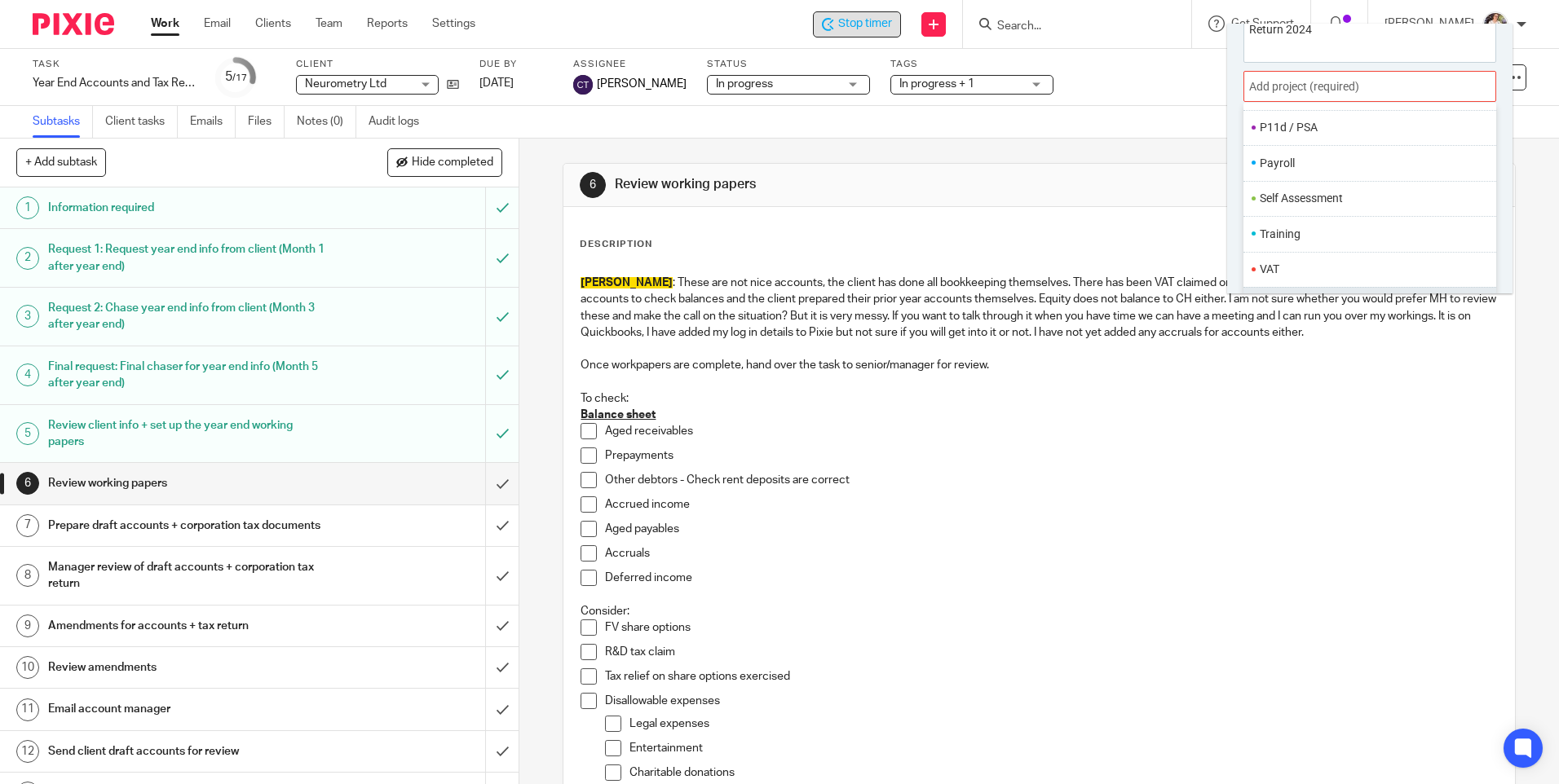
scroll to position [81, 0]
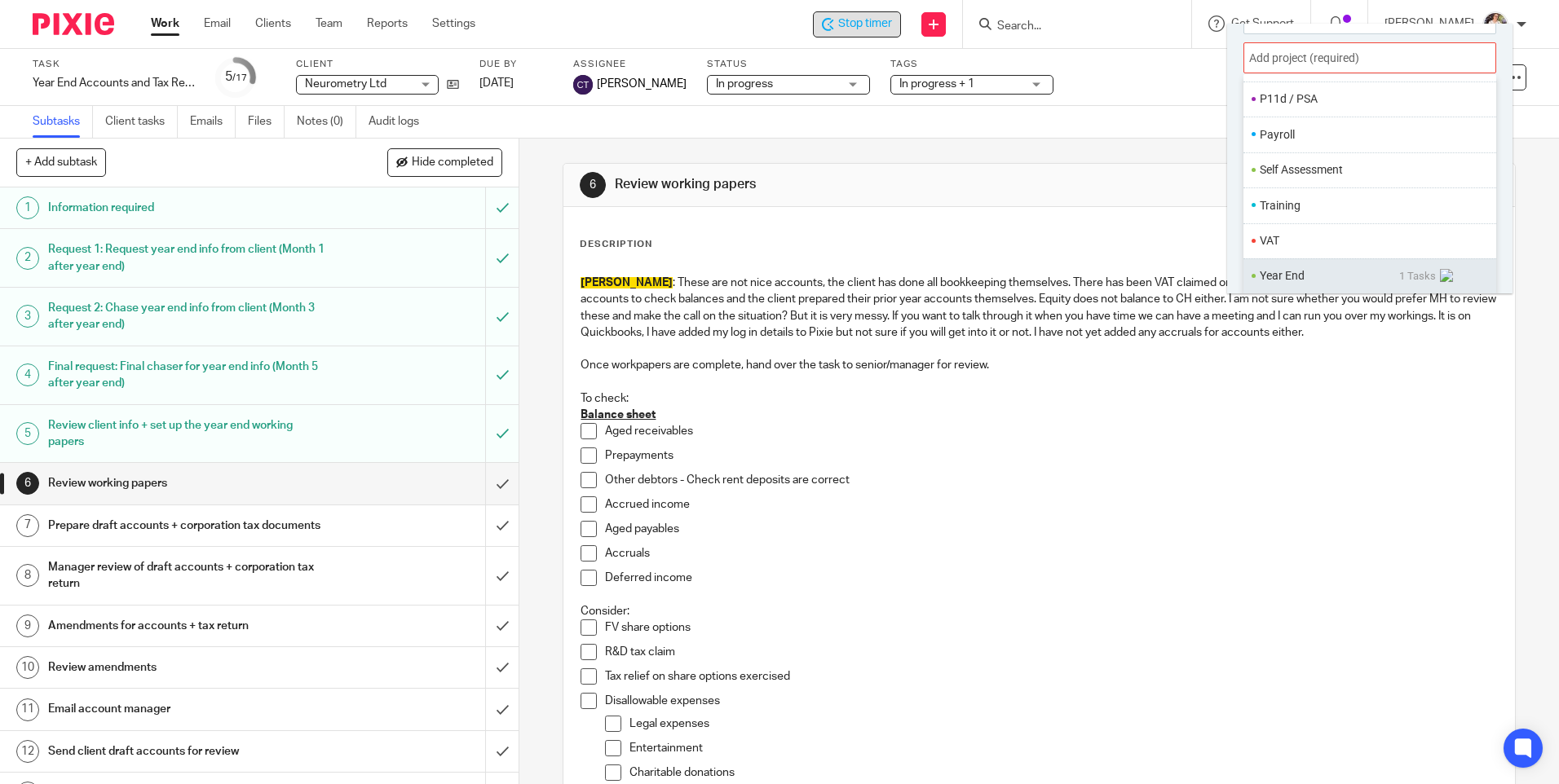
click at [1286, 275] on li "Year End" at bounding box center [1329, 275] width 139 height 17
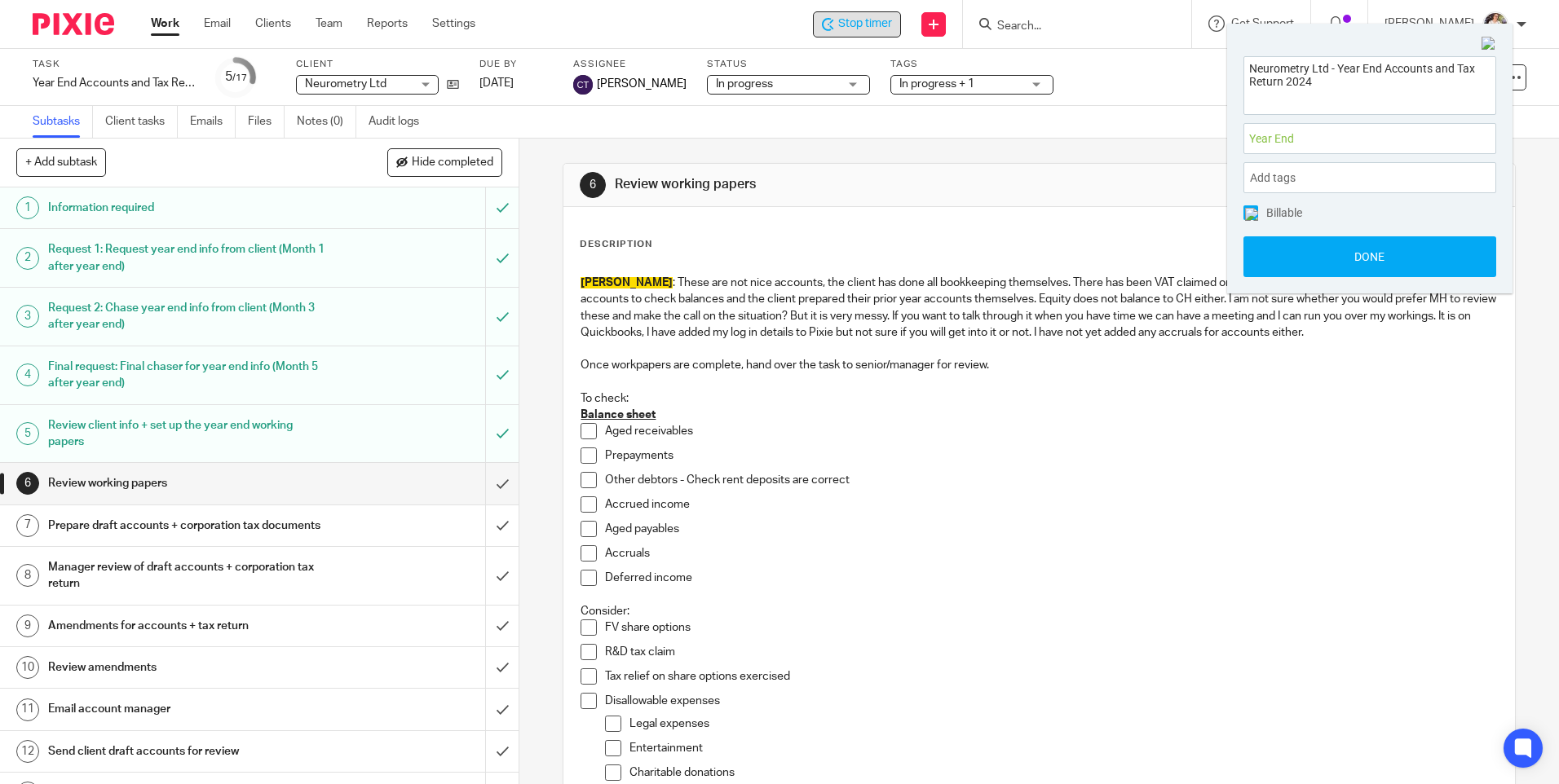
scroll to position [0, 0]
click at [1285, 251] on button "Done" at bounding box center [1370, 256] width 253 height 41
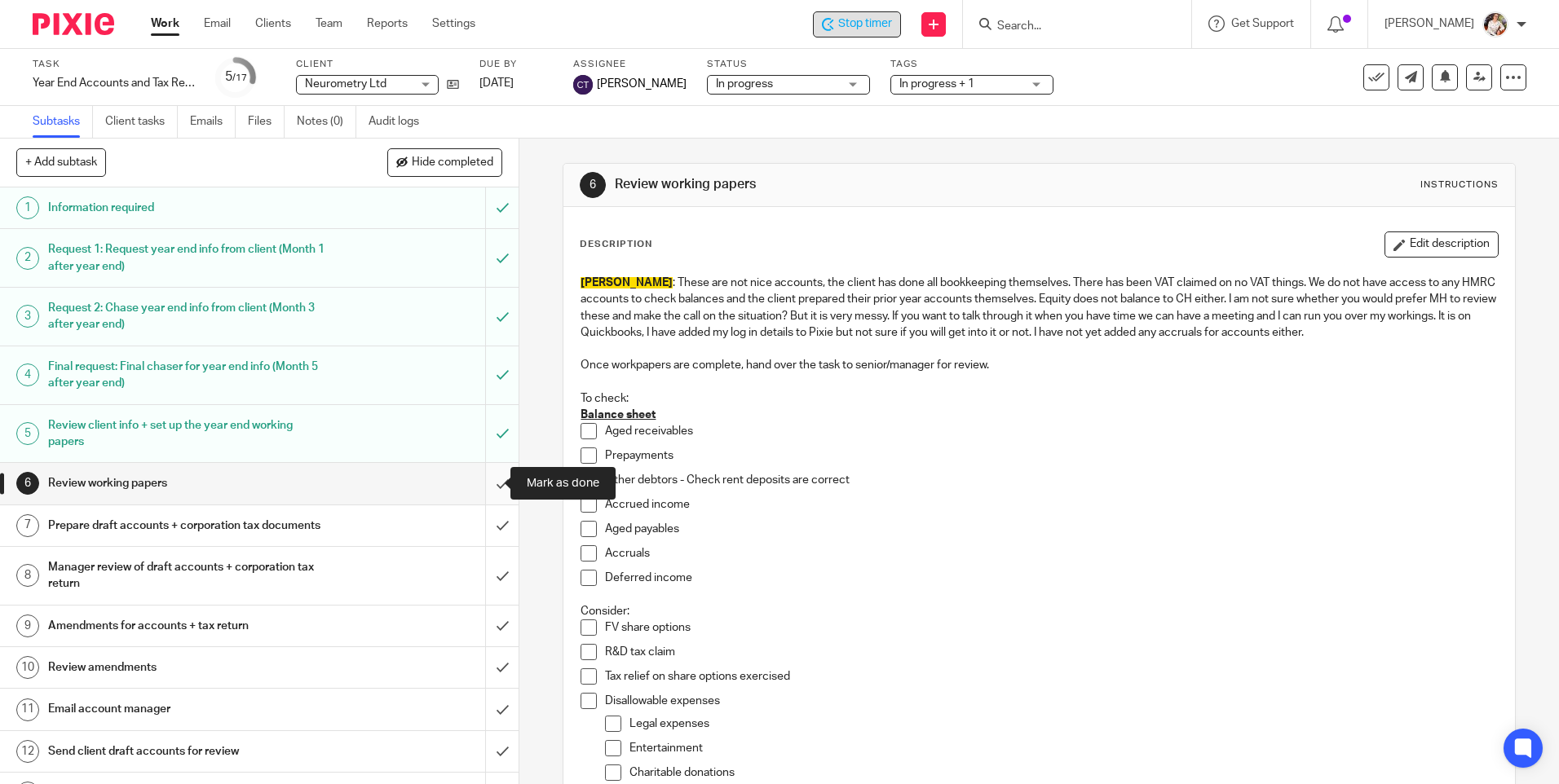
click at [487, 485] on input "submit" at bounding box center [259, 482] width 518 height 41
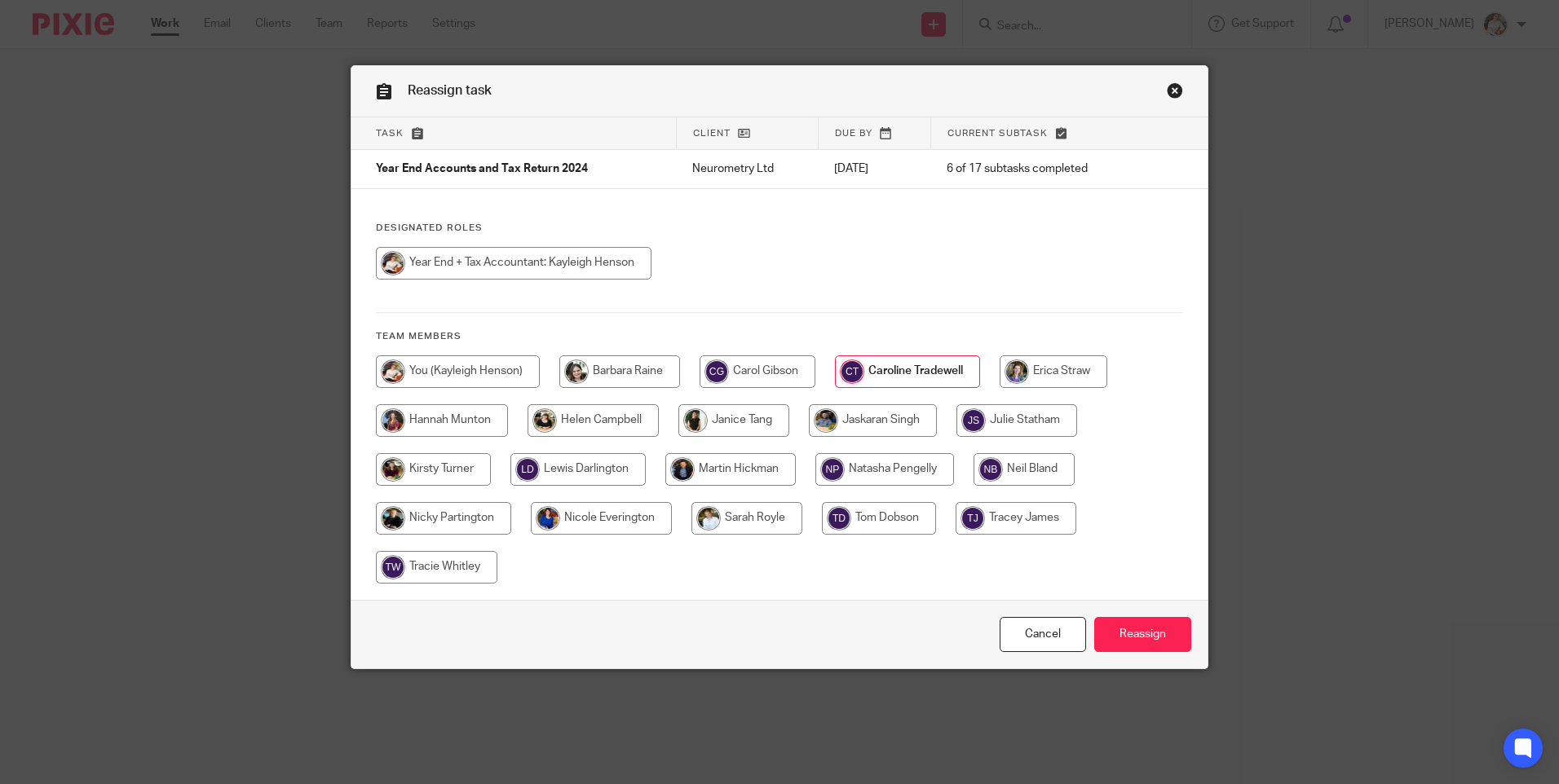
click at [491, 280] on input "radio" at bounding box center [513, 263] width 275 height 33
radio input "true"
click at [1149, 661] on div "Cancel Reassign" at bounding box center [780, 633] width 856 height 68
click at [1149, 635] on input "Reassign" at bounding box center [1142, 634] width 97 height 35
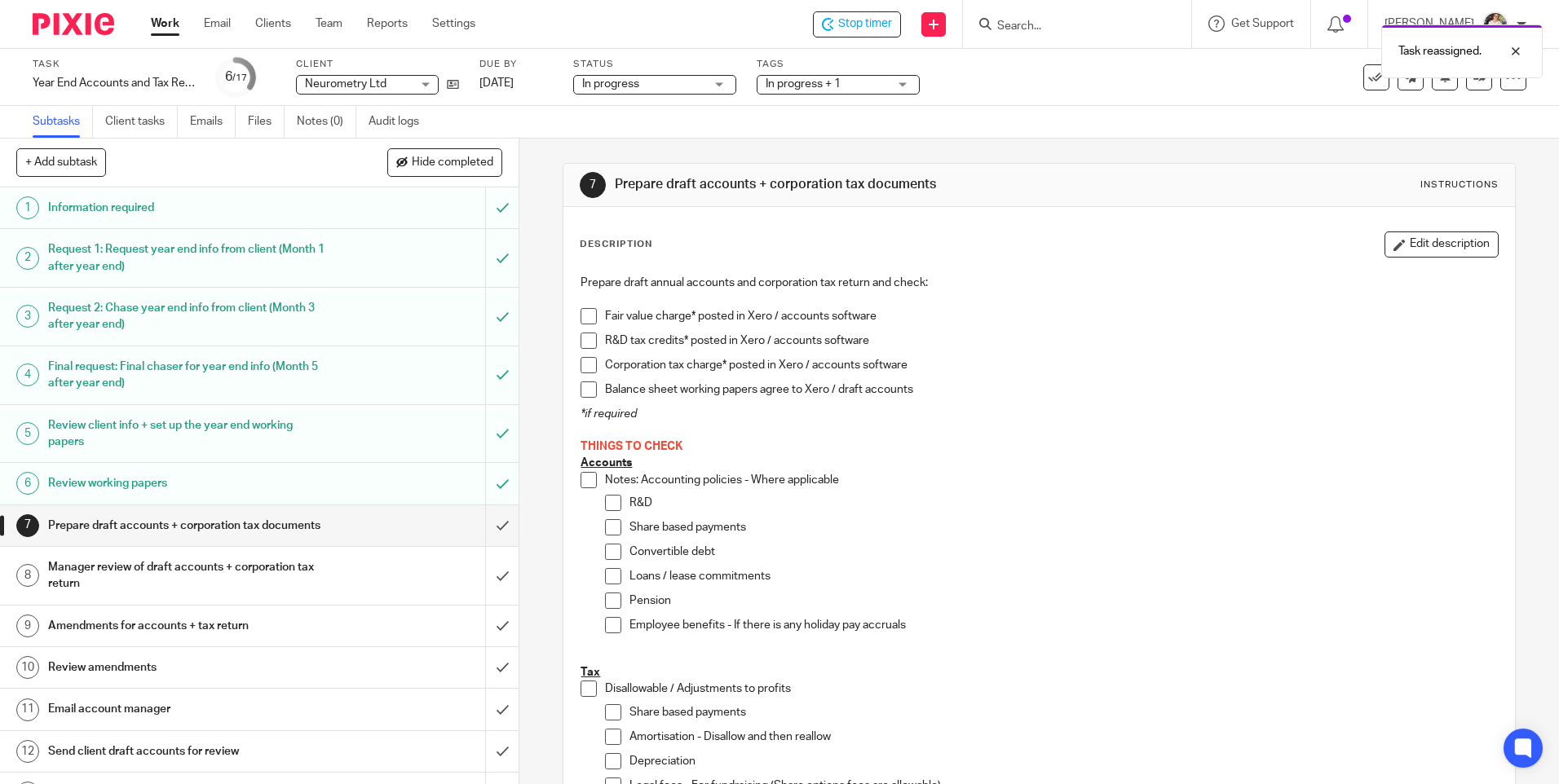
click at [847, 73] on div "Task reassigned." at bounding box center [1160, 47] width 763 height 62
click at [850, 77] on div "Task reassigned." at bounding box center [1160, 47] width 763 height 62
click at [849, 83] on span "In progress + 1" at bounding box center [826, 84] width 123 height 17
click at [845, 18] on div "Task reassigned." at bounding box center [1160, 47] width 763 height 62
click at [872, 32] on span "Stop timer" at bounding box center [864, 24] width 54 height 17
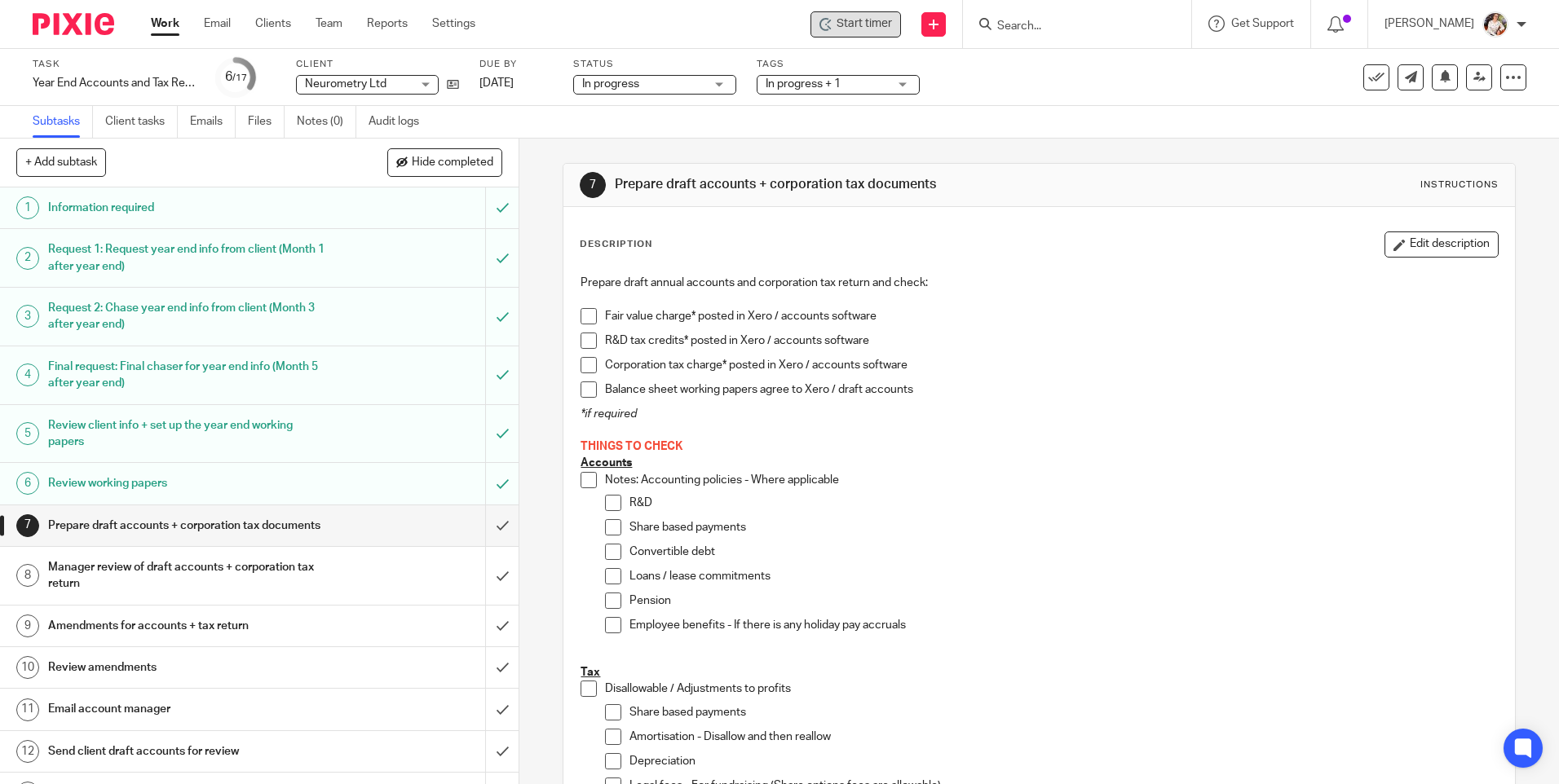
click at [161, 20] on link "Work" at bounding box center [165, 24] width 28 height 16
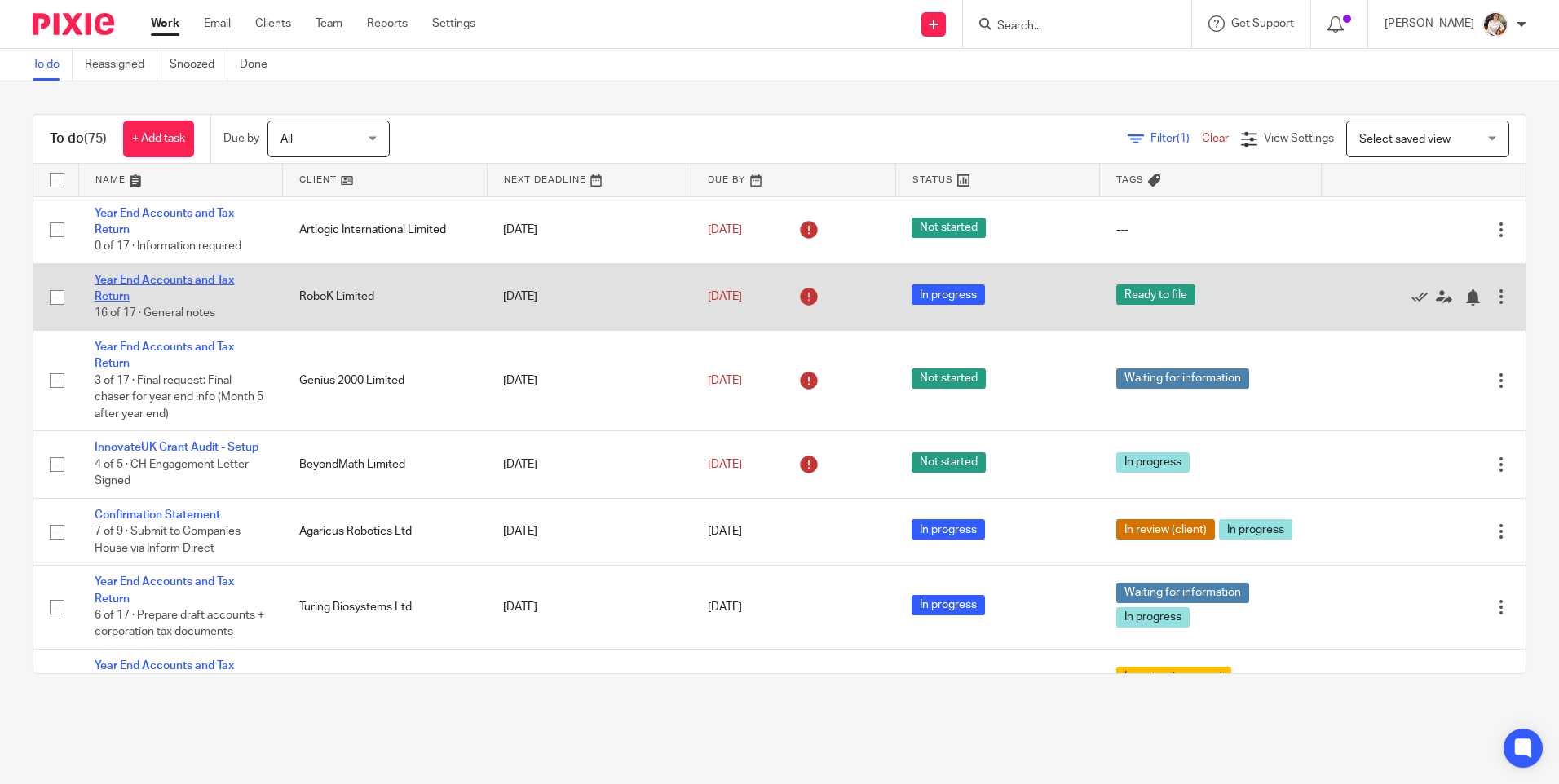
click at [194, 279] on link "Year End Accounts and Tax Return" at bounding box center [164, 288] width 139 height 27
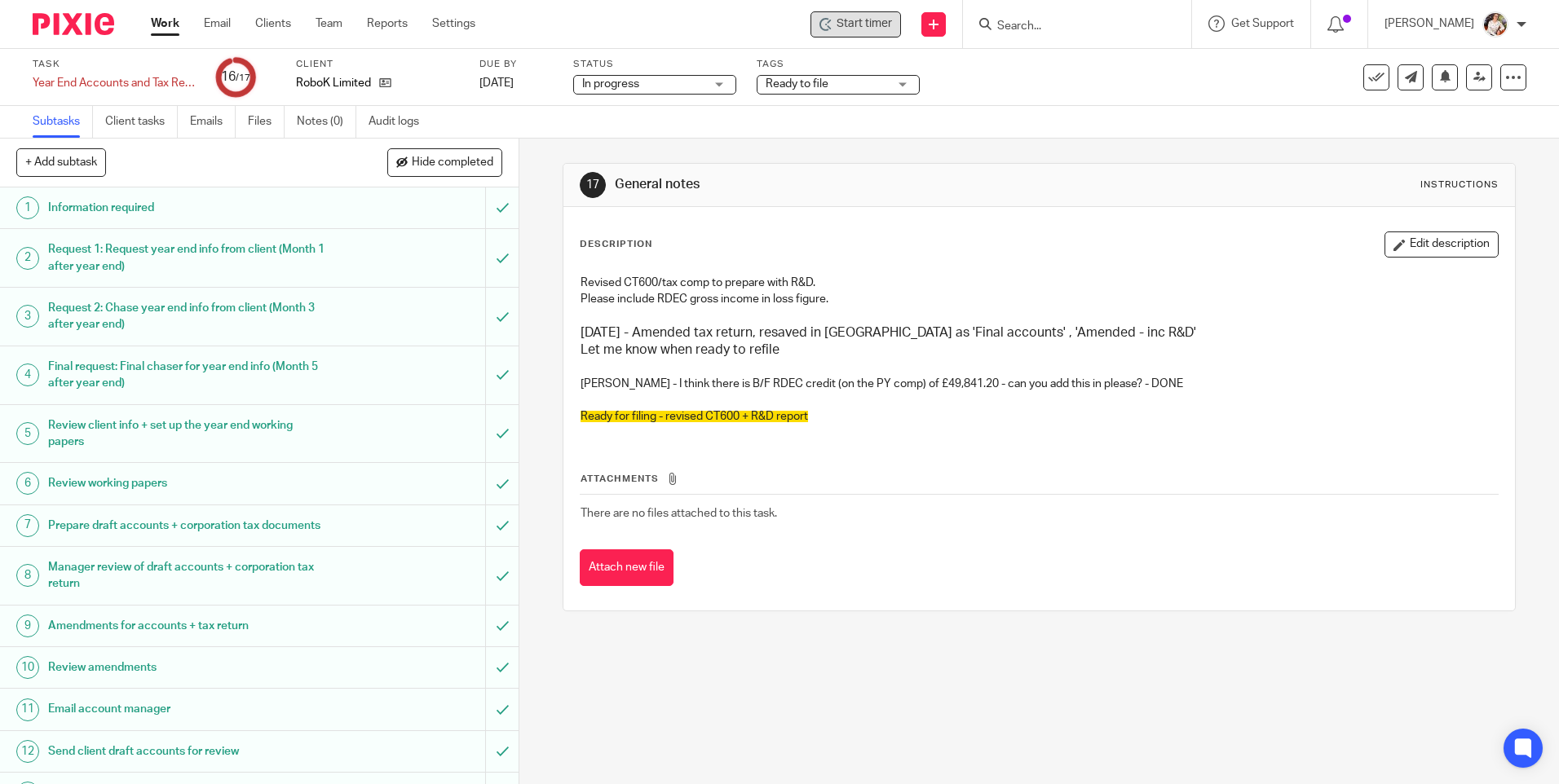
click at [877, 25] on span "Start timer" at bounding box center [864, 24] width 55 height 17
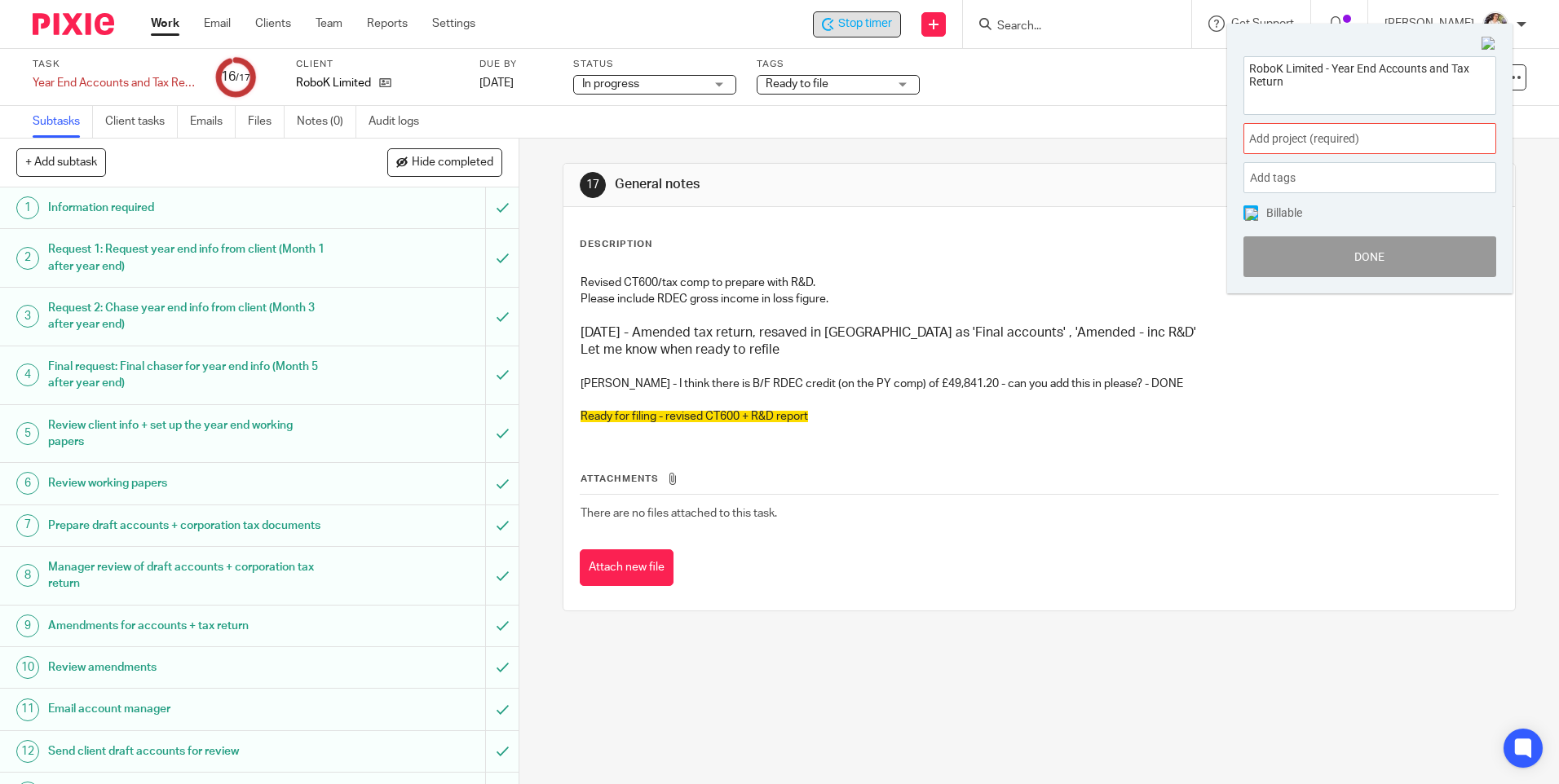
click at [1402, 146] on span "Add project (required) :" at bounding box center [1352, 138] width 205 height 17
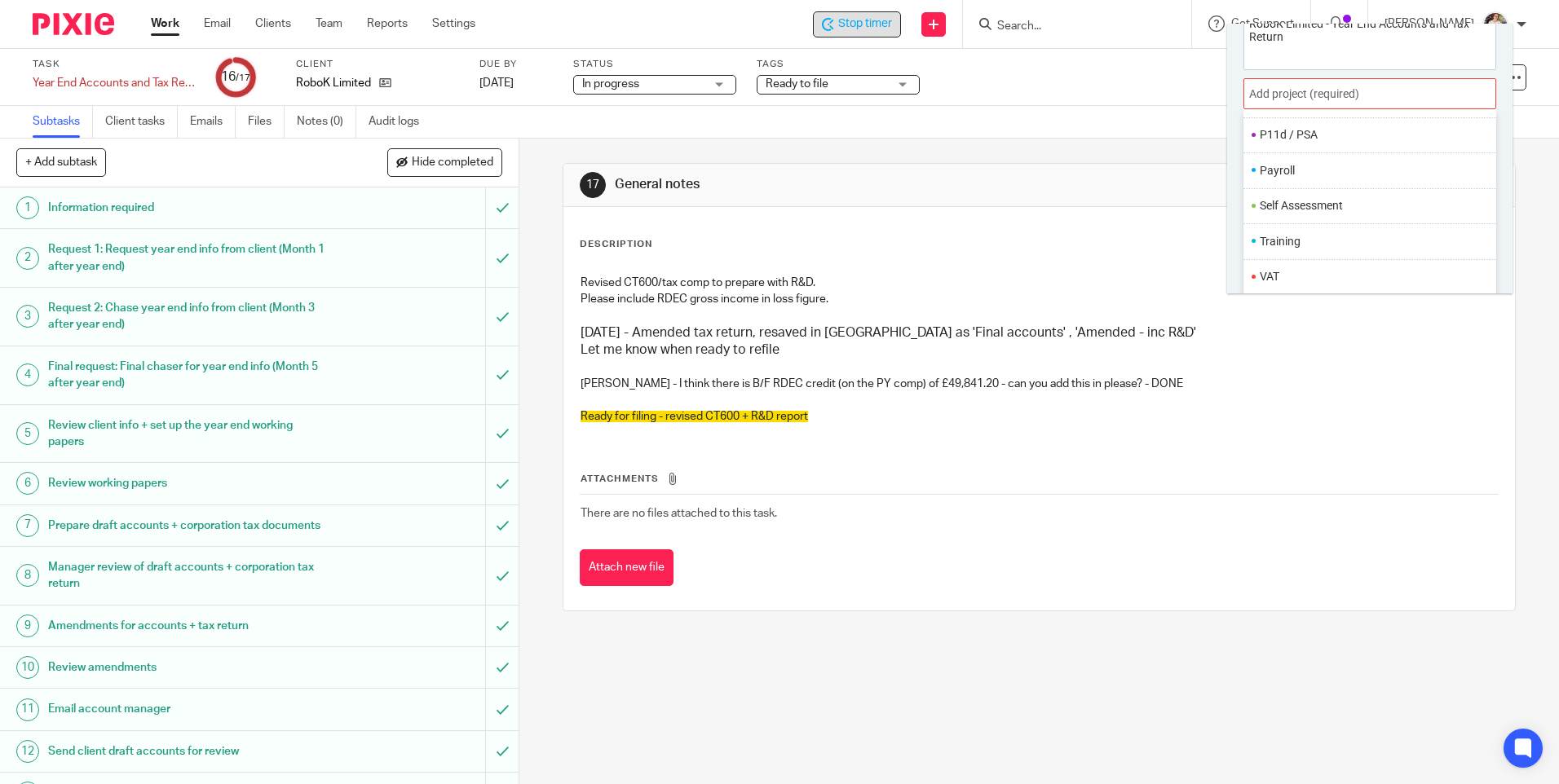
scroll to position [81, 0]
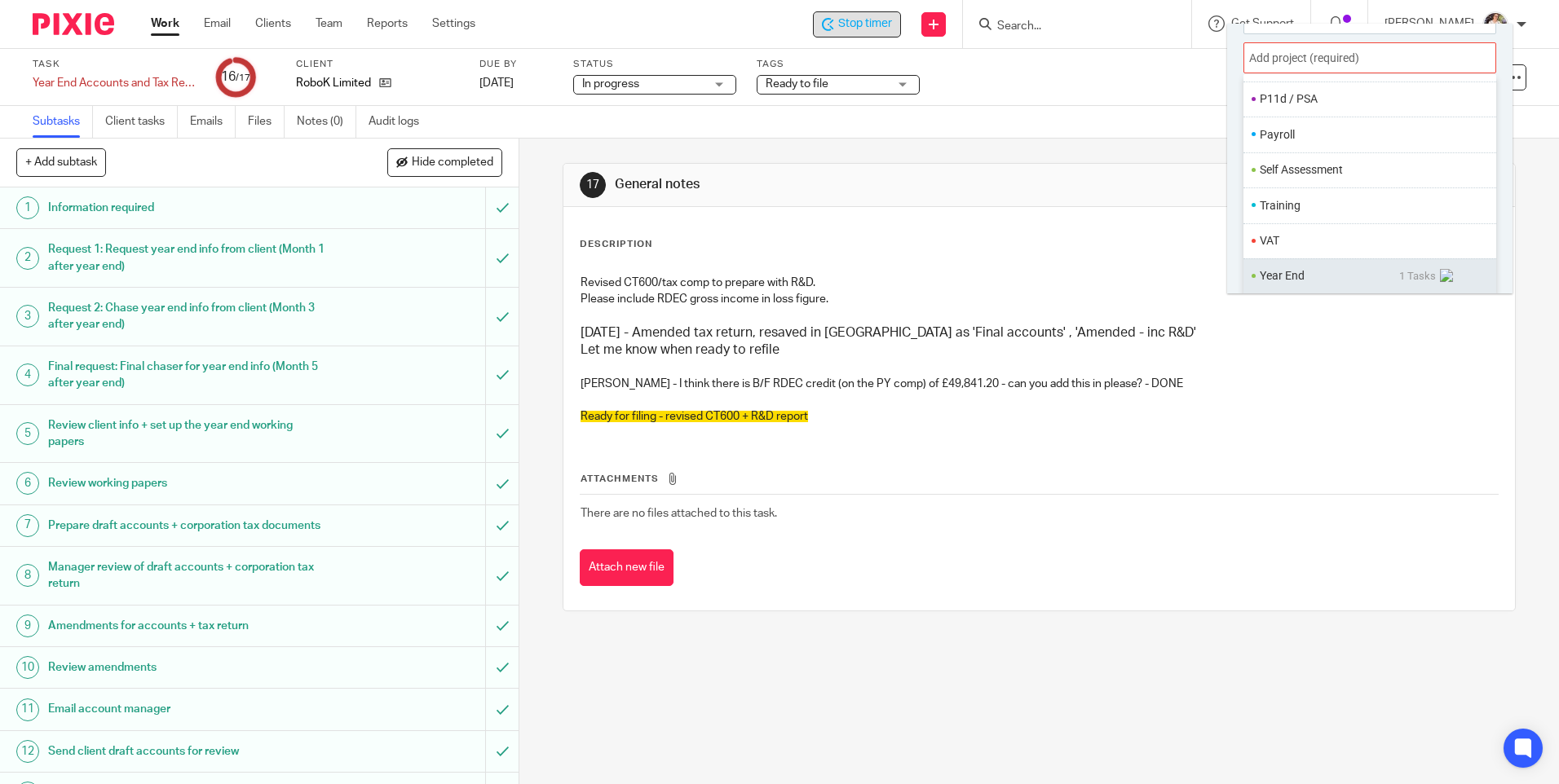
click at [1280, 273] on li "Year End" at bounding box center [1329, 275] width 139 height 17
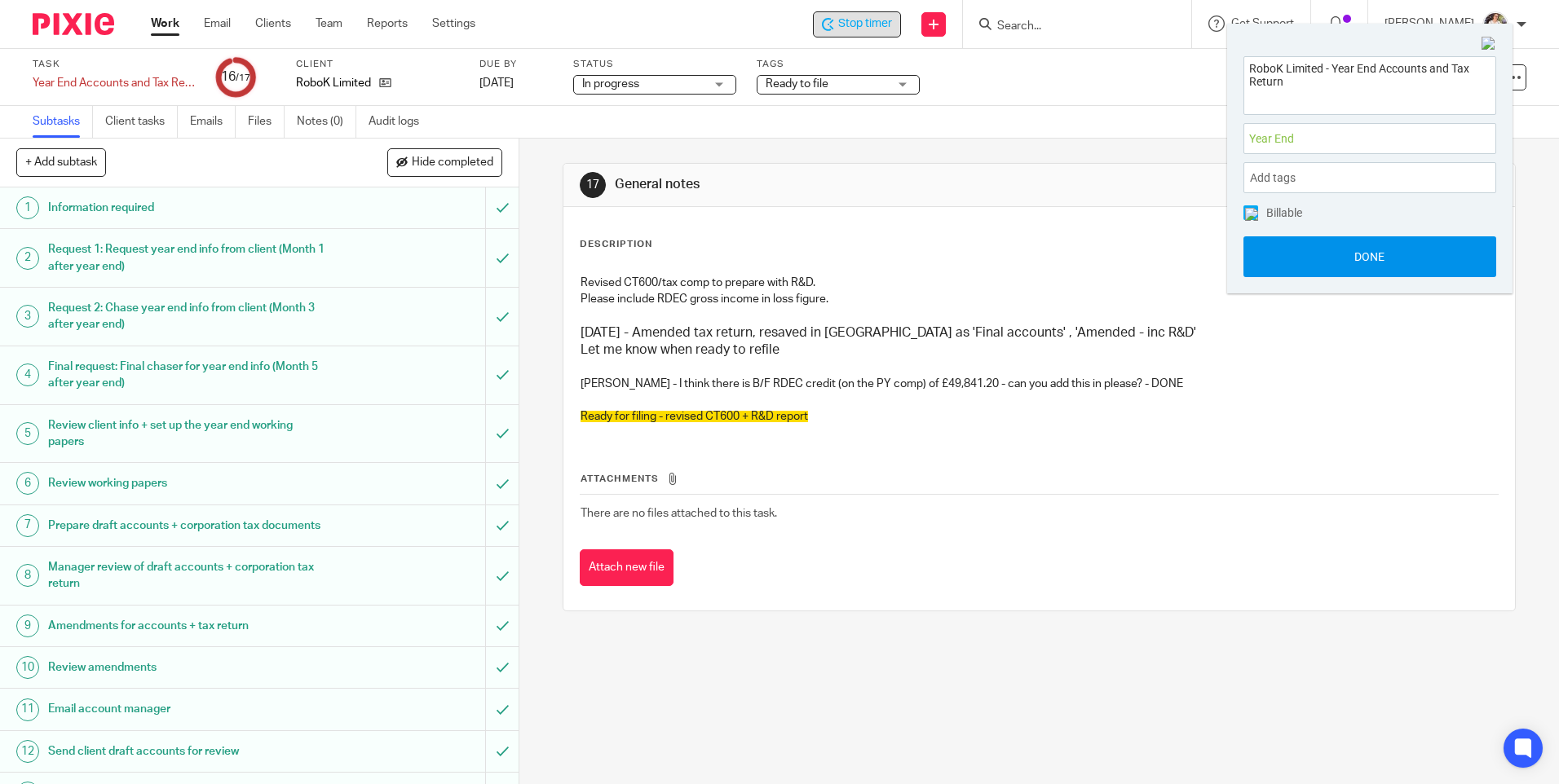
click at [1321, 263] on button "Done" at bounding box center [1370, 256] width 253 height 41
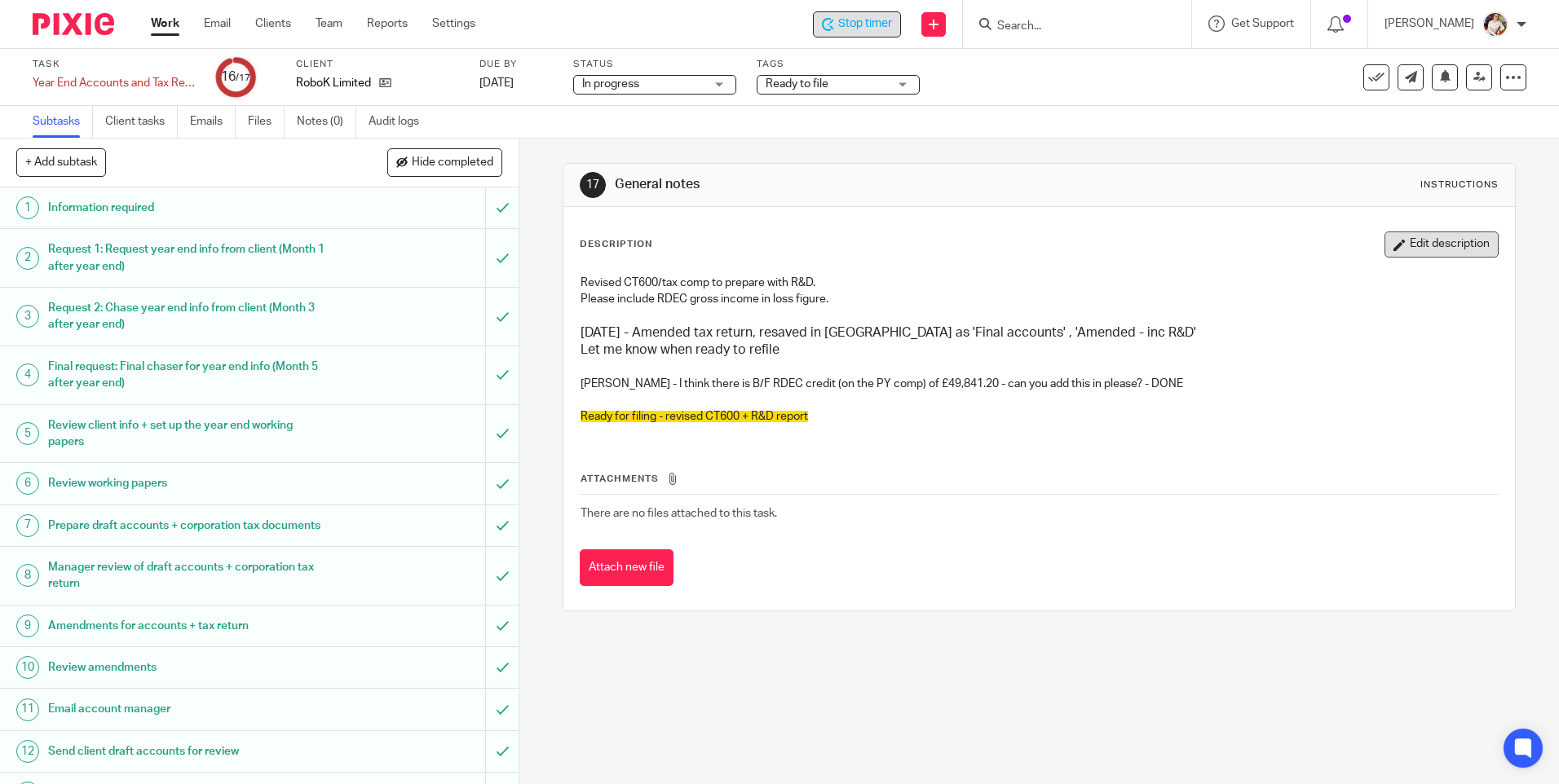
click at [1418, 249] on button "Edit description" at bounding box center [1442, 244] width 115 height 26
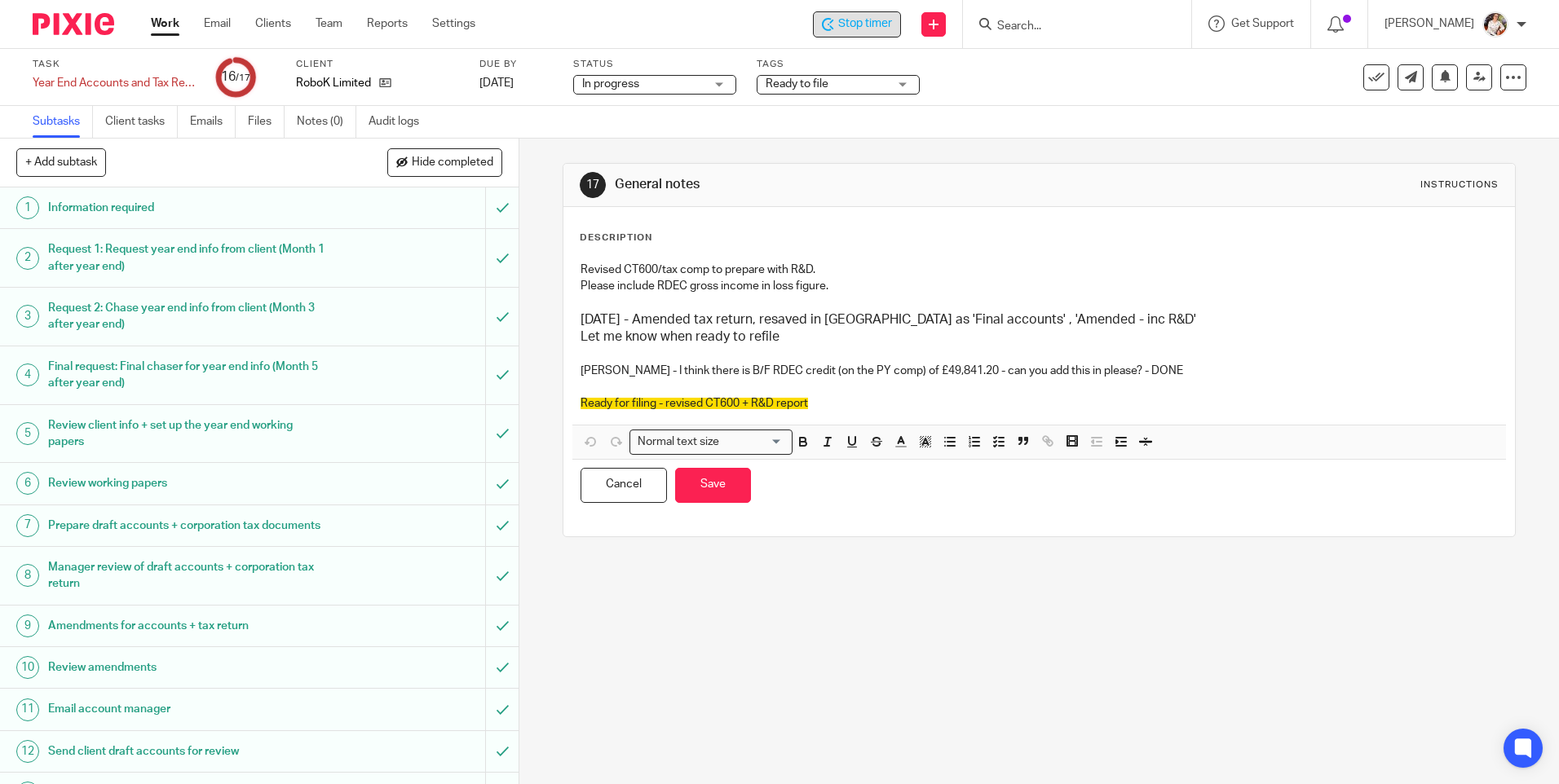
click at [897, 389] on p at bounding box center [1039, 387] width 916 height 16
click at [877, 401] on p "Ready for filing - revised CT600 + R&D report" at bounding box center [1039, 403] width 916 height 16
drag, startPoint x: 877, startPoint y: 401, endPoint x: 815, endPoint y: 398, distance: 62.1
click at [815, 398] on p "Ready for filing - revised CT600 + R&D report - DONE 14/8" at bounding box center [1039, 403] width 916 height 16
click at [920, 438] on icon "button" at bounding box center [925, 442] width 15 height 15
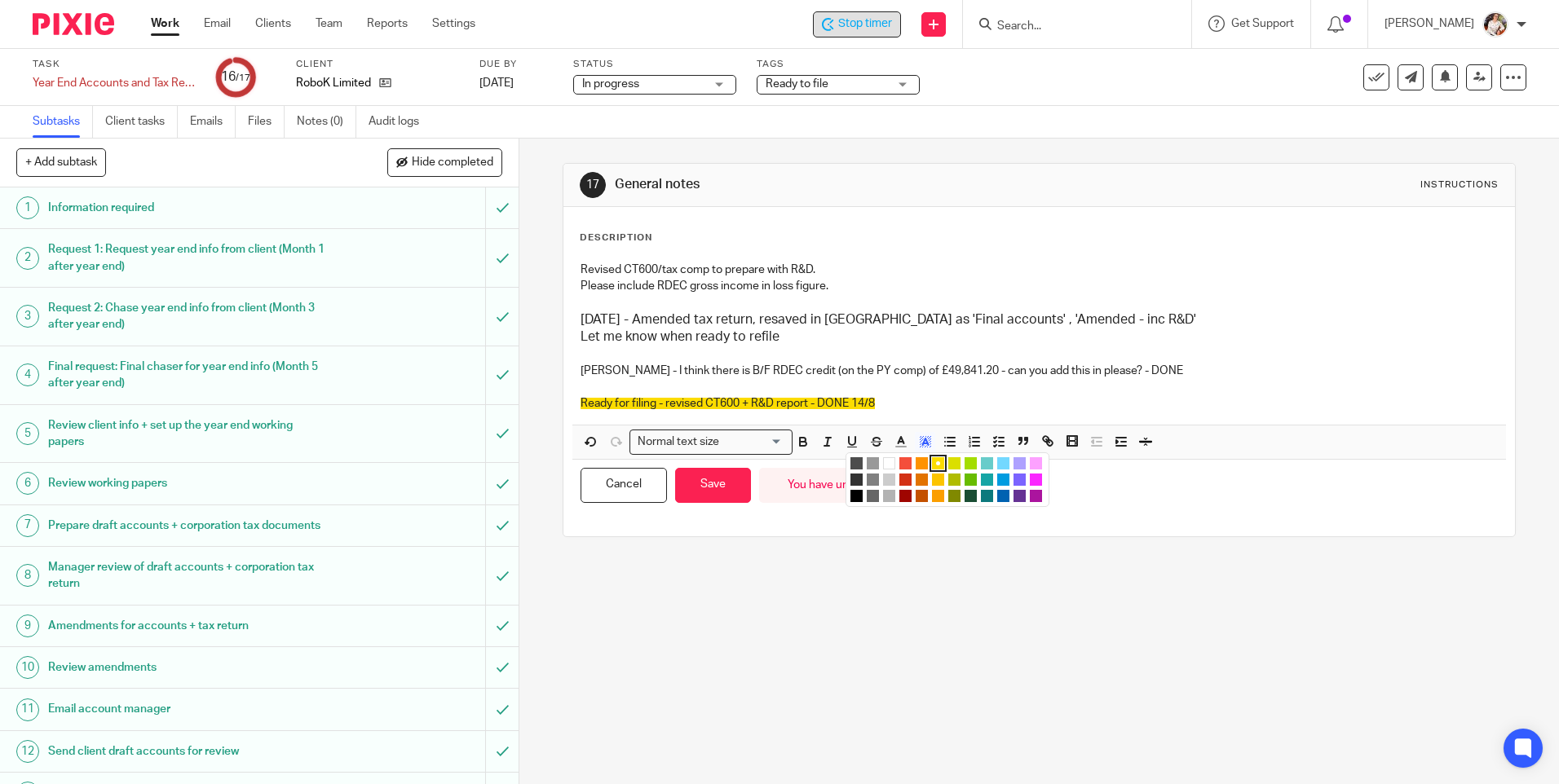
click at [964, 461] on li "color:#A4DD00" at bounding box center [970, 462] width 12 height 12
click at [936, 406] on p "Ready for filing - revised CT600 + R&D report - DONE 14/8" at bounding box center [1039, 403] width 916 height 16
click at [914, 391] on p at bounding box center [1039, 387] width 916 height 16
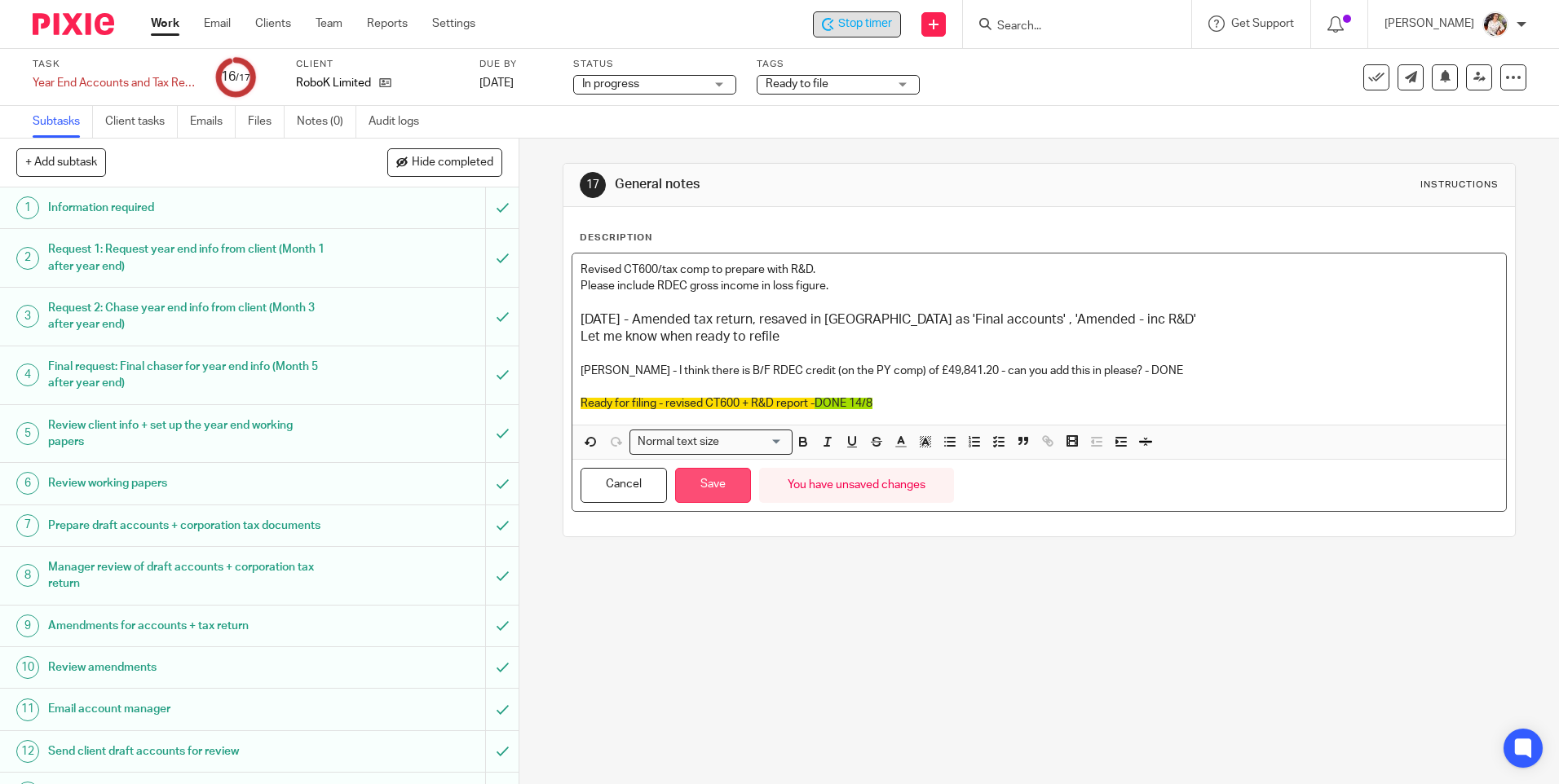
click at [737, 488] on button "Save" at bounding box center [713, 485] width 75 height 35
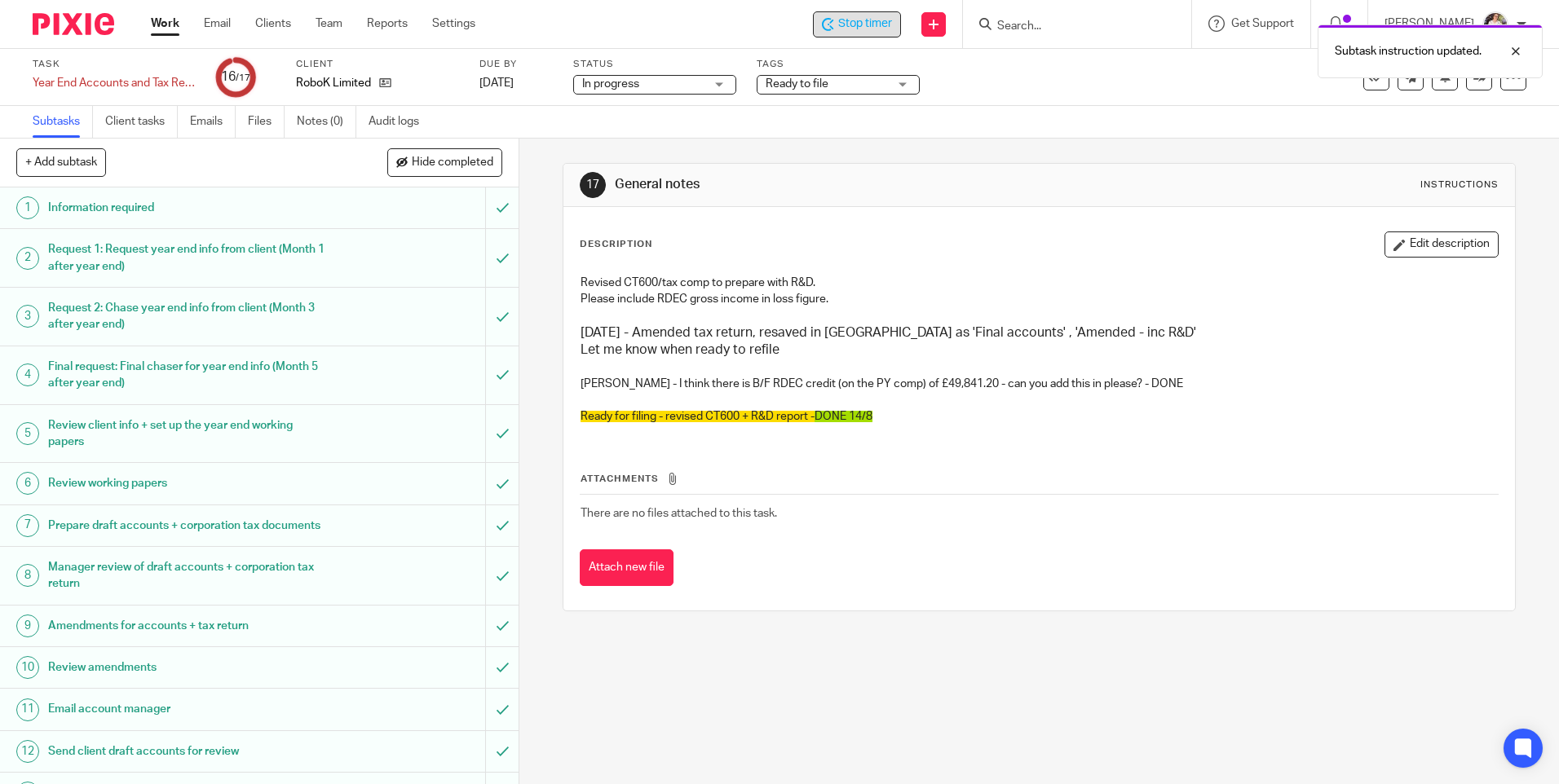
click at [854, 86] on span "Ready to file" at bounding box center [826, 84] width 123 height 17
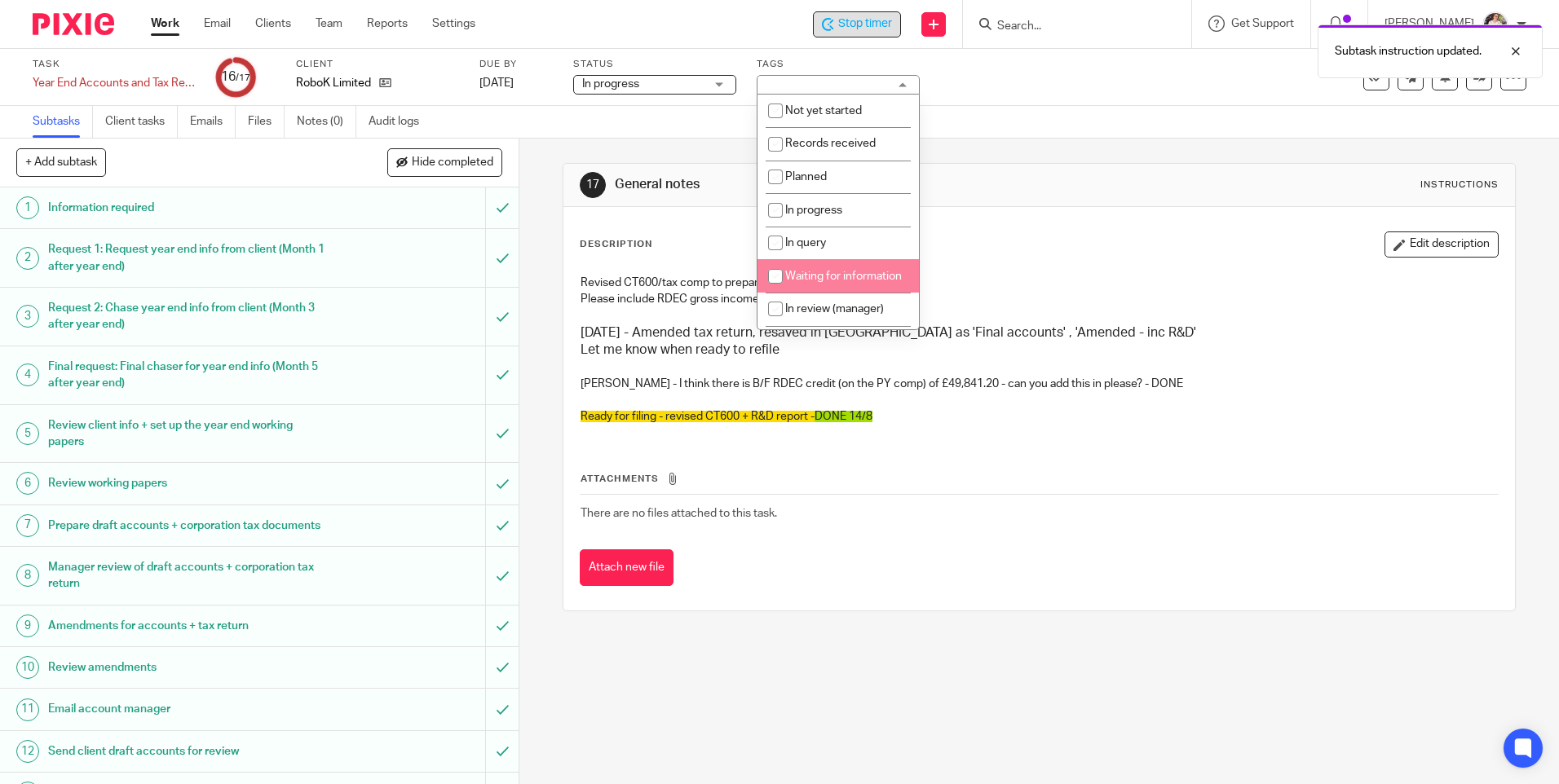
scroll to position [277, 0]
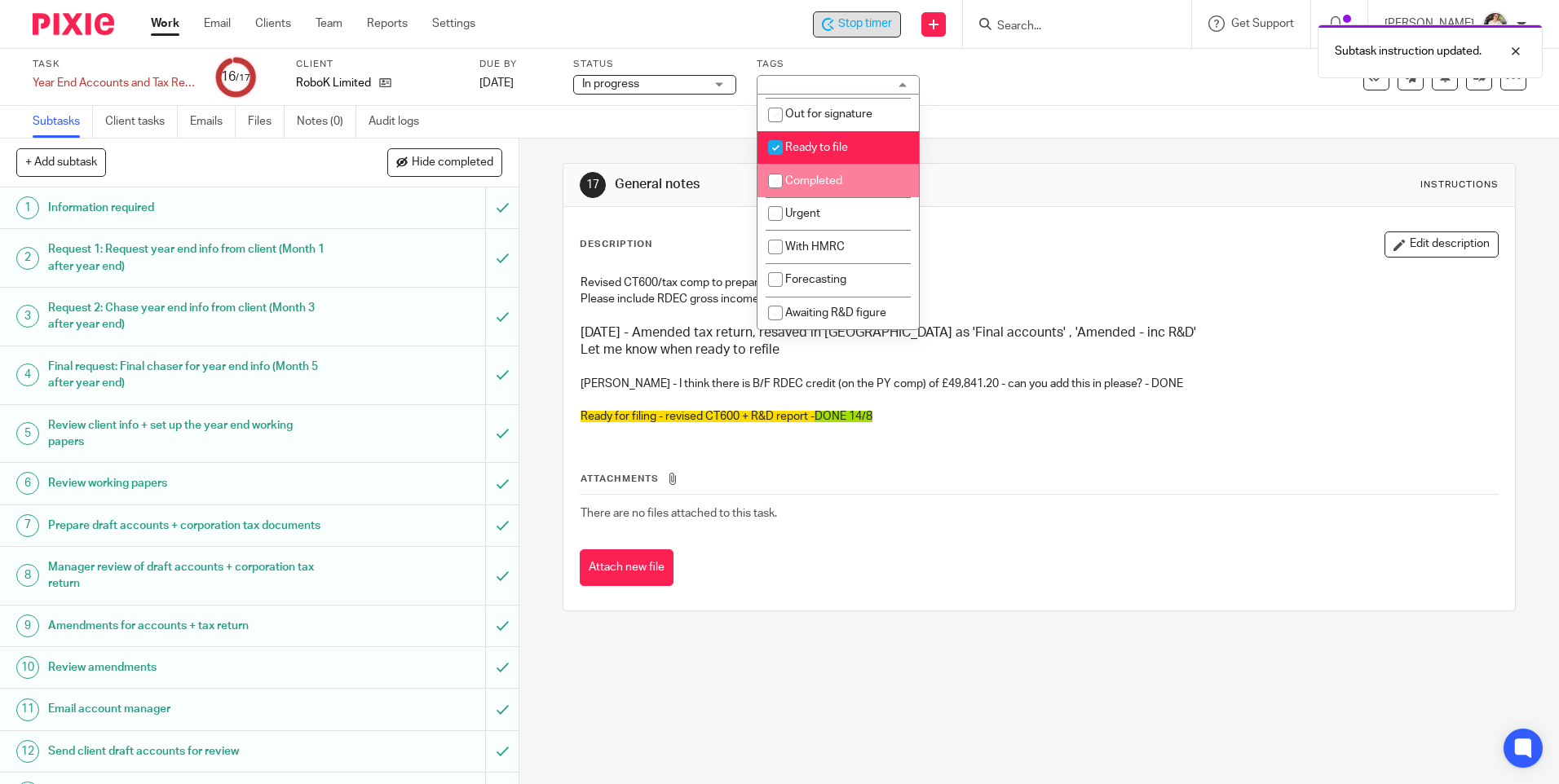
click at [806, 184] on span "Completed" at bounding box center [814, 181] width 57 height 12
checkbox input "true"
click at [799, 147] on span "Ready to file" at bounding box center [816, 147] width 63 height 12
checkbox input "false"
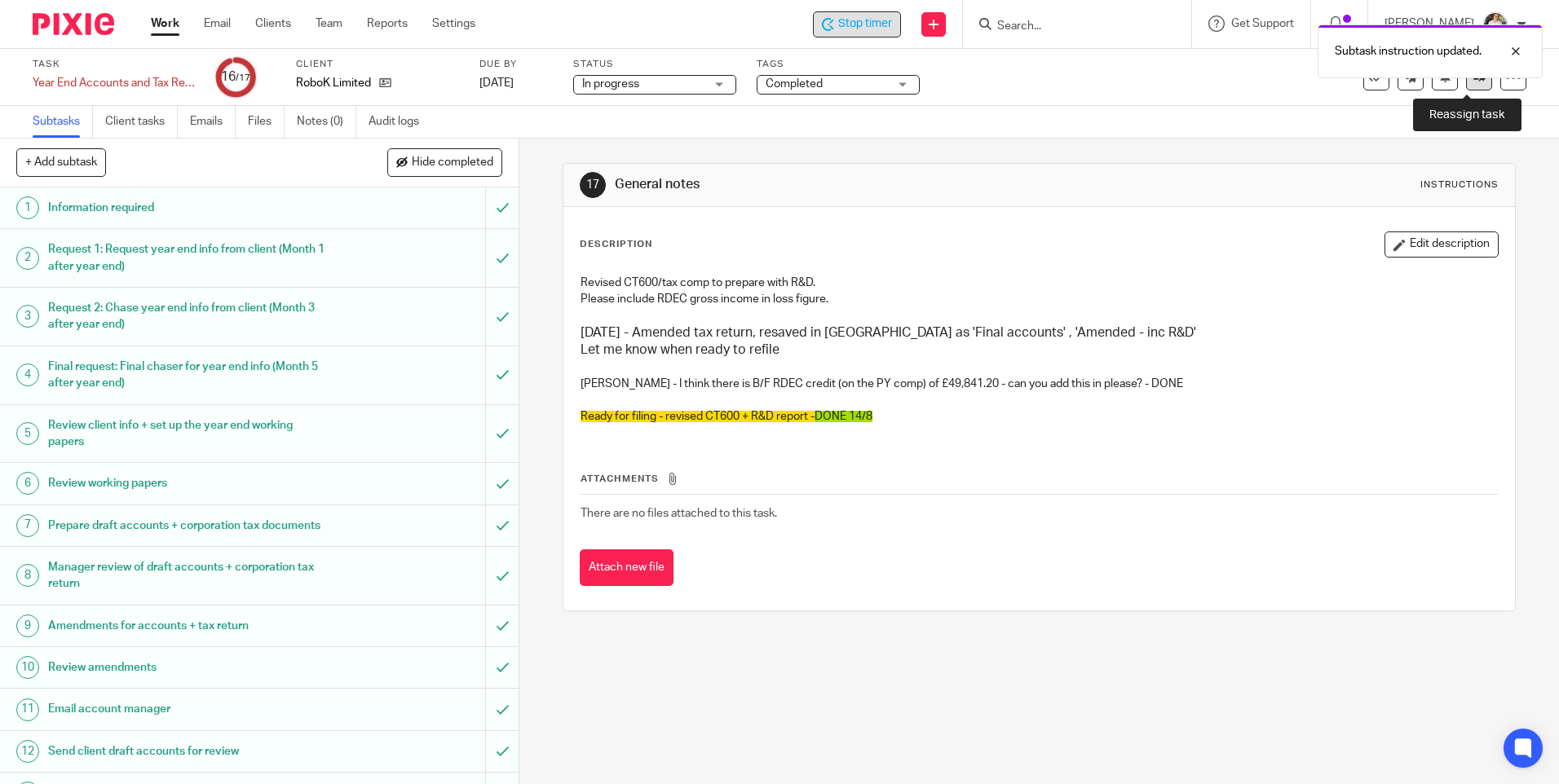
click at [1465, 85] on link at bounding box center [1478, 77] width 26 height 26
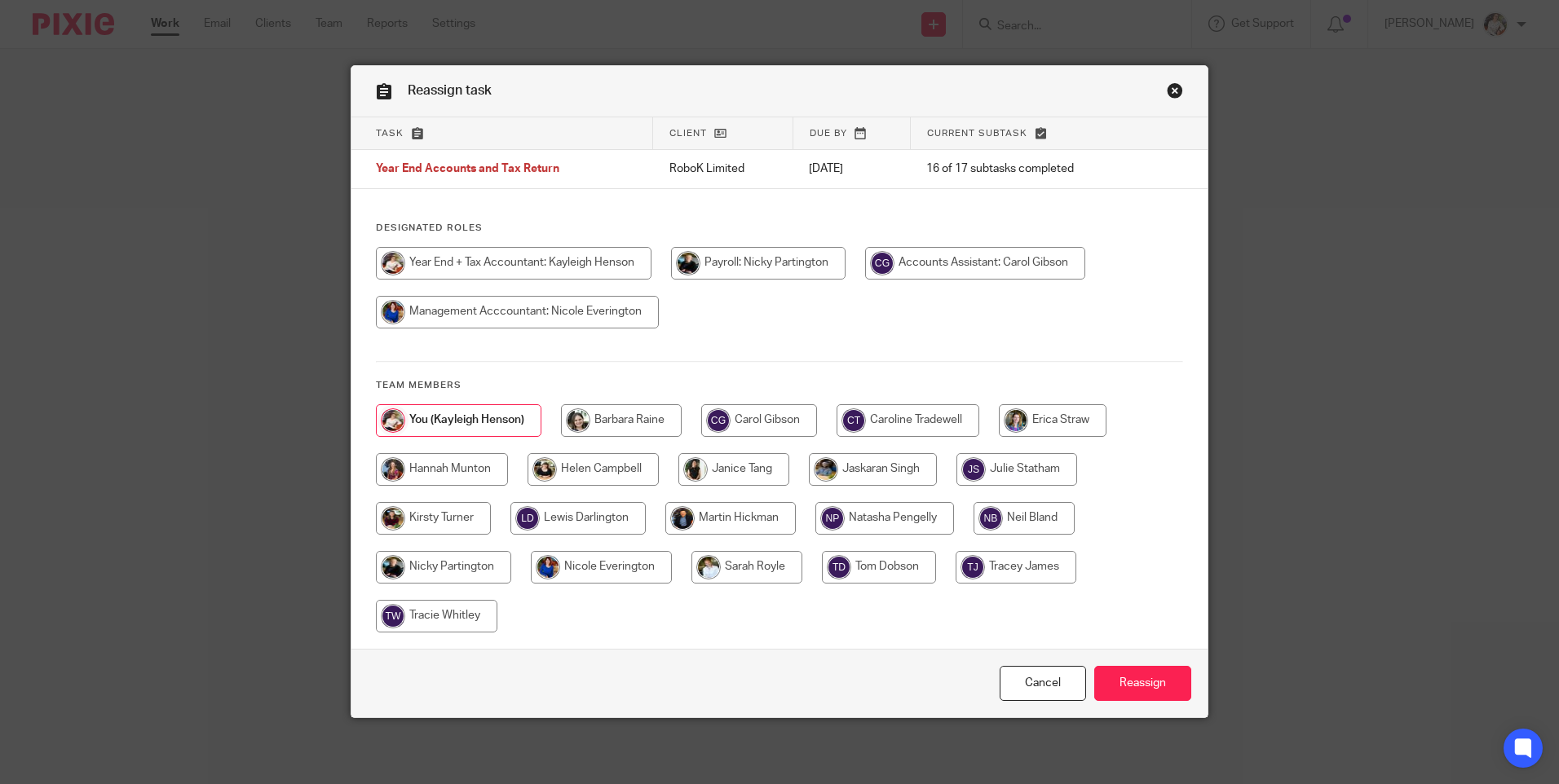
click at [932, 422] on input "radio" at bounding box center [907, 421] width 143 height 33
radio input "true"
click at [1121, 683] on input "Reassign" at bounding box center [1142, 683] width 97 height 35
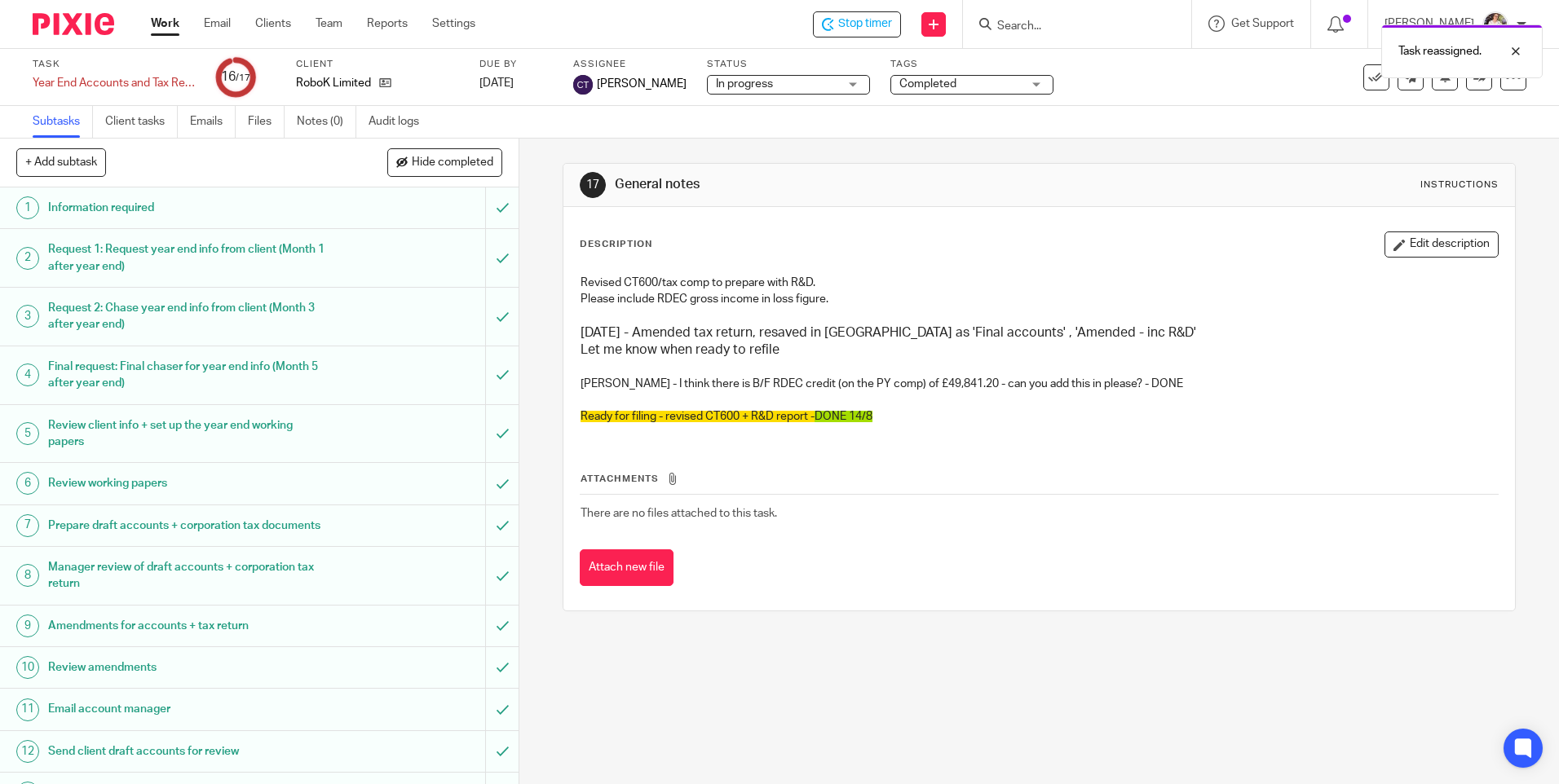
click at [862, 33] on div "Task reassigned." at bounding box center [1160, 47] width 763 height 62
click at [849, 25] on span "Stop timer" at bounding box center [864, 24] width 54 height 17
click at [177, 17] on link "Work" at bounding box center [165, 24] width 28 height 16
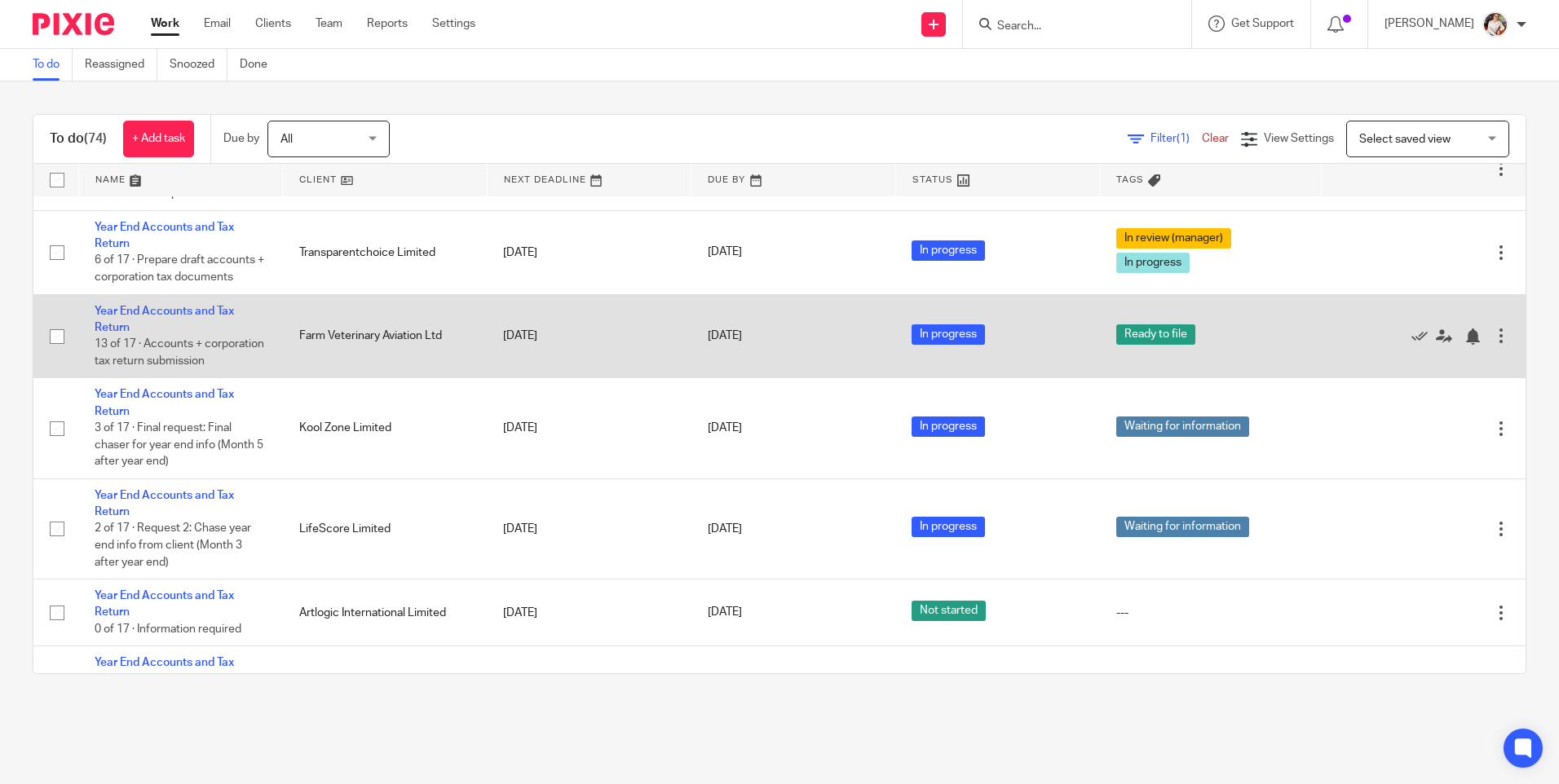
scroll to position [978, 0]
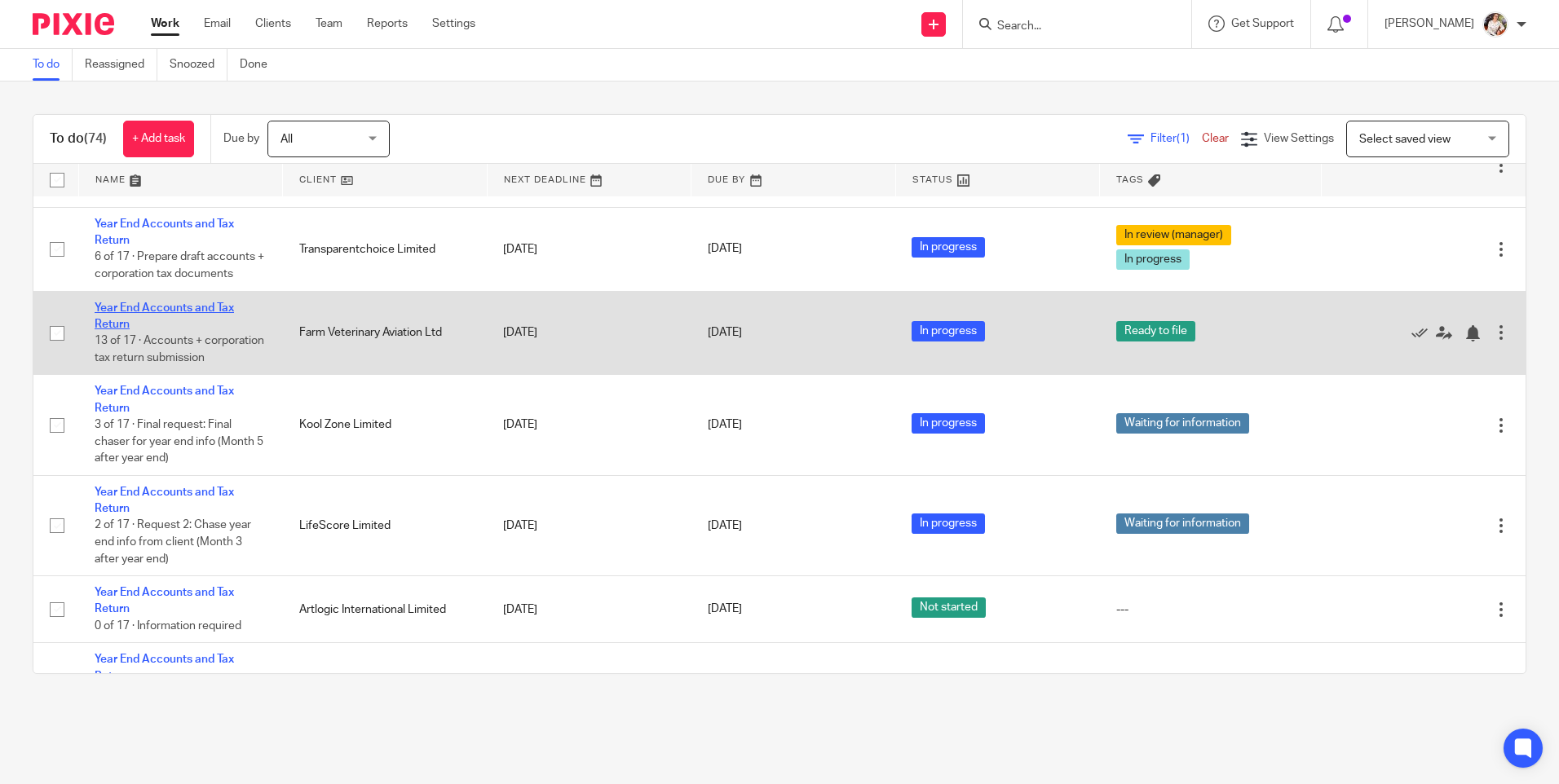
click at [172, 324] on link "Year End Accounts and Tax Return" at bounding box center [164, 316] width 139 height 27
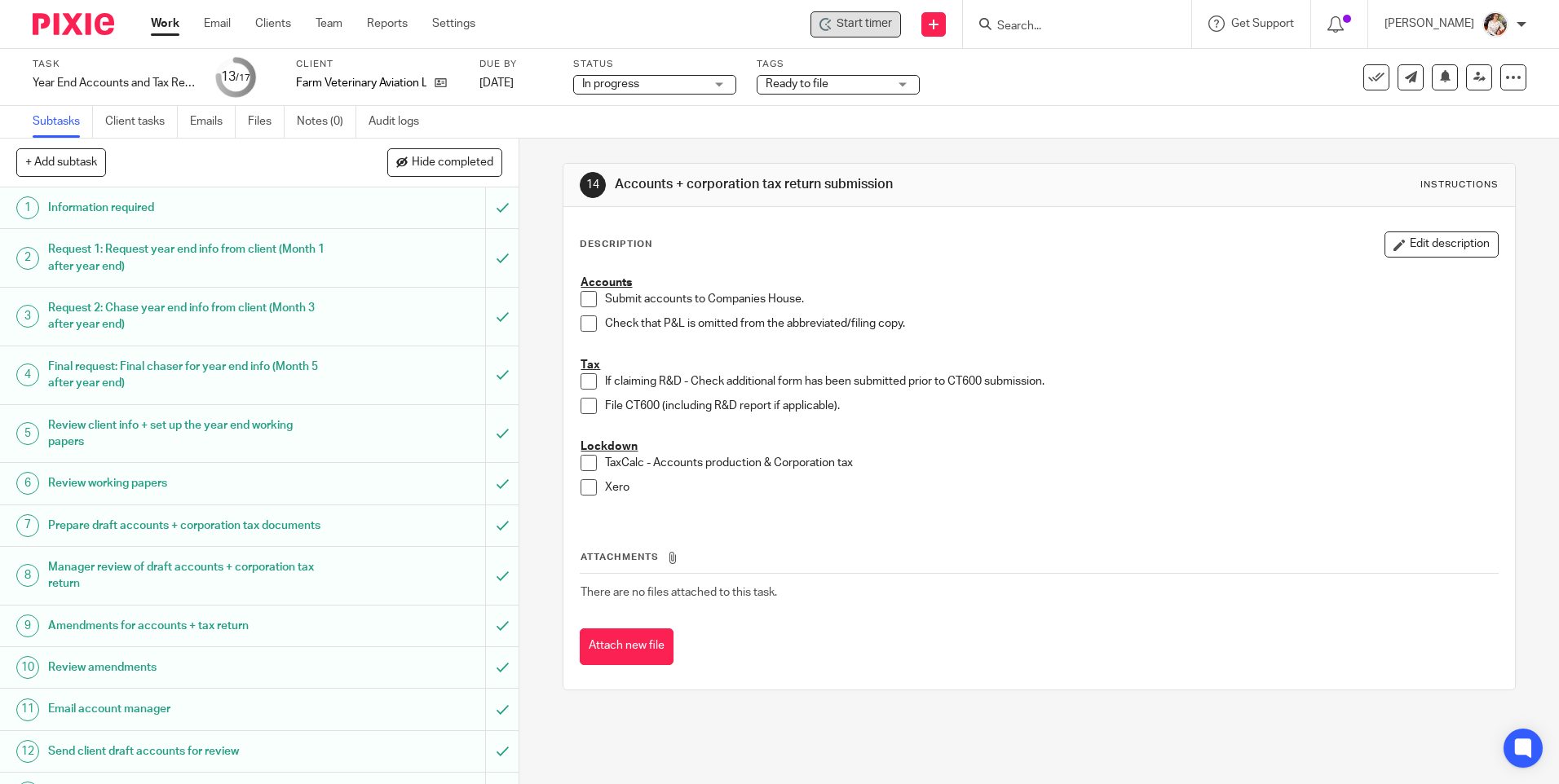
click at [858, 15] on span "Start timer" at bounding box center [864, 24] width 55 height 17
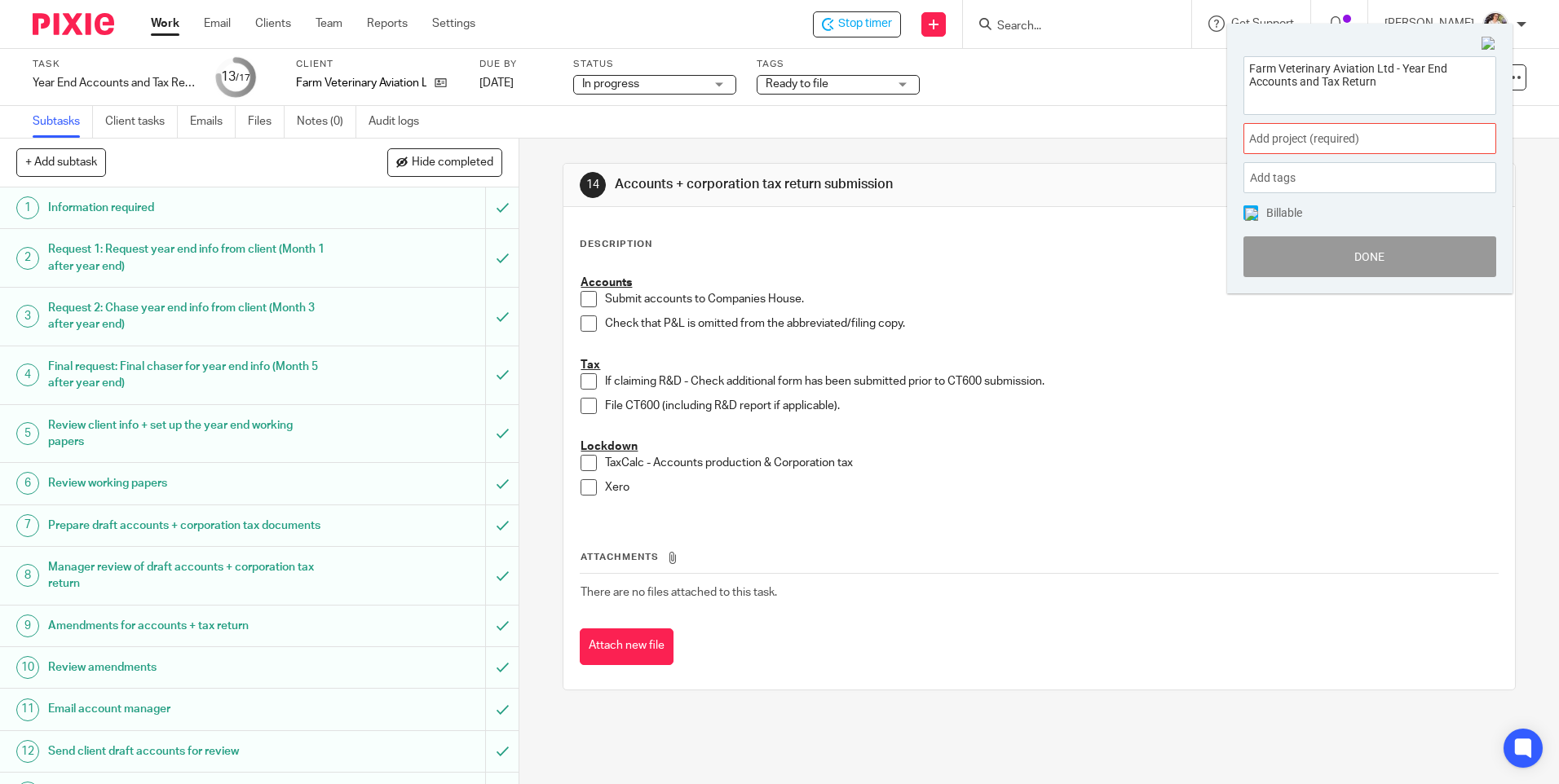
click at [1377, 140] on span "Add project (required) :" at bounding box center [1352, 138] width 205 height 17
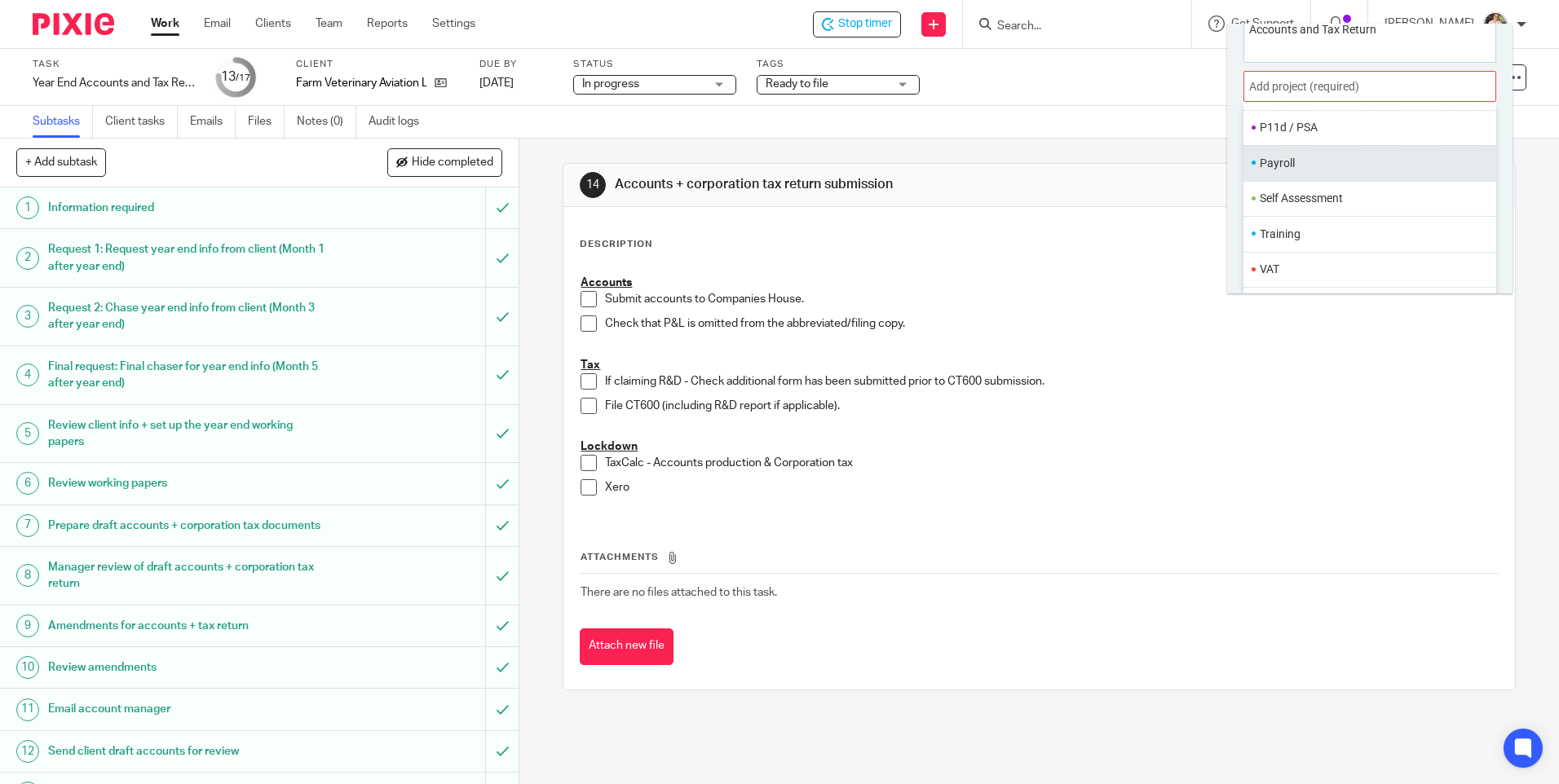
scroll to position [81, 0]
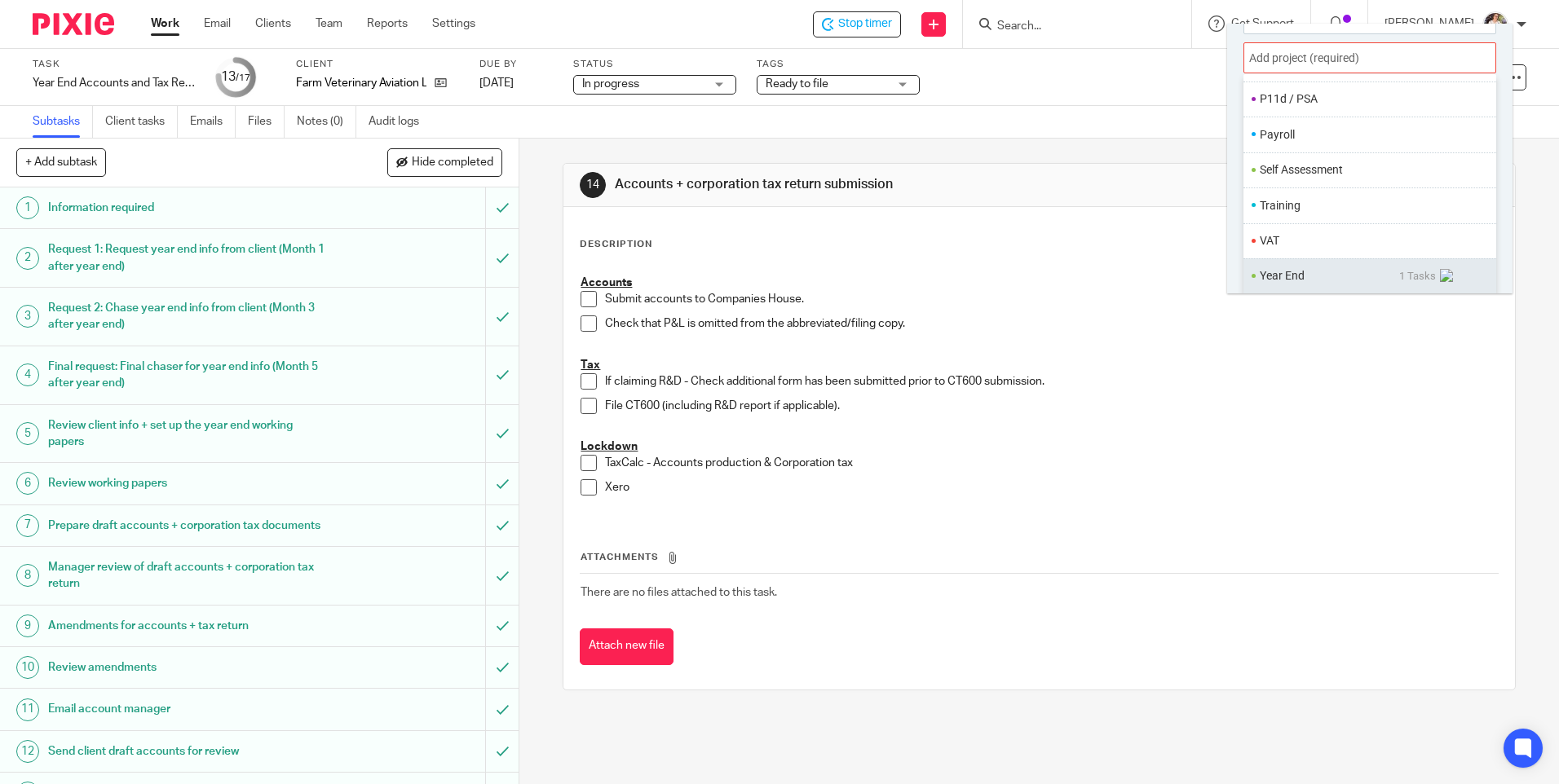
click at [1311, 280] on li "Year End" at bounding box center [1329, 275] width 139 height 17
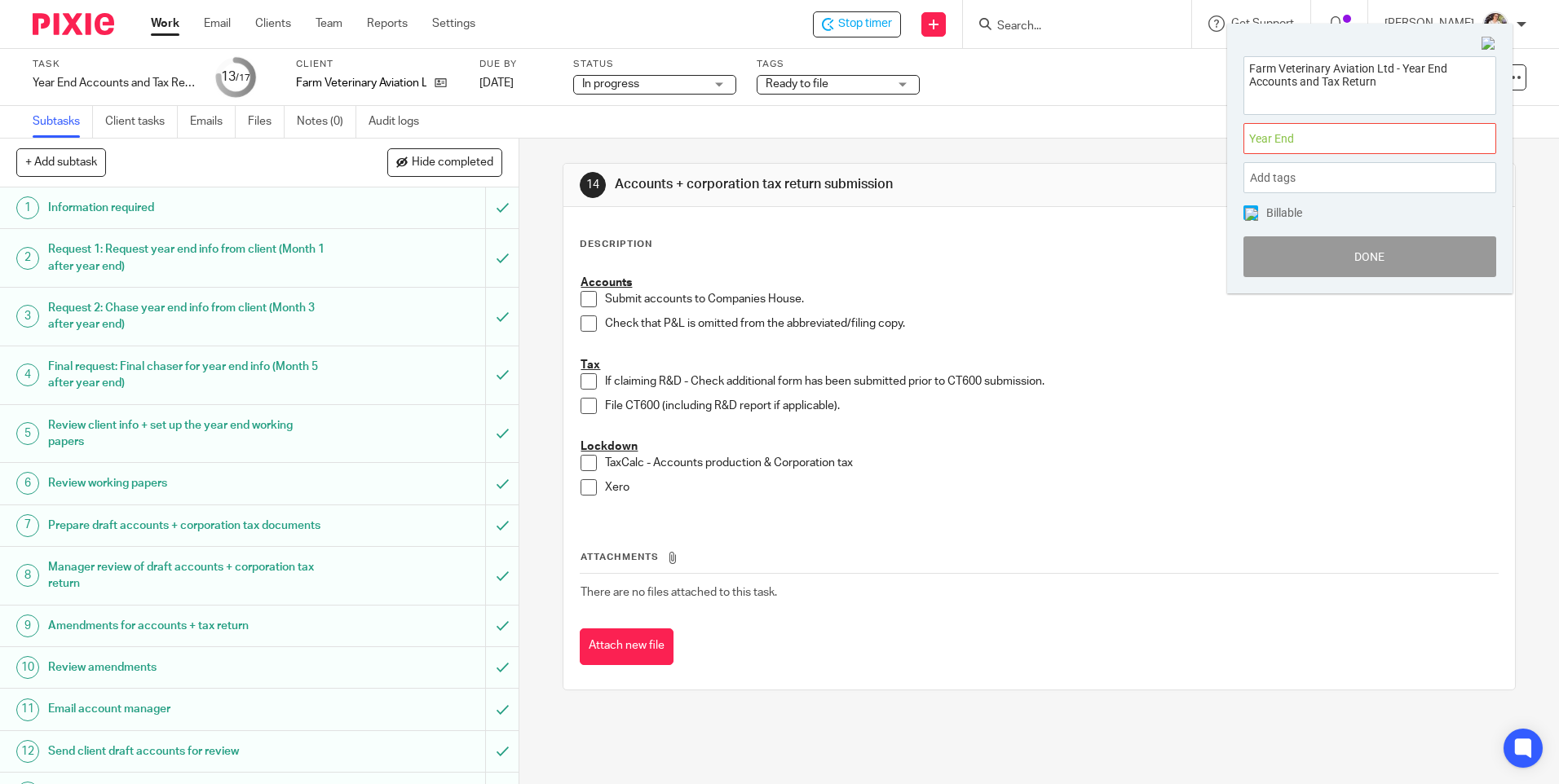
scroll to position [0, 0]
click at [1319, 261] on button "Done" at bounding box center [1370, 256] width 253 height 41
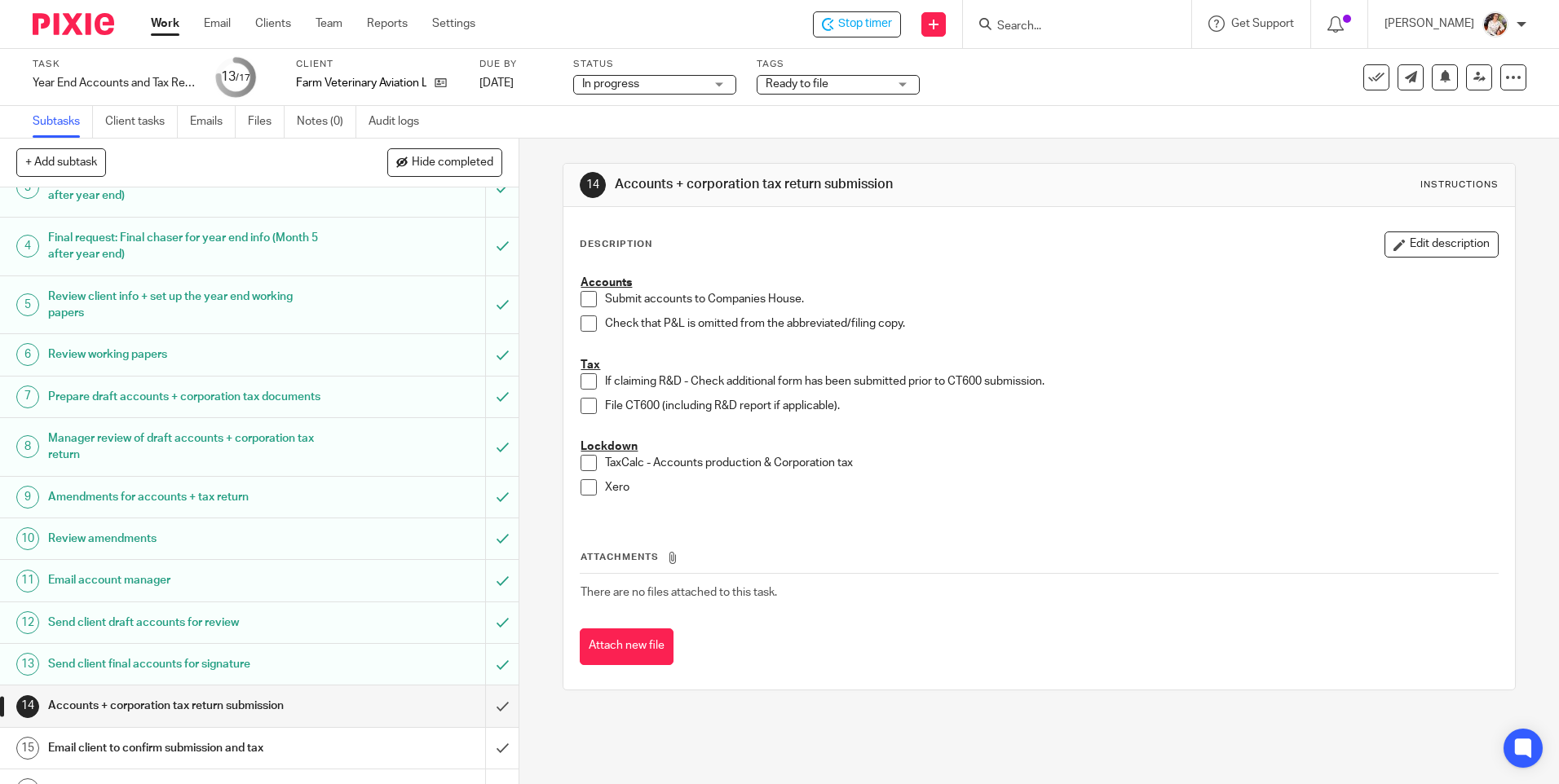
scroll to position [214, 0]
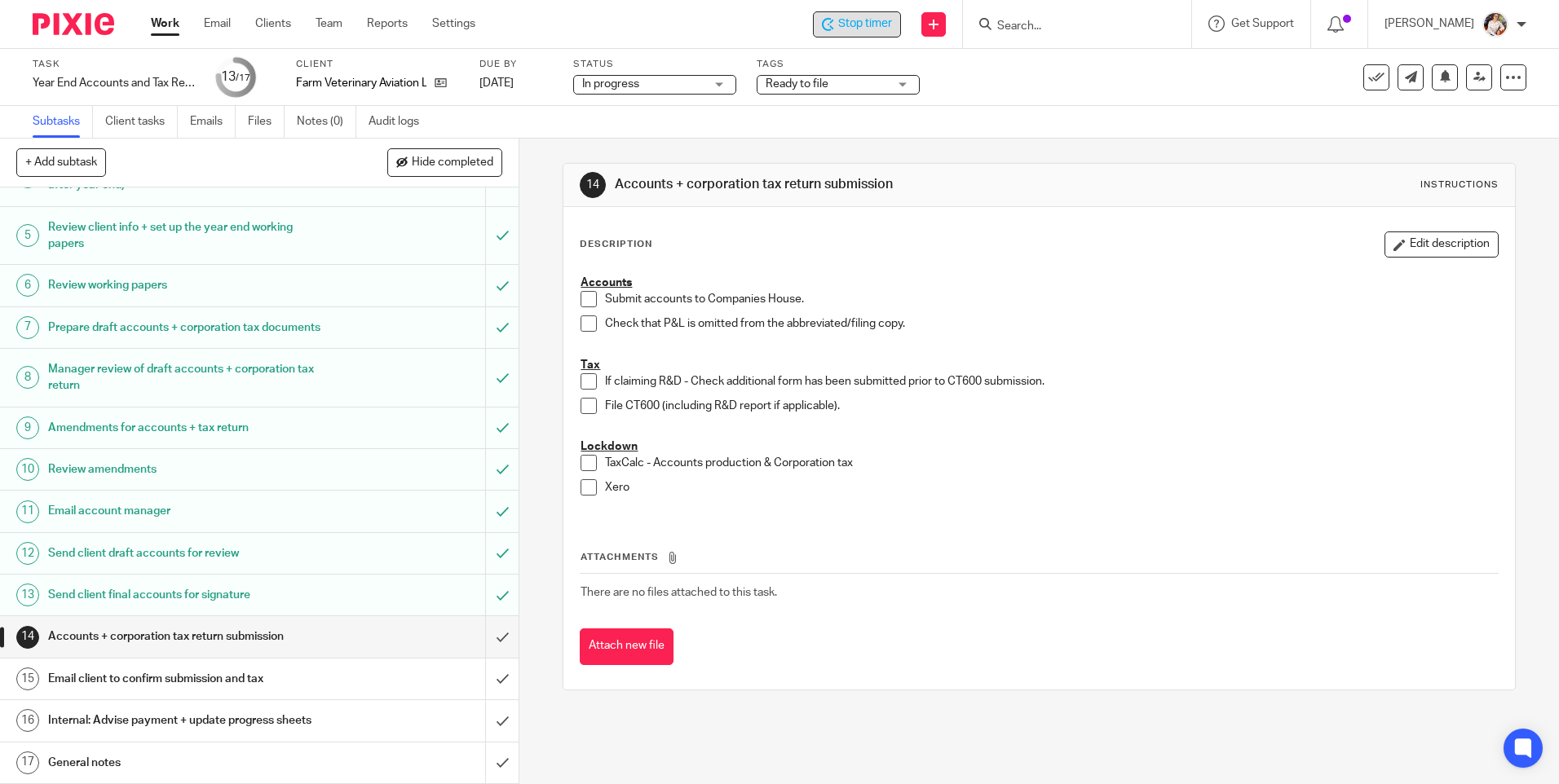
click at [862, 27] on span "Stop timer" at bounding box center [864, 24] width 54 height 17
click at [159, 20] on link "Work" at bounding box center [165, 24] width 28 height 16
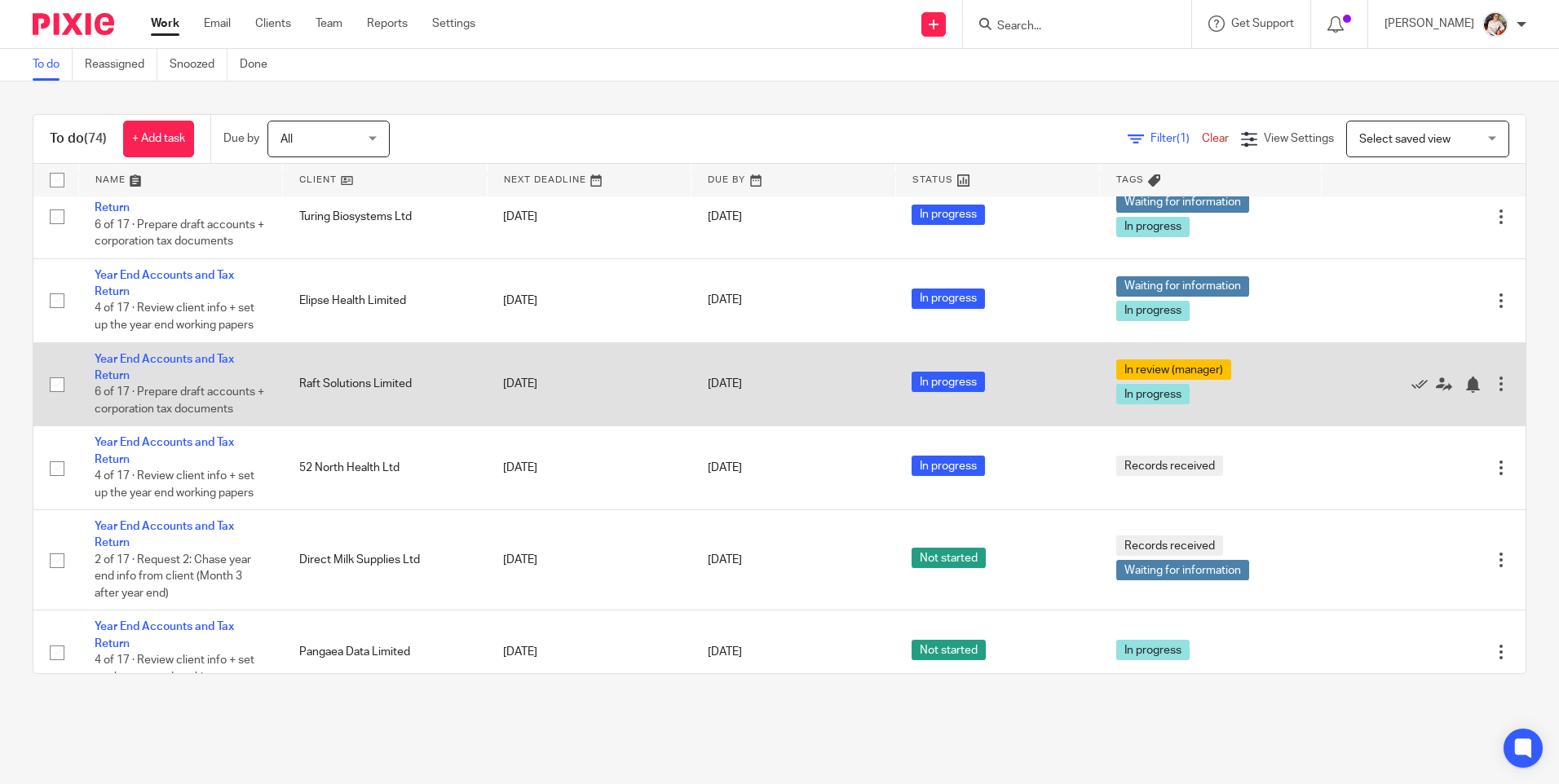
scroll to position [326, 0]
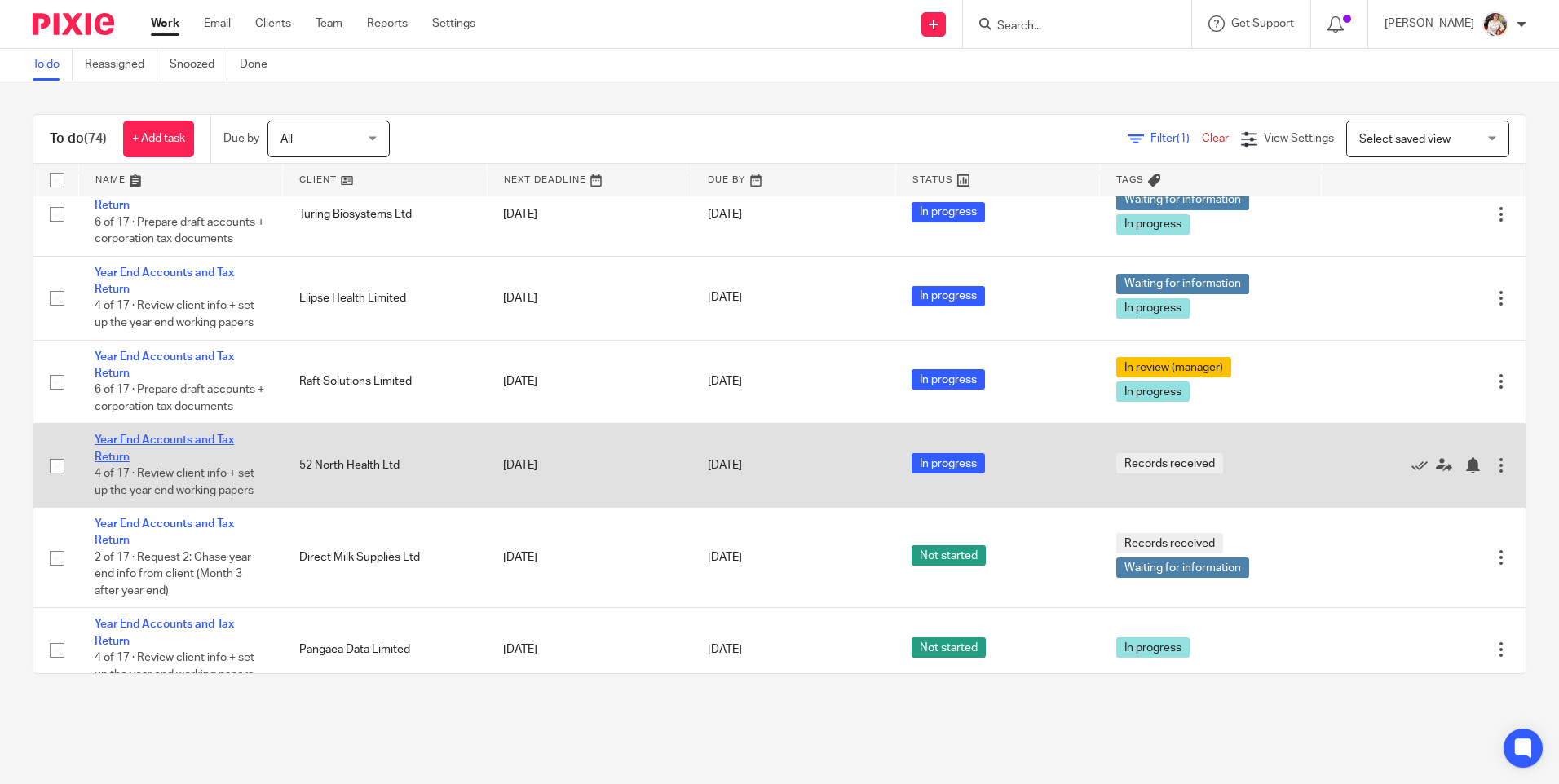
click at [192, 442] on link "Year End Accounts and Tax Return" at bounding box center [164, 448] width 139 height 27
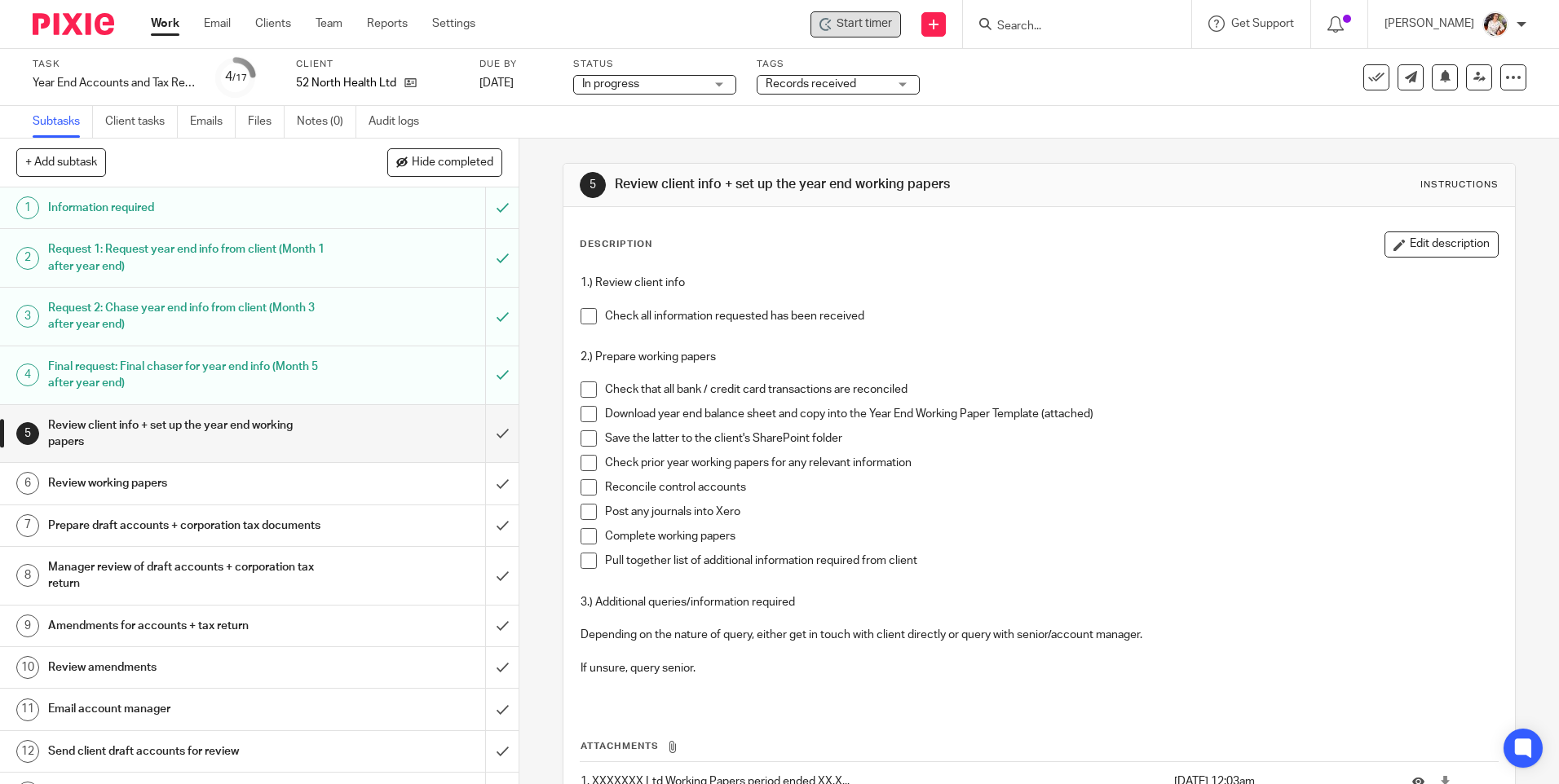
click at [871, 25] on span "Start timer" at bounding box center [864, 24] width 55 height 17
click at [886, 18] on span "Start timer" at bounding box center [864, 24] width 55 height 17
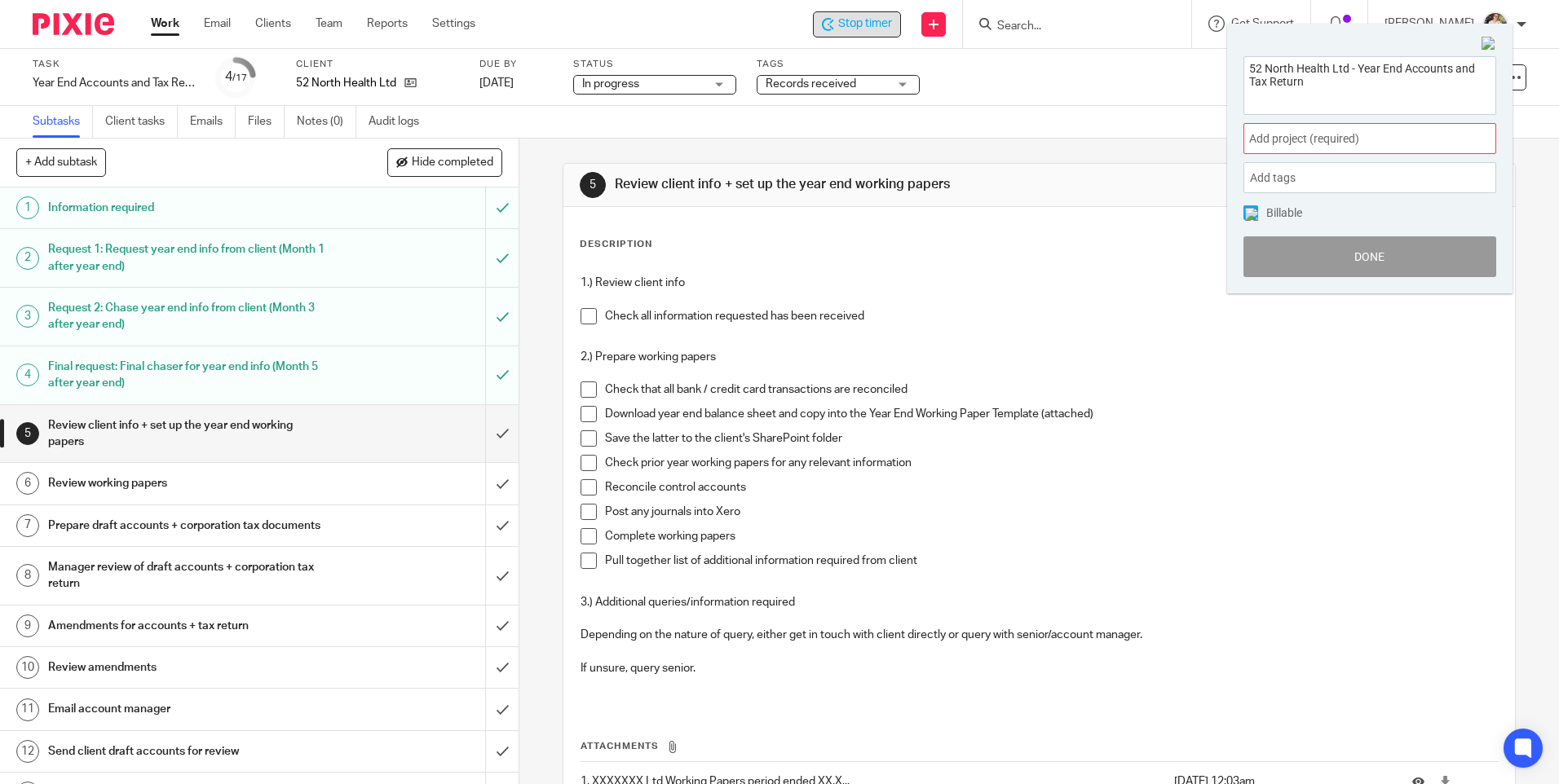
click at [1455, 134] on div "Add project (required) :" at bounding box center [1370, 138] width 253 height 31
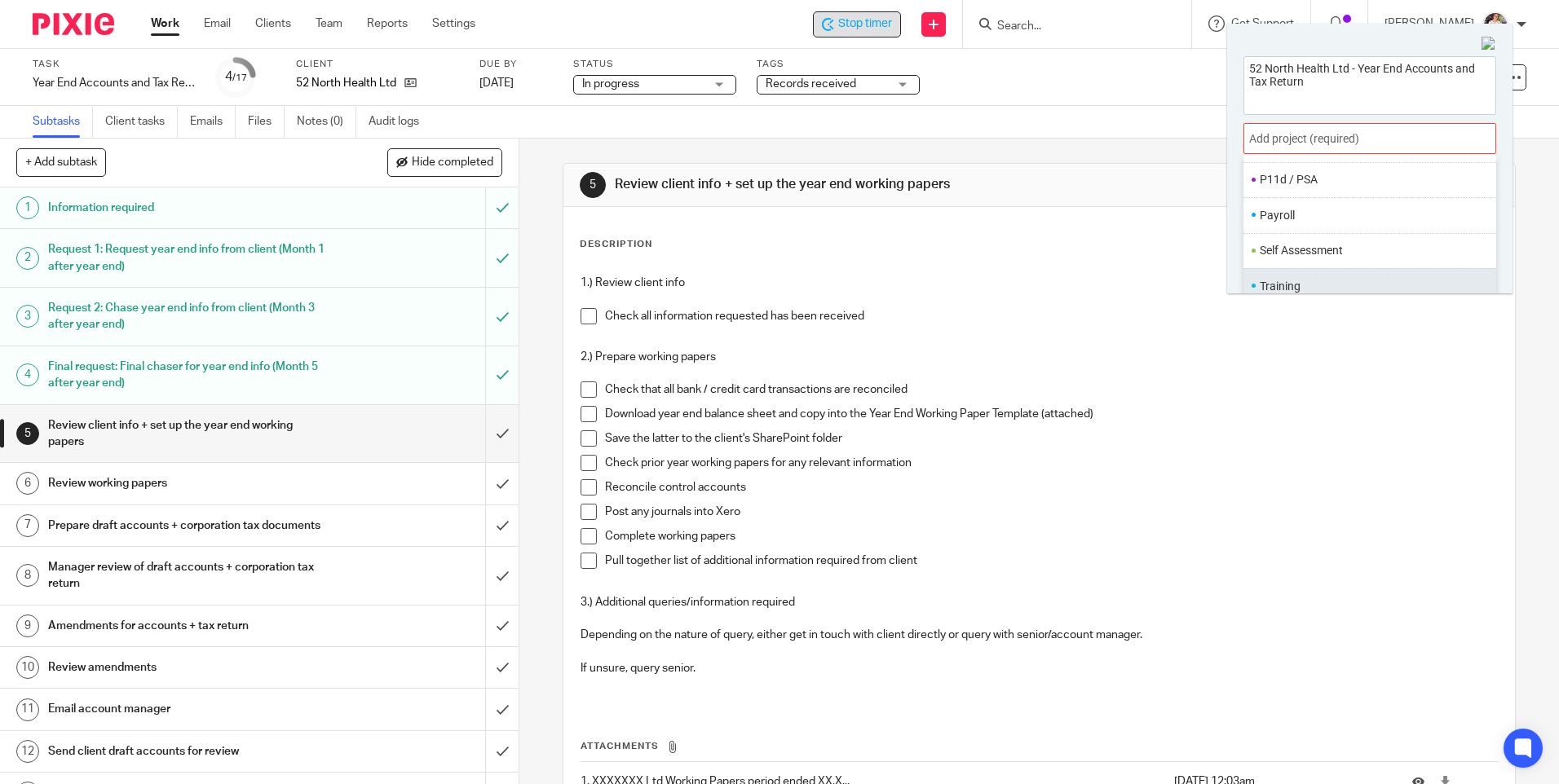
scroll to position [81, 0]
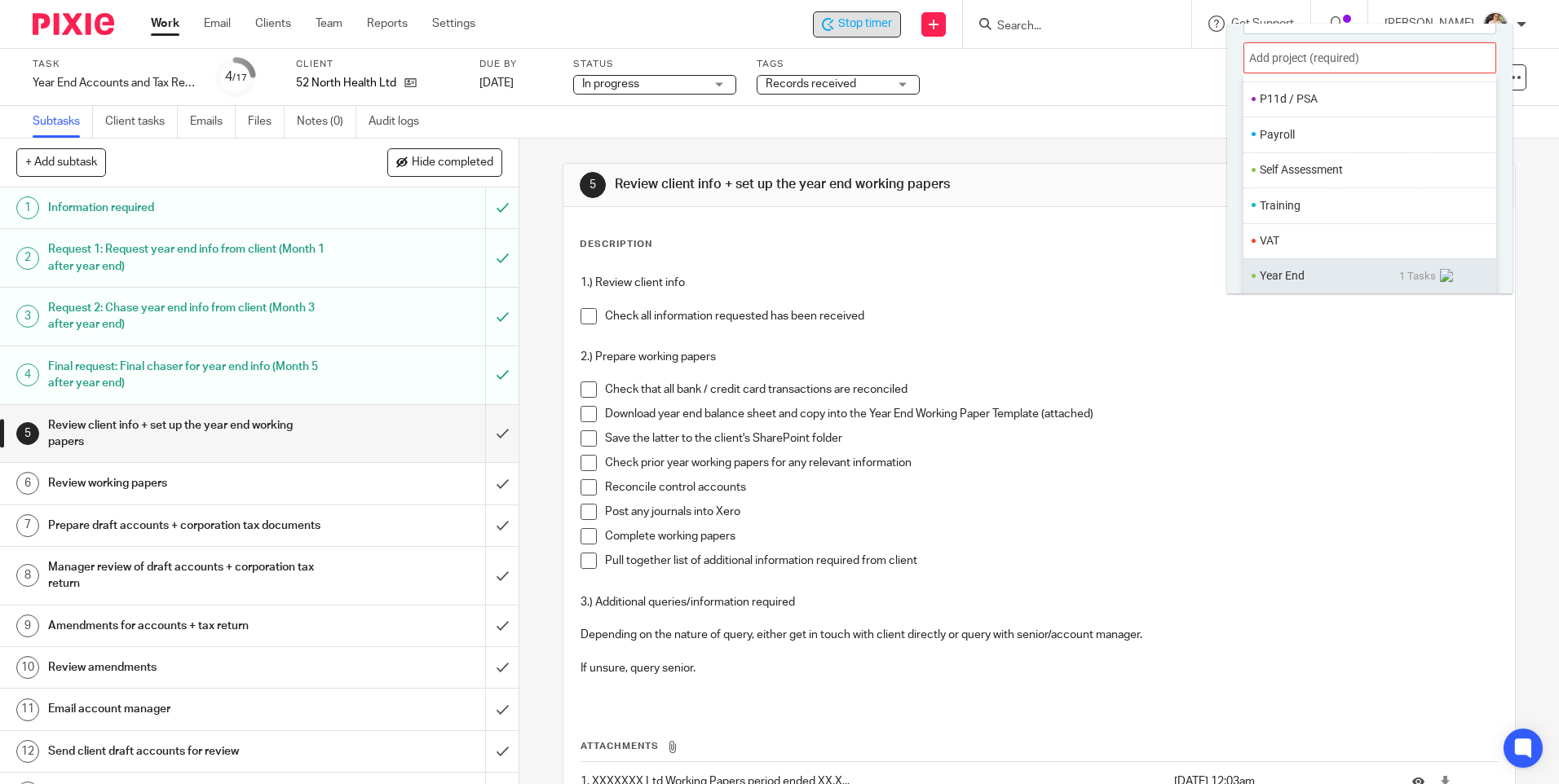
click at [1275, 278] on li "Year End" at bounding box center [1329, 275] width 139 height 17
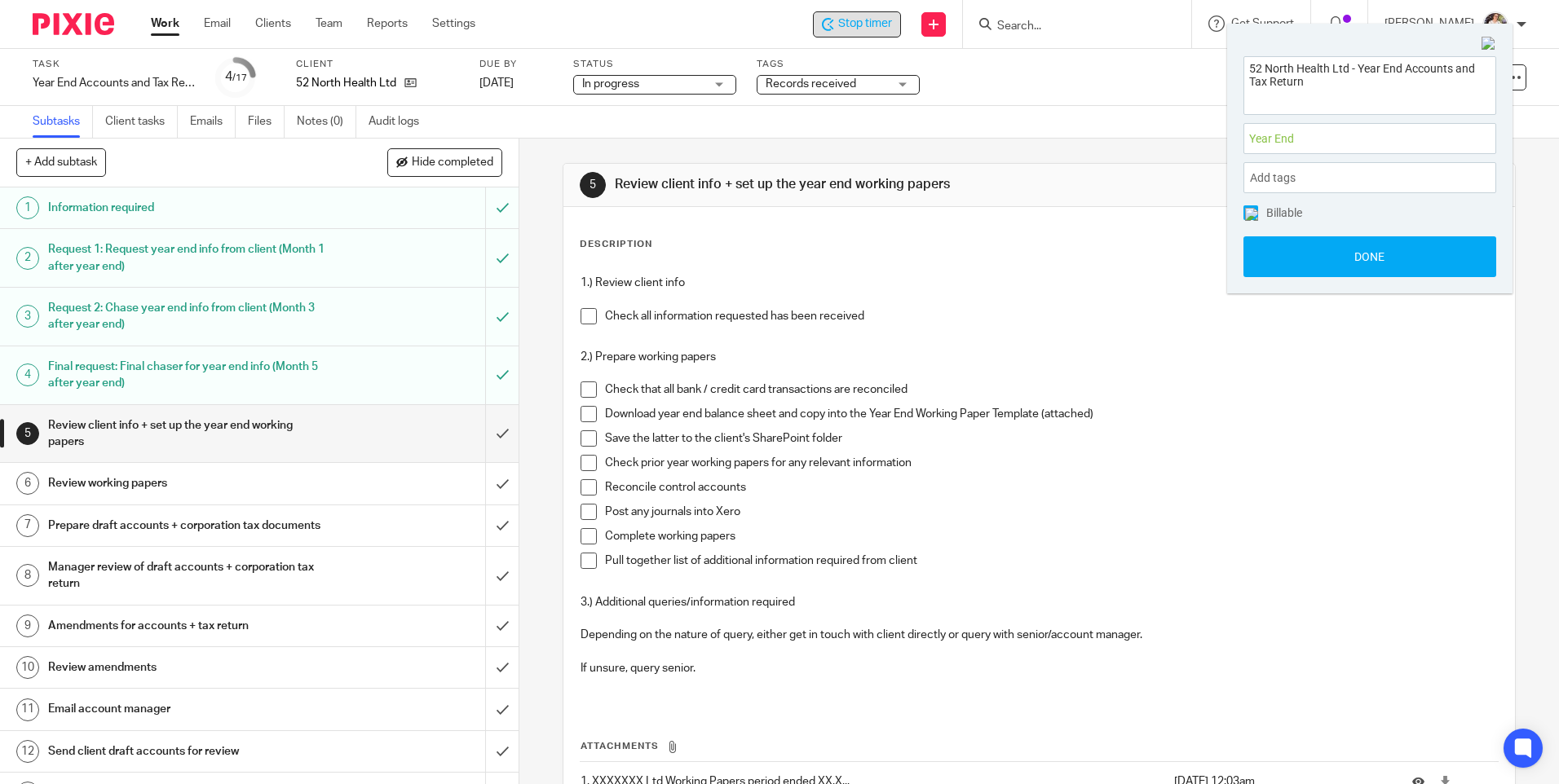
scroll to position [0, 0]
click at [1312, 264] on button "Done" at bounding box center [1370, 256] width 253 height 41
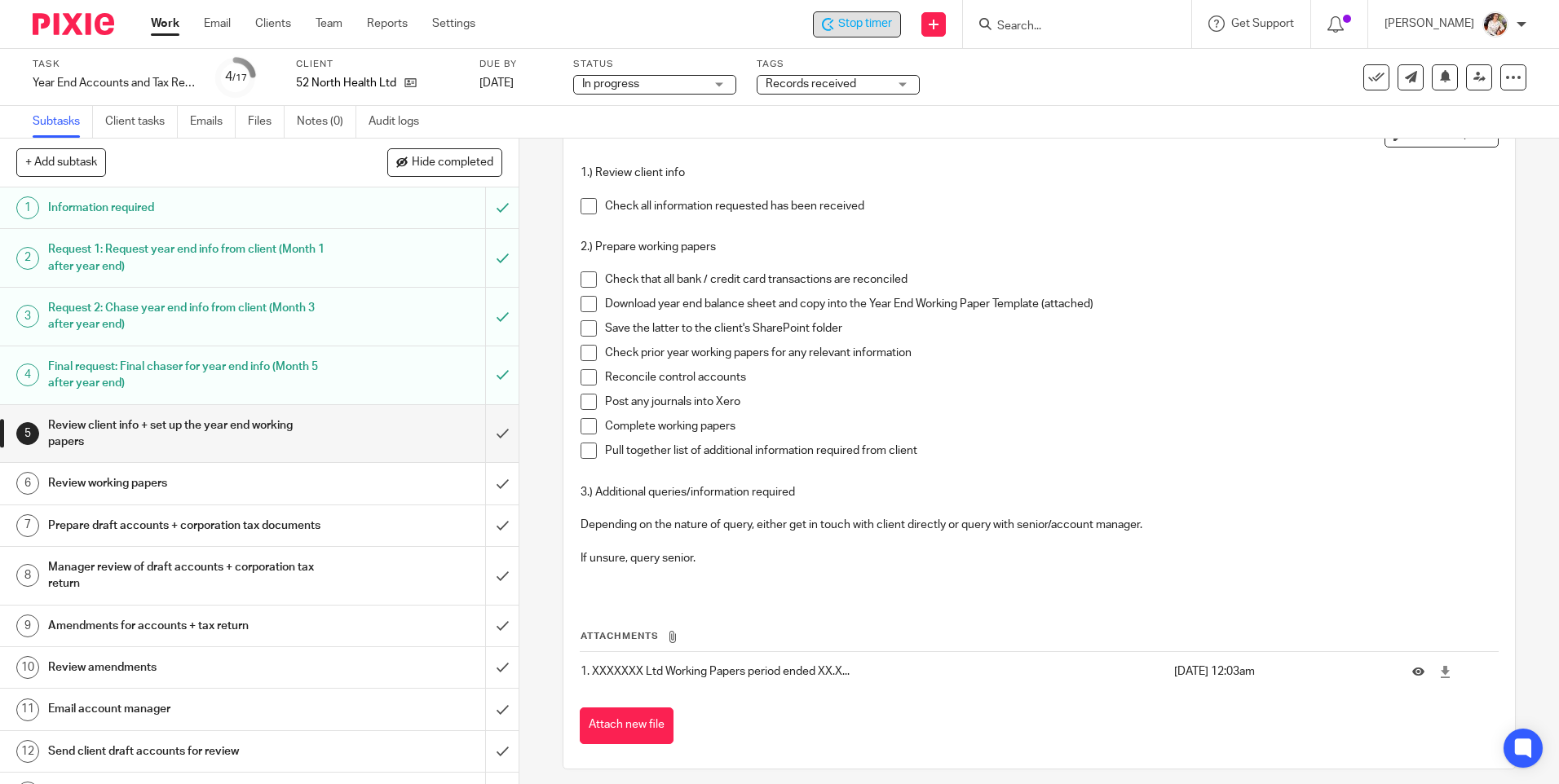
scroll to position [120, 0]
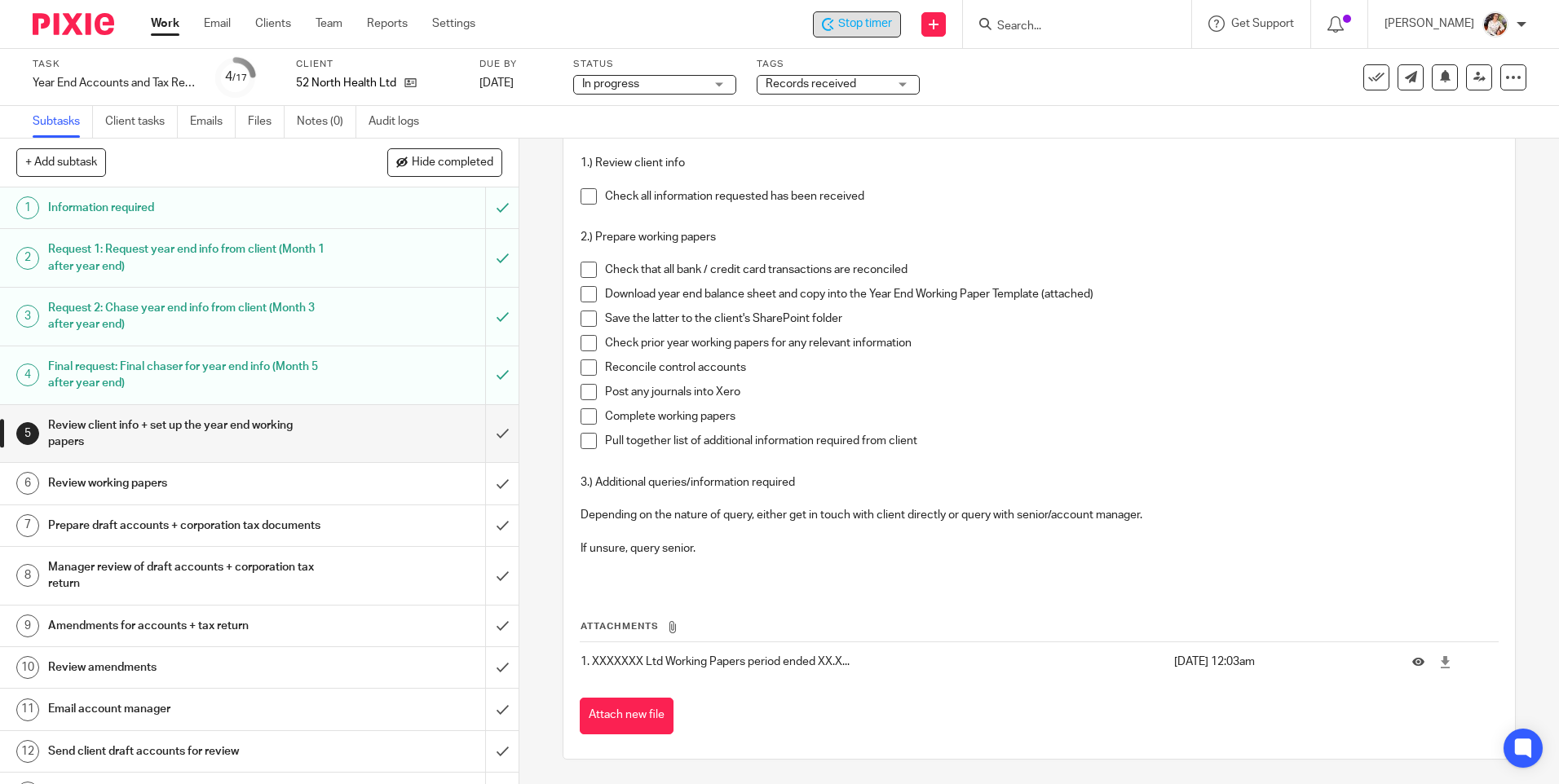
click at [1427, 660] on td at bounding box center [1446, 661] width 103 height 39
click at [1439, 663] on icon at bounding box center [1444, 661] width 12 height 12
